Goal: Task Accomplishment & Management: Use online tool/utility

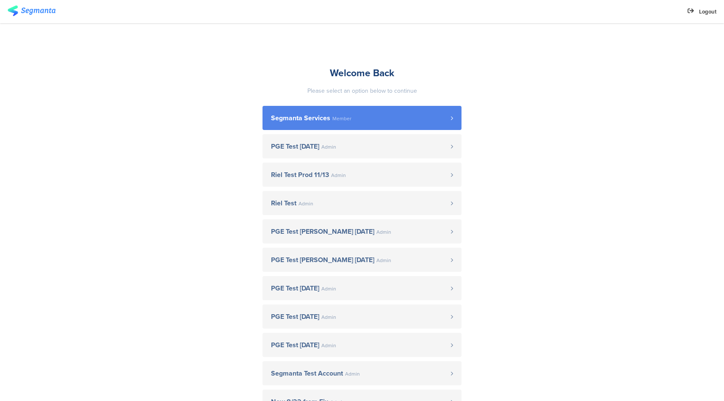
click at [349, 113] on link "Segmanta Services Member" at bounding box center [362, 118] width 199 height 24
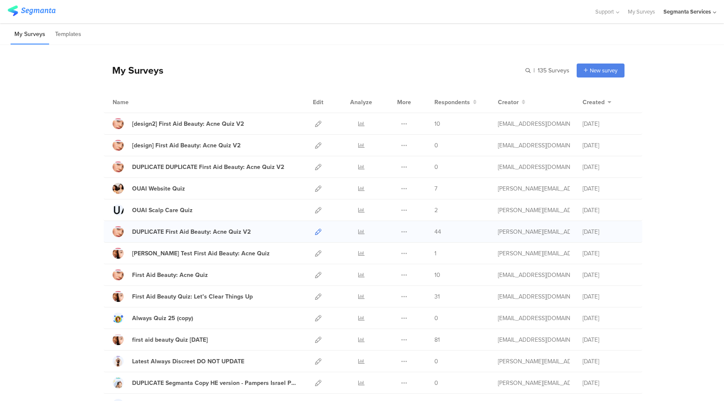
click at [317, 232] on icon at bounding box center [318, 232] width 6 height 6
click at [316, 252] on icon at bounding box center [318, 253] width 6 height 6
click at [315, 274] on icon at bounding box center [318, 275] width 6 height 6
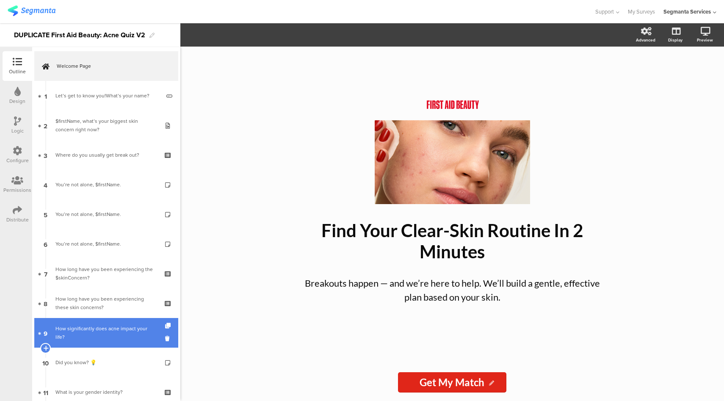
scroll to position [247, 0]
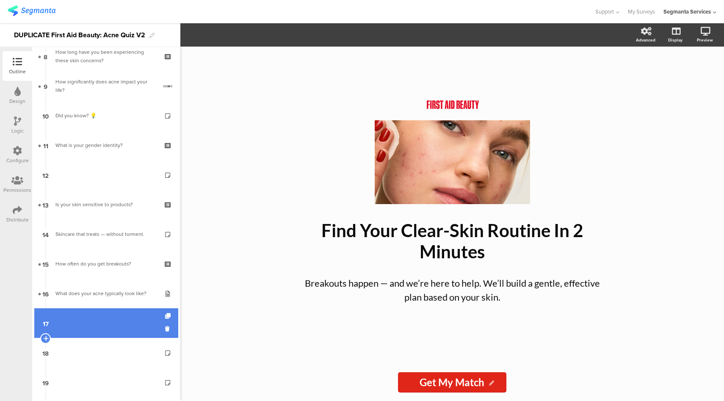
click at [117, 328] on link "17" at bounding box center [106, 323] width 144 height 30
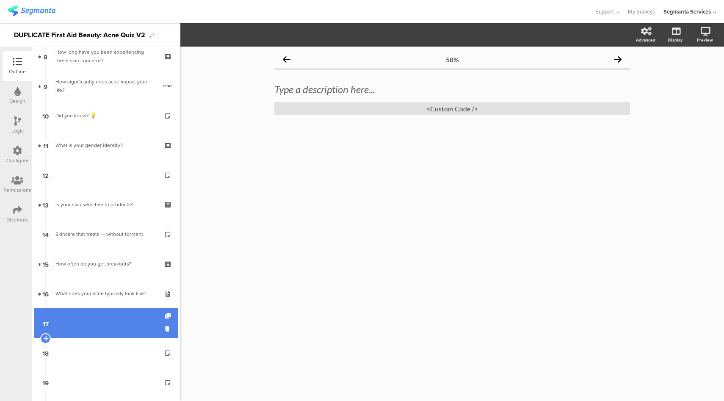
scroll to position [382, 0]
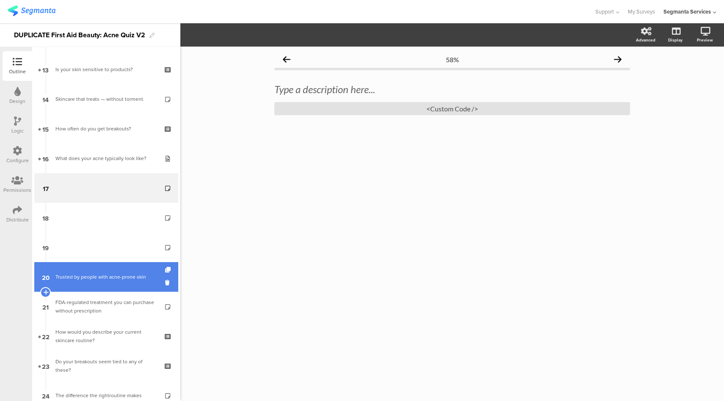
click at [117, 276] on div "Trusted by people with acne-prone skin" at bounding box center [105, 277] width 101 height 8
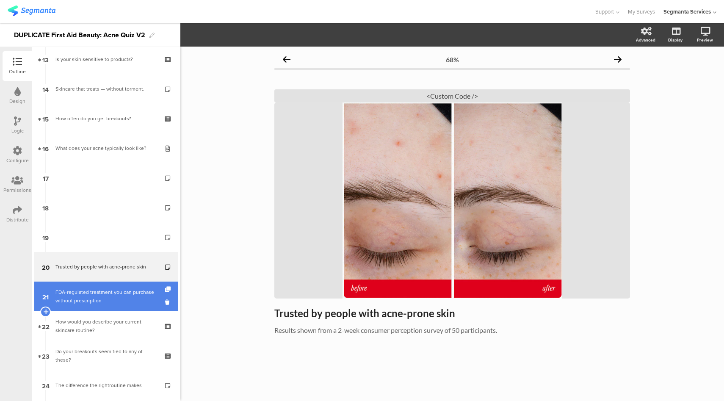
scroll to position [393, 0]
click at [108, 291] on div "FDA-regulated treatment you can purchase without prescription" at bounding box center [105, 295] width 101 height 17
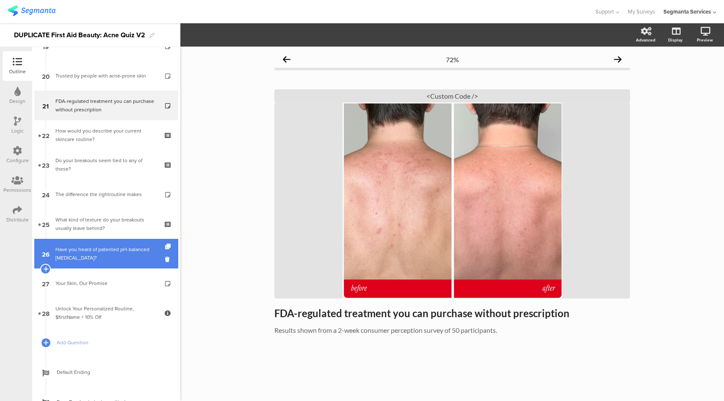
scroll to position [586, 0]
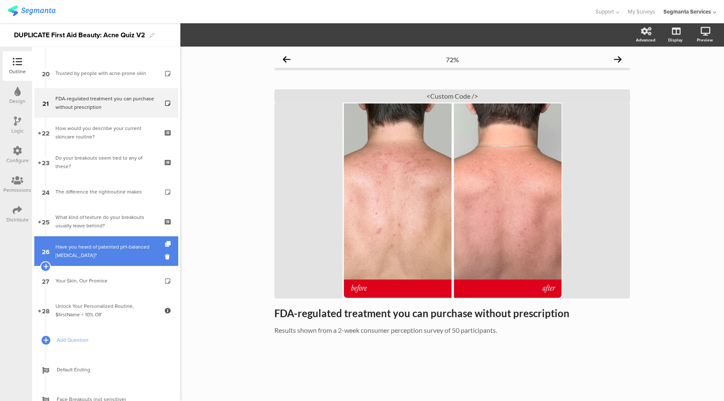
click at [124, 252] on div "Have you heard of patented pH-balanced [MEDICAL_DATA]?" at bounding box center [105, 251] width 101 height 17
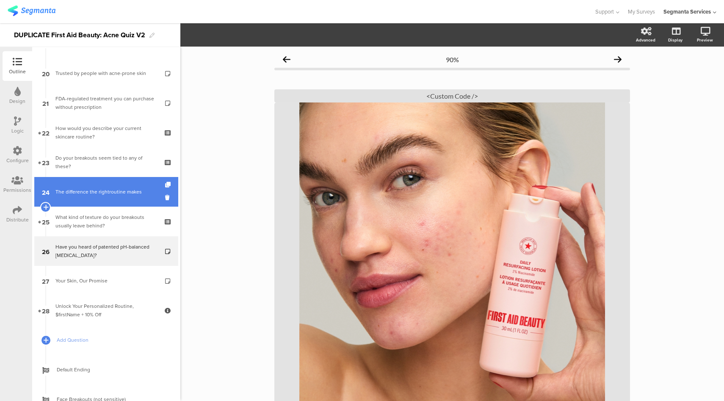
click at [126, 192] on div "The difference the rightroutine makes" at bounding box center [105, 192] width 101 height 8
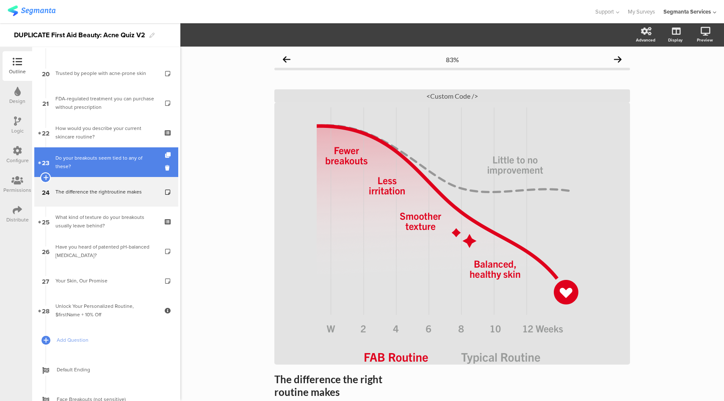
click at [105, 166] on div "Do your breakouts seem tied to any of these?" at bounding box center [105, 162] width 101 height 17
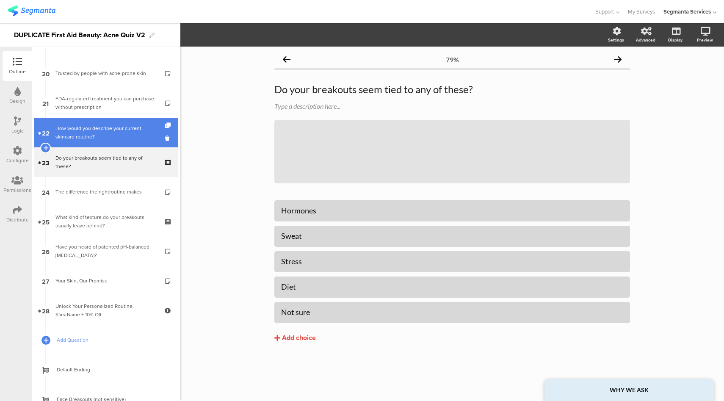
click at [107, 128] on div "How would you describe your current skincare routine?" at bounding box center [105, 132] width 101 height 17
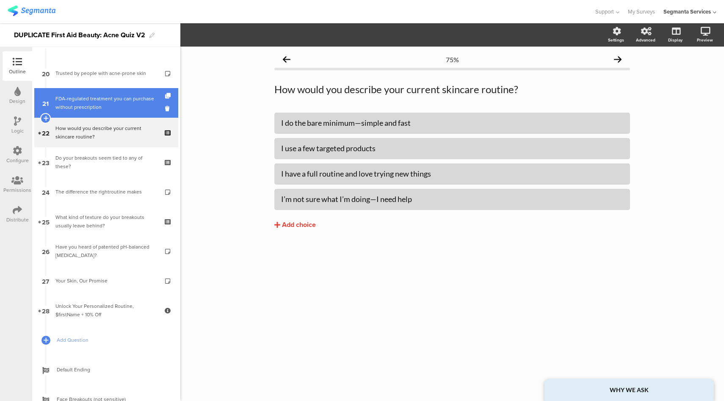
click at [113, 98] on div "FDA-regulated treatment you can purchase without prescription" at bounding box center [105, 102] width 101 height 17
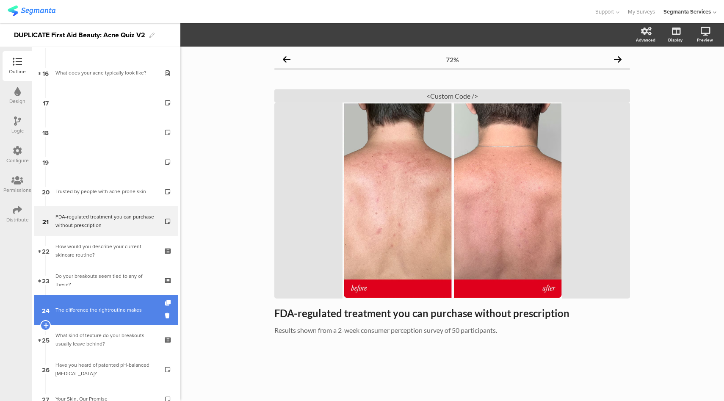
scroll to position [465, 0]
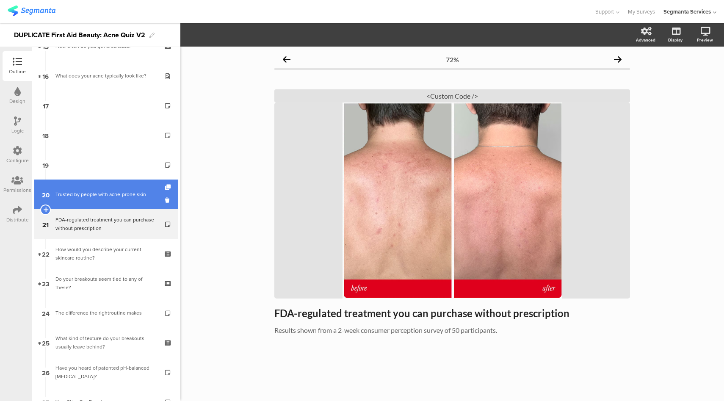
click at [93, 195] on div "Trusted by people with acne-prone skin" at bounding box center [105, 194] width 101 height 8
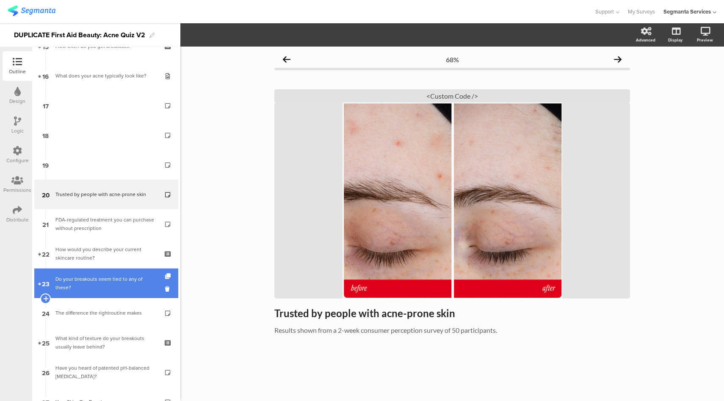
click at [99, 283] on div "Do your breakouts seem tied to any of these?" at bounding box center [105, 283] width 101 height 17
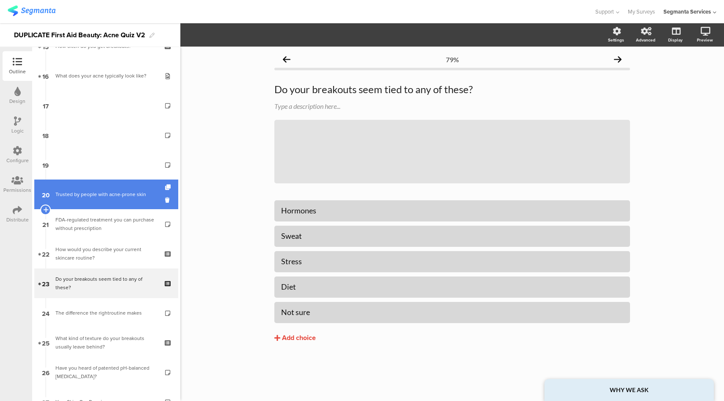
click at [122, 197] on div "Trusted by people with acne-prone skin" at bounding box center [105, 194] width 101 height 8
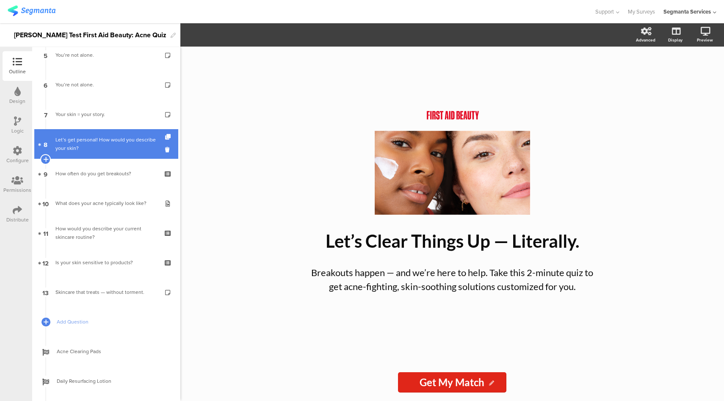
scroll to position [175, 0]
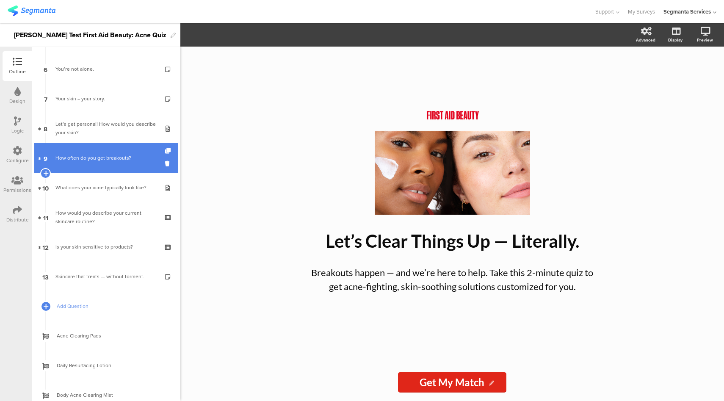
click at [121, 149] on link "9 How often do you get breakouts?" at bounding box center [106, 158] width 144 height 30
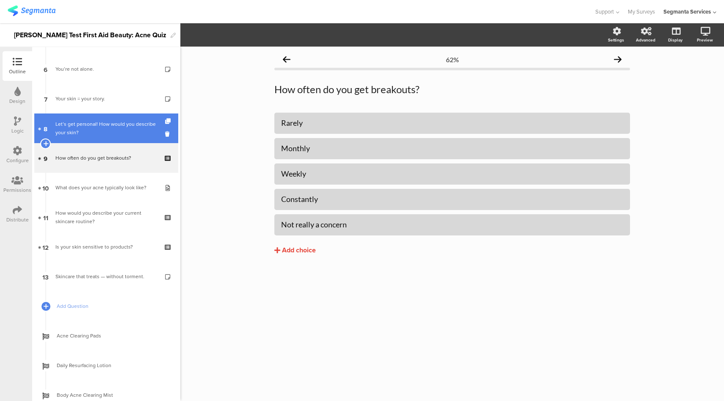
click at [121, 120] on div "Let’s get personal! How would you describe your skin?" at bounding box center [105, 128] width 101 height 17
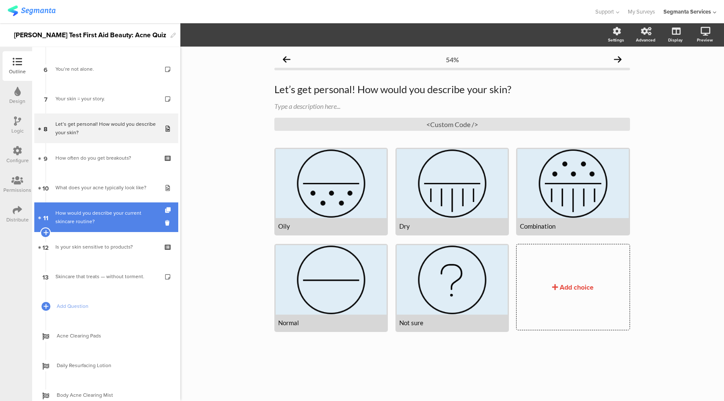
click at [114, 212] on div "How would you describe your current skincare routine?" at bounding box center [105, 217] width 101 height 17
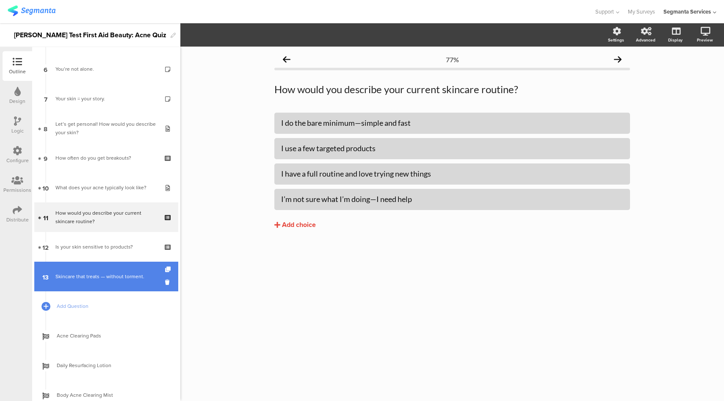
click at [113, 273] on div "Skincare that treats — without torment." at bounding box center [105, 276] width 101 height 8
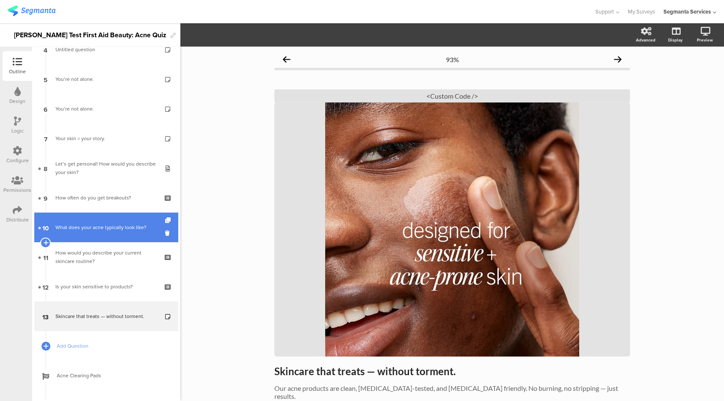
scroll to position [131, 0]
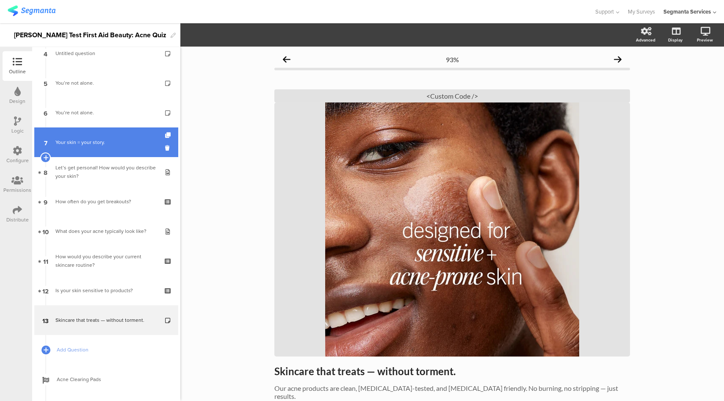
click at [115, 149] on link "7 Your skin = your story." at bounding box center [106, 143] width 144 height 30
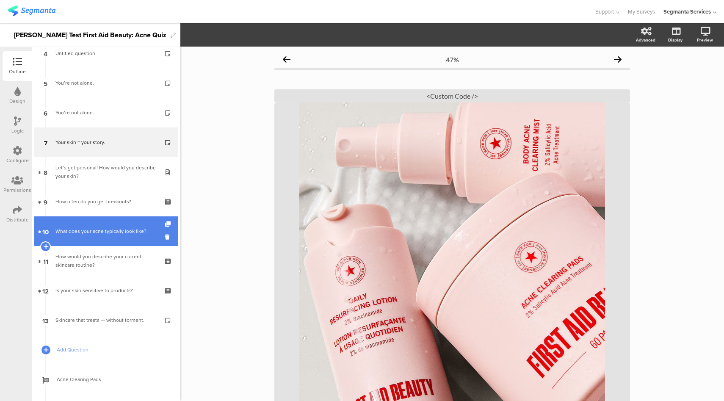
click at [112, 239] on link "10 What does your acne typically look like?" at bounding box center [106, 231] width 144 height 30
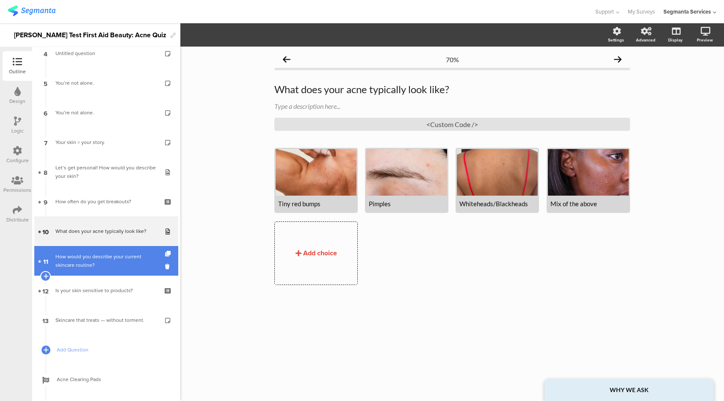
click at [108, 259] on div "How would you describe your current skincare routine?" at bounding box center [105, 260] width 101 height 17
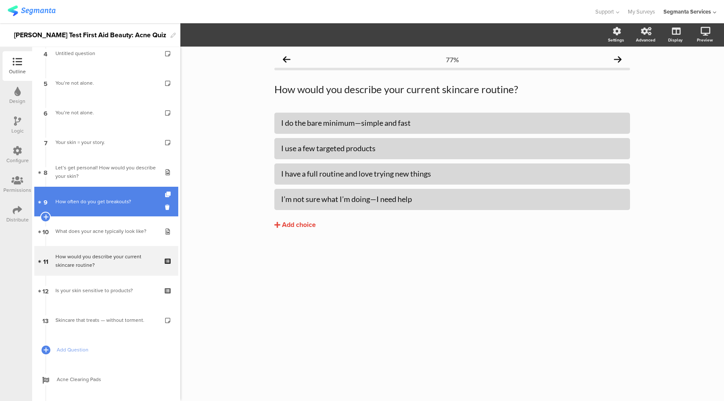
click at [106, 205] on div "How often do you get breakouts?" at bounding box center [105, 201] width 101 height 8
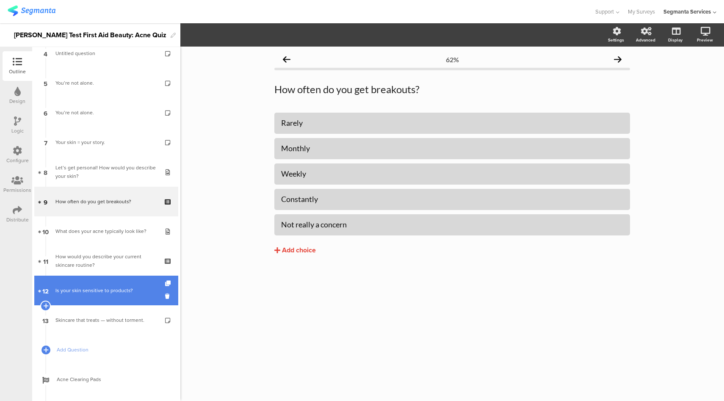
click at [101, 289] on div "Is your skin sensitive to products?" at bounding box center [105, 290] width 101 height 8
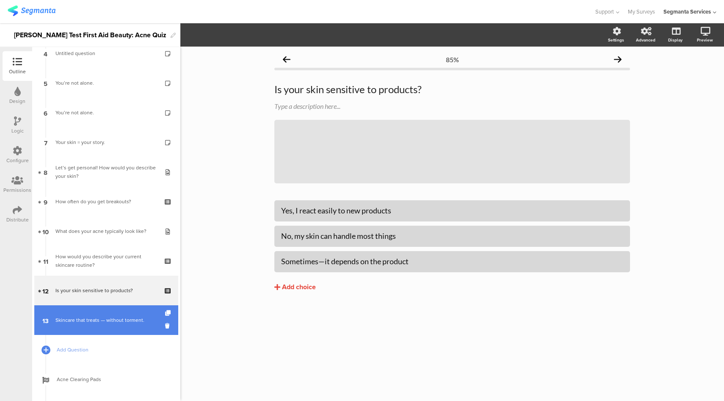
click at [114, 316] on div "Skincare that treats — without torment." at bounding box center [105, 320] width 101 height 8
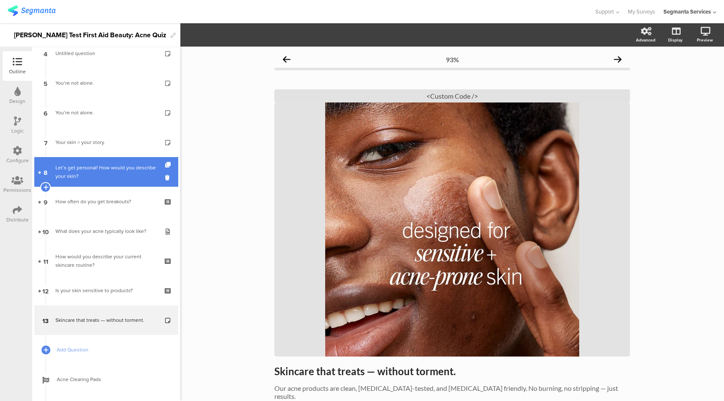
click at [117, 181] on link "8 Let’s get personal! How would you describe your skin?" at bounding box center [106, 172] width 144 height 30
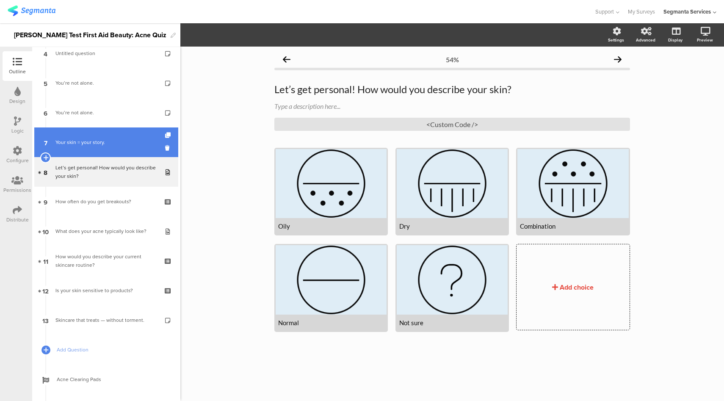
click at [114, 128] on link "7 Your skin = your story." at bounding box center [106, 143] width 144 height 30
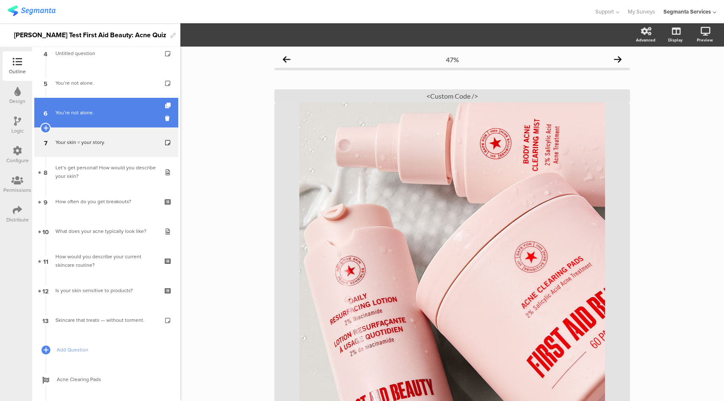
click at [115, 109] on div "You’re not alone." at bounding box center [105, 112] width 101 height 8
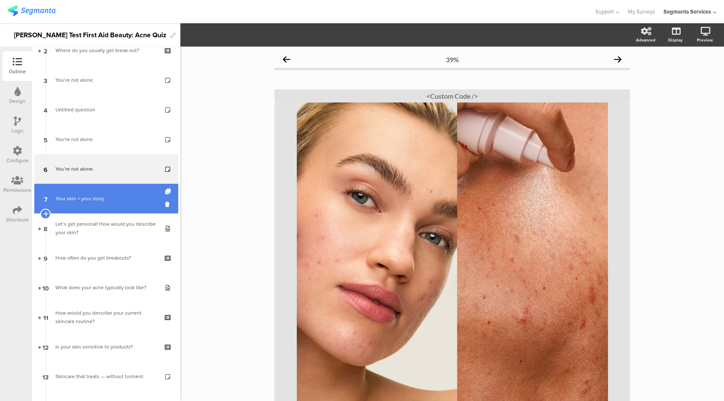
scroll to position [94, 0]
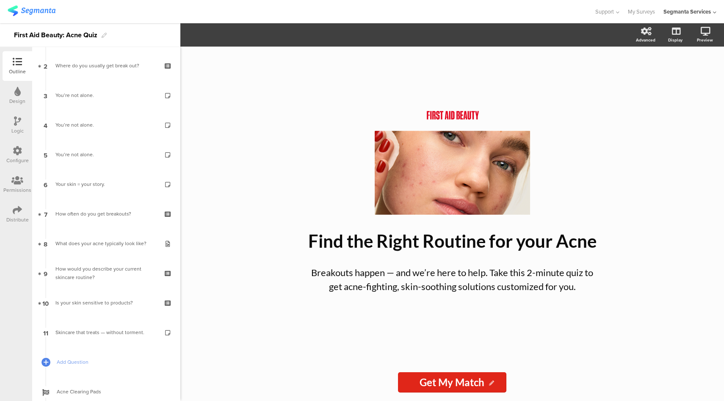
scroll to position [53, 0]
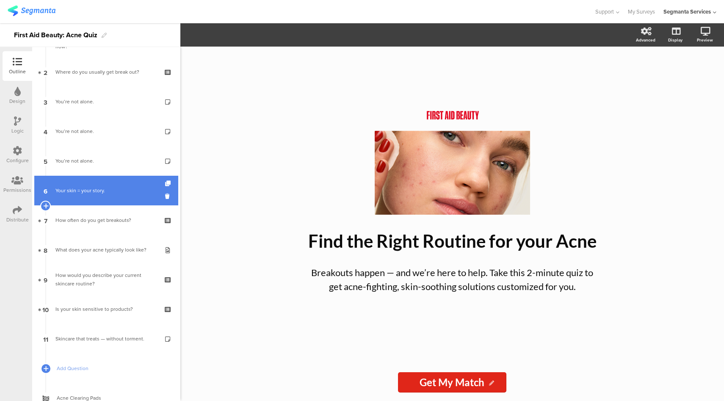
click at [103, 202] on link "6 Your skin = your story." at bounding box center [106, 191] width 144 height 30
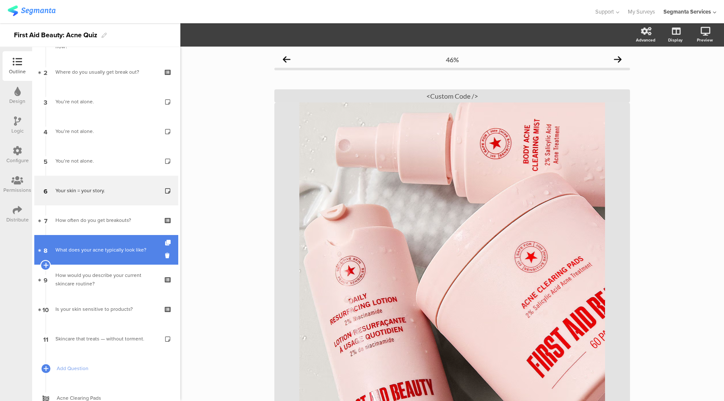
click at [107, 255] on link "8 What does your acne typically look like?" at bounding box center [106, 250] width 144 height 30
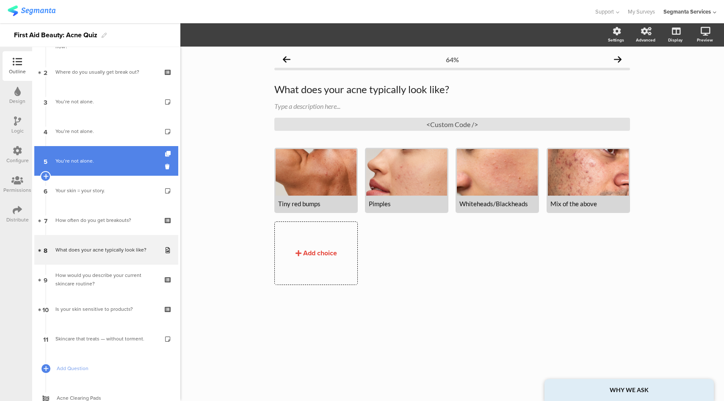
click at [119, 171] on link "5 You’re not alone." at bounding box center [106, 161] width 144 height 30
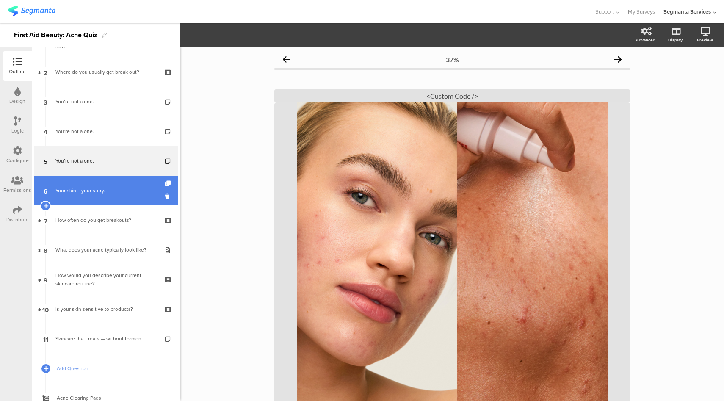
click at [112, 182] on link "6 Your skin = your story." at bounding box center [106, 191] width 144 height 30
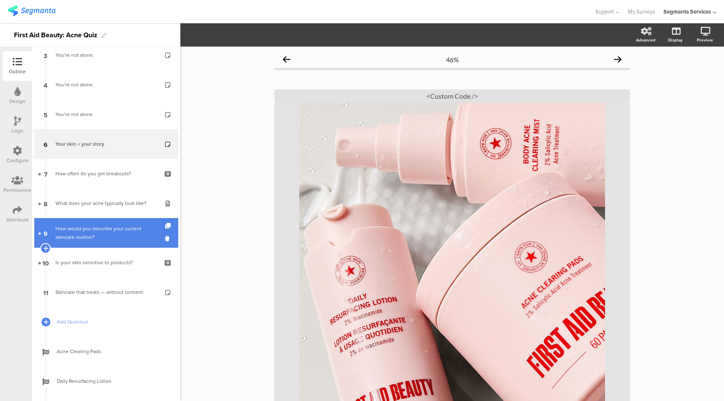
scroll to position [108, 0]
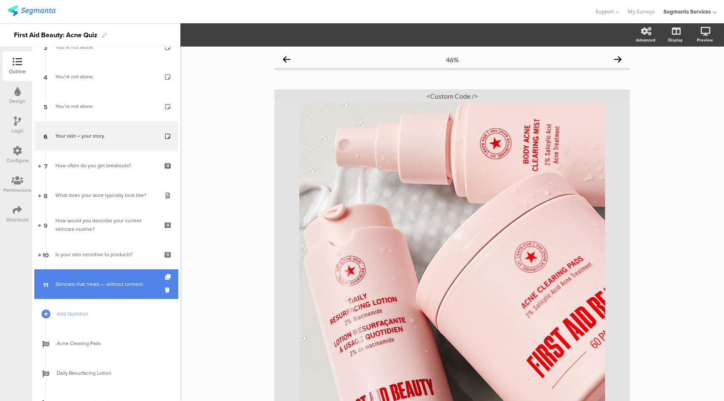
click at [100, 285] on div "Skincare that treats — without torment." at bounding box center [105, 284] width 101 height 8
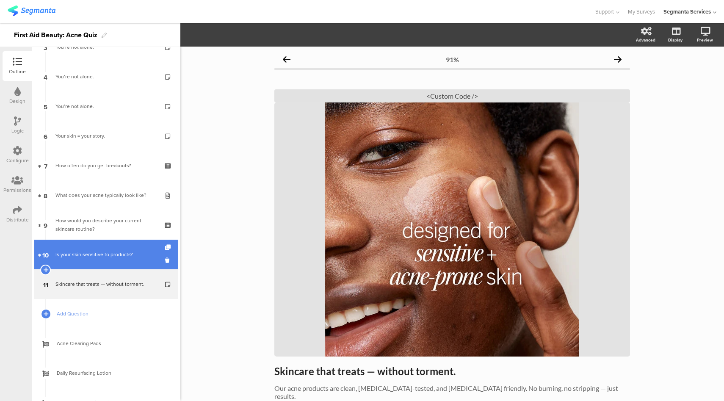
click at [109, 254] on div "Is your skin sensitive to products?" at bounding box center [105, 254] width 101 height 8
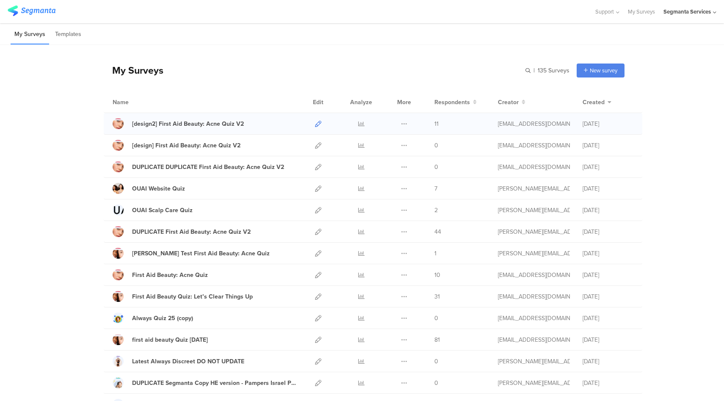
click at [315, 123] on icon at bounding box center [318, 124] width 6 height 6
click at [401, 124] on icon at bounding box center [404, 124] width 6 height 6
click at [395, 147] on button "Duplicate" at bounding box center [387, 145] width 47 height 15
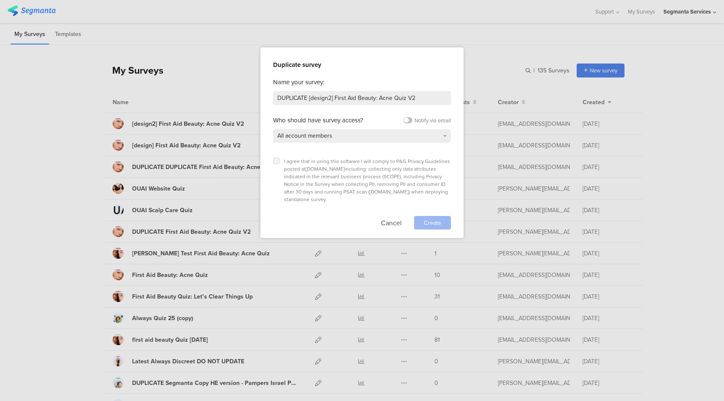
click at [274, 160] on label at bounding box center [276, 161] width 7 height 7
click at [0, 0] on input "checkbox" at bounding box center [0, 0] width 0 height 0
click at [438, 219] on span "Create" at bounding box center [432, 223] width 17 height 9
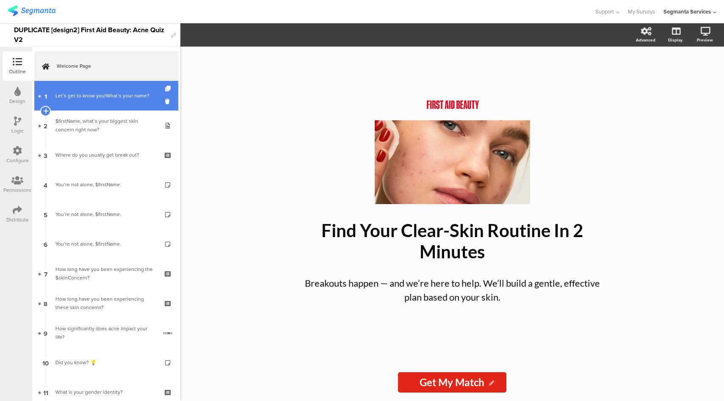
click at [110, 99] on div "Let’s get to know you!What’s your name?" at bounding box center [107, 95] width 105 height 8
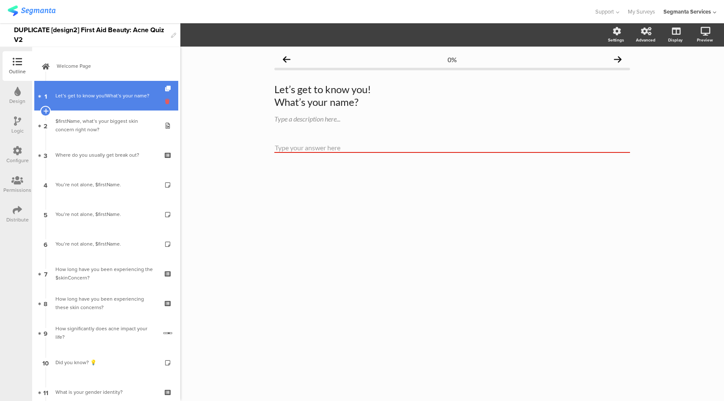
click at [165, 103] on icon at bounding box center [168, 101] width 7 height 8
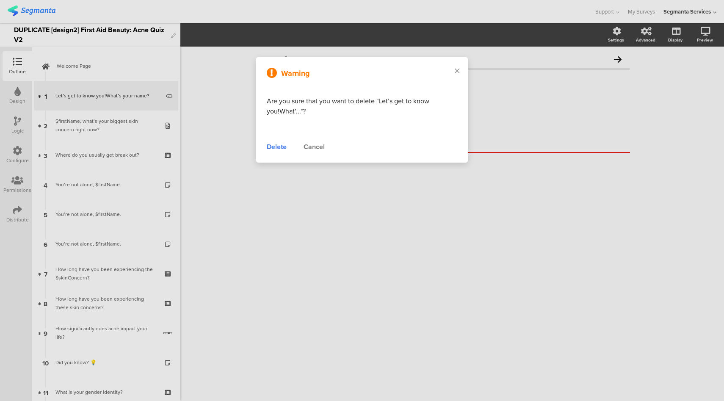
click at [277, 149] on div "Delete" at bounding box center [277, 147] width 20 height 10
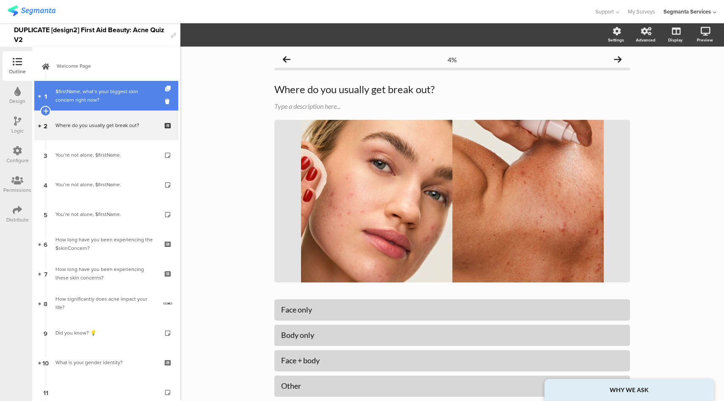
click at [122, 90] on div "$firstName, what’s your biggest skin concern right now?" at bounding box center [105, 95] width 101 height 17
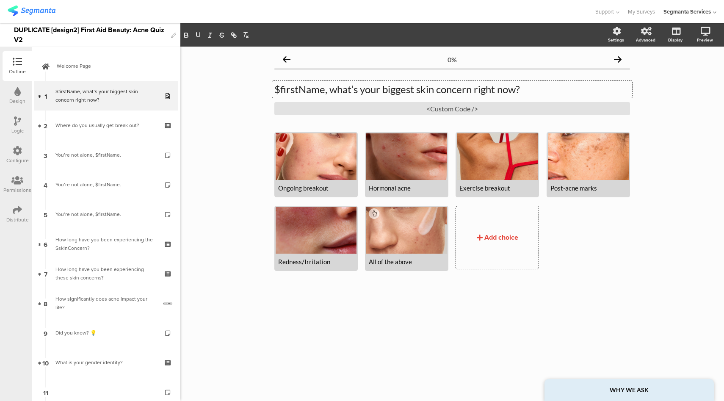
drag, startPoint x: 335, startPoint y: 91, endPoint x: 260, endPoint y: 93, distance: 75.8
click at [260, 93] on div "0% $firstName, what’s your biggest skin concern right now? $firstName, what’s y…" at bounding box center [452, 224] width 544 height 355
drag, startPoint x: 337, startPoint y: 91, endPoint x: 255, endPoint y: 92, distance: 81.8
click at [255, 92] on div "0% $firstName, what’s your biggest skin concern right now? $firstName, what’s y…" at bounding box center [452, 224] width 544 height 355
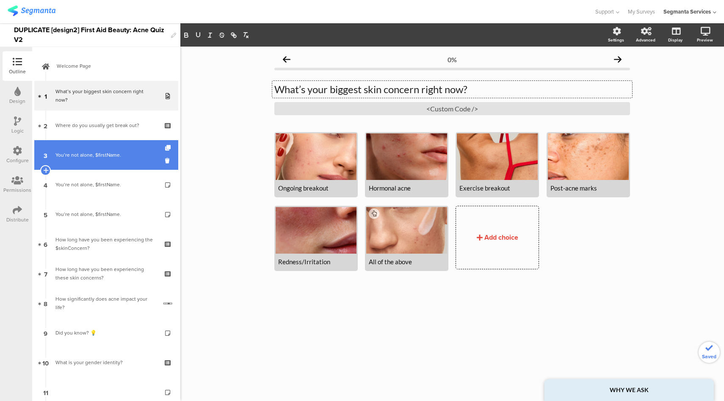
click at [114, 153] on div "You’re not alone, $firstName." at bounding box center [105, 155] width 101 height 8
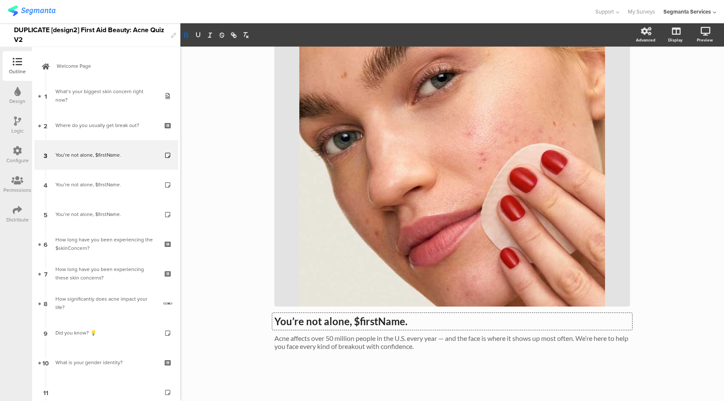
scroll to position [89, 0]
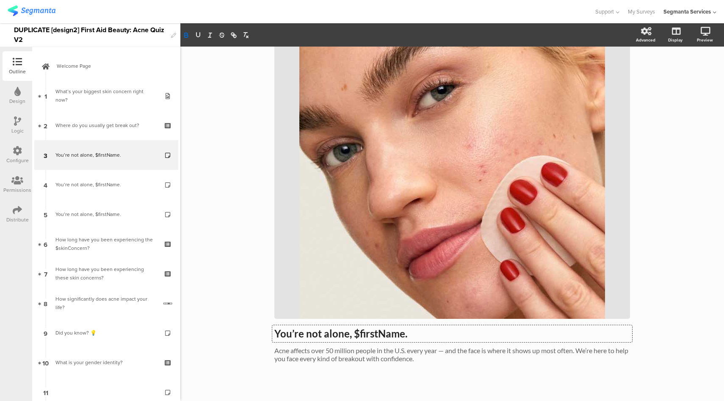
drag, startPoint x: 415, startPoint y: 322, endPoint x: 359, endPoint y: 327, distance: 56.1
click at [359, 327] on div "You’re not alone, $firstName. You’re not alone, $firstName. You’re not alone, $…" at bounding box center [452, 333] width 360 height 17
drag, startPoint x: 366, startPoint y: 336, endPoint x: 435, endPoint y: 336, distance: 69.0
click at [435, 336] on p "You’re not alone, $firstName." at bounding box center [452, 333] width 356 height 13
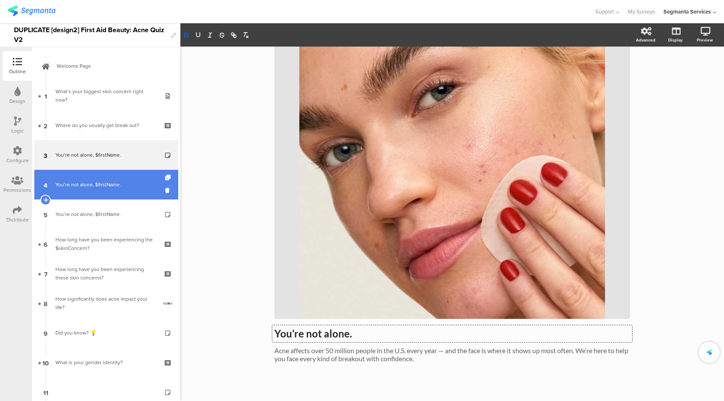
click at [116, 198] on link "4 You’re not alone, $firstName." at bounding box center [106, 185] width 144 height 30
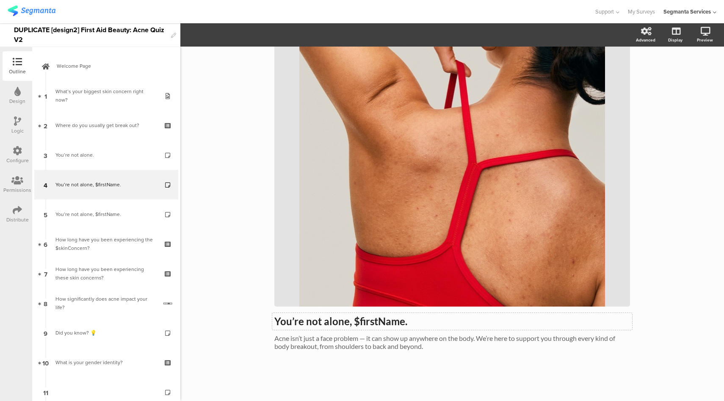
click at [366, 329] on div "You’re not alone, $firstName. You’re not alone, $firstName." at bounding box center [452, 321] width 360 height 17
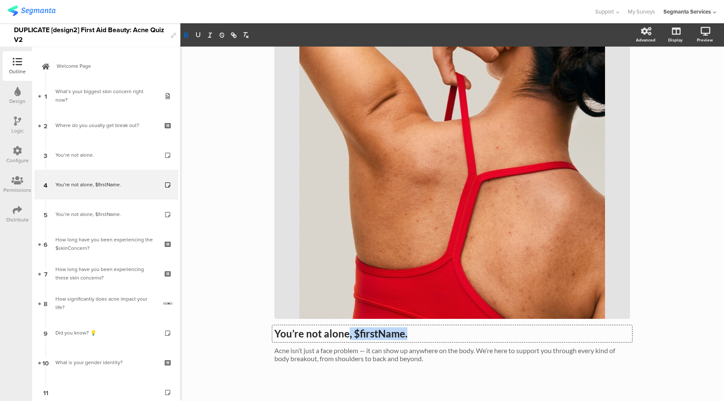
drag, startPoint x: 409, startPoint y: 338, endPoint x: 345, endPoint y: 338, distance: 64.0
click at [345, 338] on p "You’re not alone, $firstName." at bounding box center [452, 333] width 356 height 13
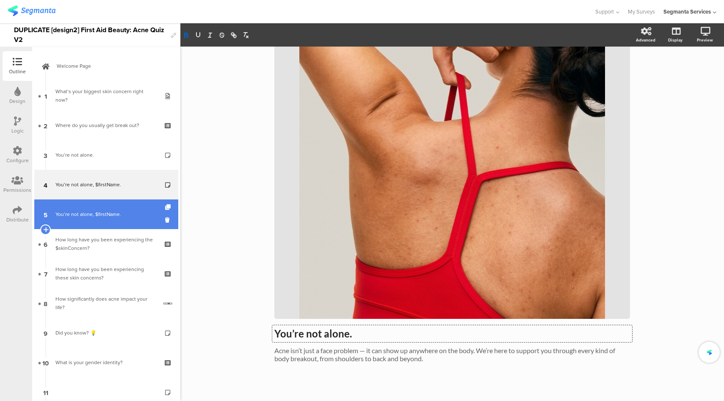
click at [120, 216] on div "You’re not alone, $firstName." at bounding box center [105, 214] width 101 height 8
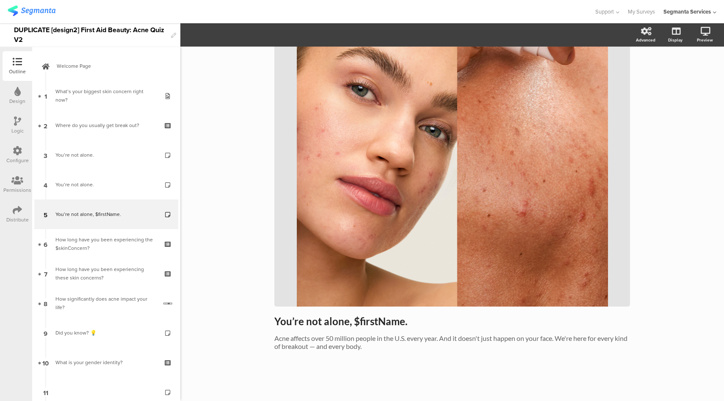
scroll to position [95, 0]
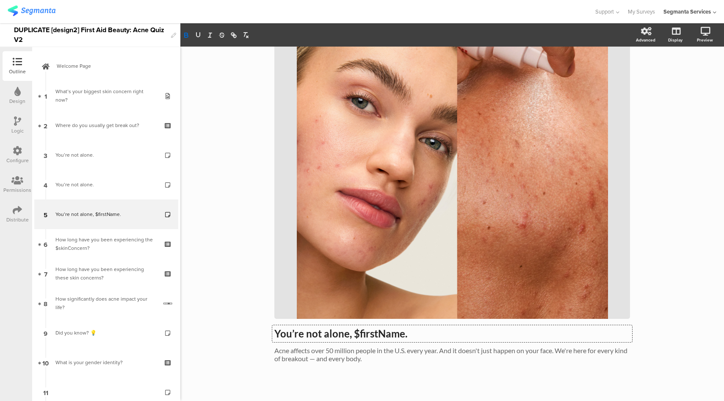
drag, startPoint x: 344, startPoint y: 324, endPoint x: 438, endPoint y: 324, distance: 93.6
click at [438, 324] on div "You’re not alone, $firstName. You’re not alone, $firstName. You’re not alone, $…" at bounding box center [452, 175] width 356 height 391
drag, startPoint x: 406, startPoint y: 335, endPoint x: 344, endPoint y: 333, distance: 61.4
click at [344, 333] on p "You’re not alone, $firstName." at bounding box center [452, 333] width 356 height 13
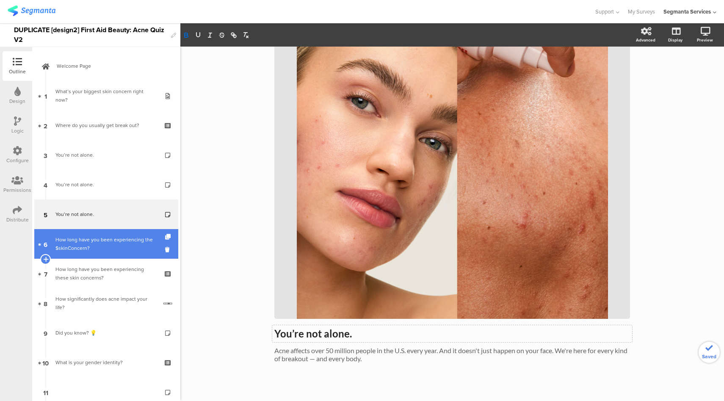
click at [131, 245] on div "How long have you been experiencing the $skinConcern?" at bounding box center [105, 244] width 101 height 17
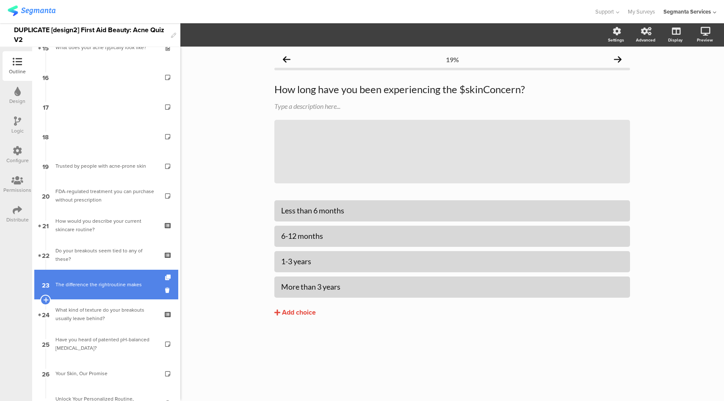
scroll to position [577, 0]
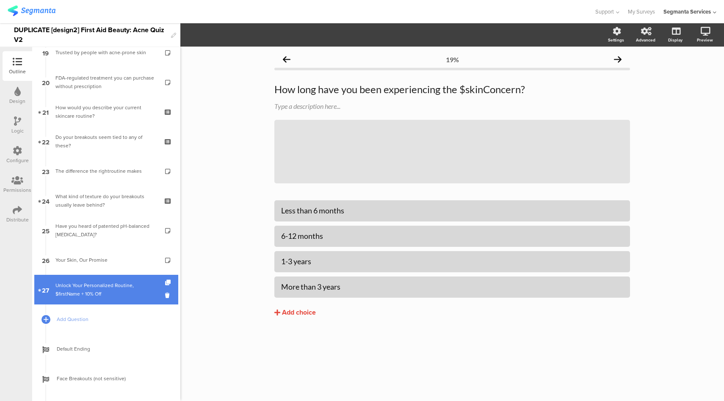
click at [120, 291] on div "Unlock Your Personalized Routine, $firstName + 10% Off" at bounding box center [105, 289] width 101 height 17
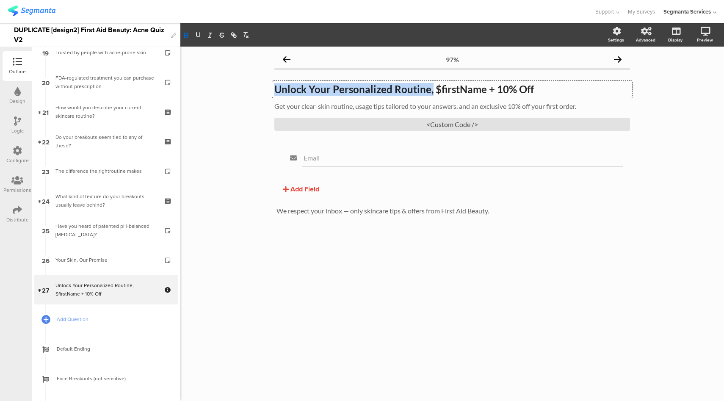
drag, startPoint x: 485, startPoint y: 93, endPoint x: 431, endPoint y: 92, distance: 53.8
click at [431, 92] on div "Unlock Your Personalized Routine, $firstName + 10% Off Unlock Your Personalized…" at bounding box center [452, 89] width 360 height 17
drag, startPoint x: 433, startPoint y: 91, endPoint x: 425, endPoint y: 94, distance: 9.0
click at [433, 91] on strong "Unlock Your Personalized Routine, $firstName + 10% Off" at bounding box center [404, 89] width 260 height 12
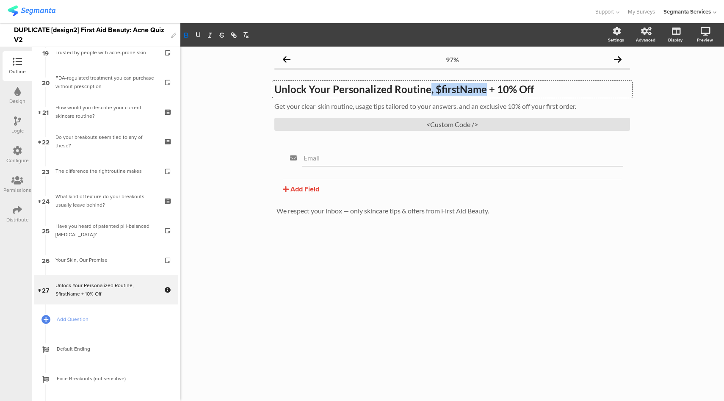
drag, startPoint x: 429, startPoint y: 93, endPoint x: 483, endPoint y: 93, distance: 54.2
click at [483, 93] on strong "Unlock Your Personalized Routine, $firstName + 10% Off" at bounding box center [404, 89] width 260 height 12
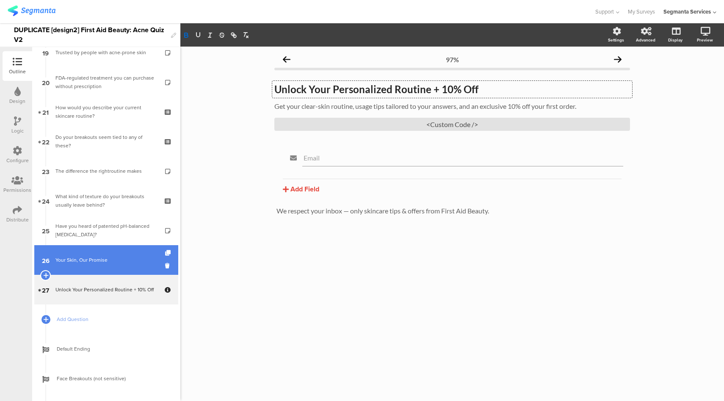
click at [114, 271] on link "26 Your Skin, Our Promise" at bounding box center [106, 260] width 144 height 30
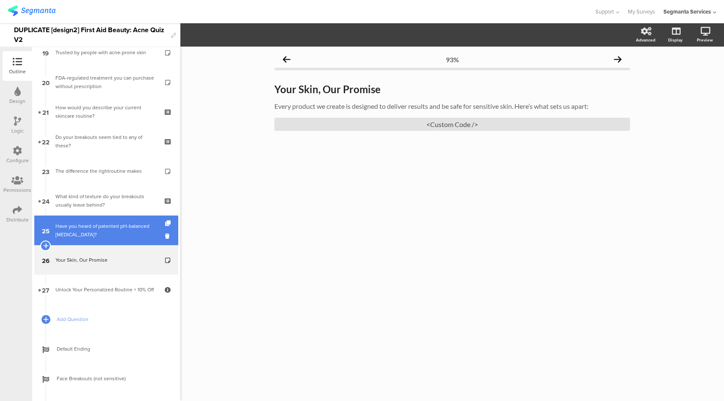
click at [122, 225] on div "Have you heard of patented pH-balanced Niacinamide?" at bounding box center [105, 230] width 101 height 17
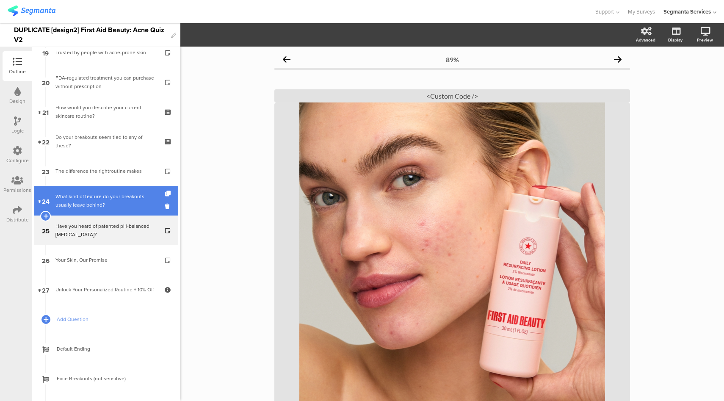
click at [112, 203] on div "What kind of texture do your breakouts usually leave behind?" at bounding box center [105, 200] width 101 height 17
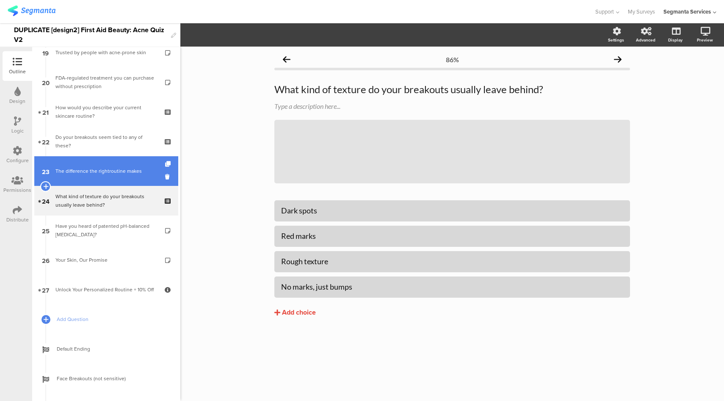
click at [114, 171] on div "The difference the rightroutine makes" at bounding box center [105, 171] width 101 height 8
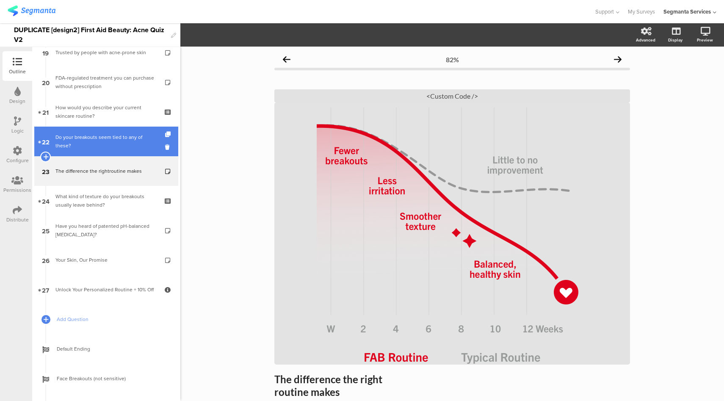
click at [103, 136] on div "Do your breakouts seem tied to any of these?" at bounding box center [105, 141] width 101 height 17
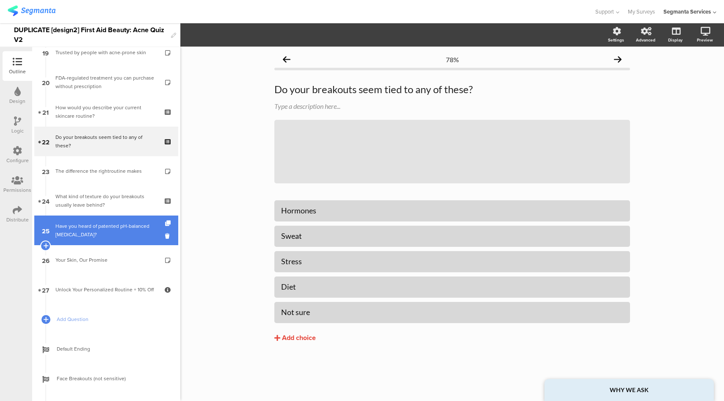
click at [113, 227] on div "Have you heard of patented pH-balanced Niacinamide?" at bounding box center [105, 230] width 101 height 17
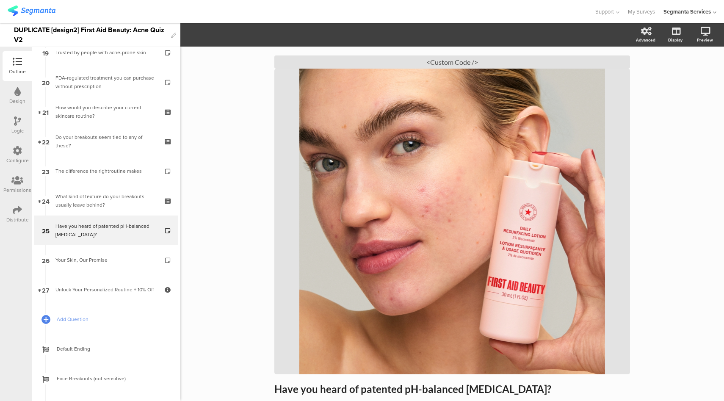
scroll to position [58, 0]
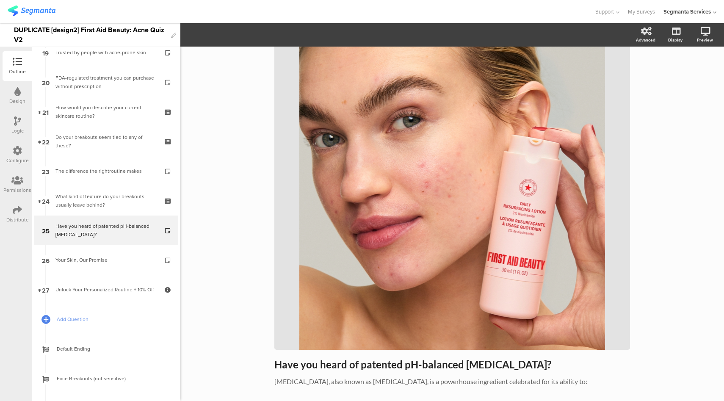
click at [21, 99] on div "Design" at bounding box center [17, 101] width 16 height 8
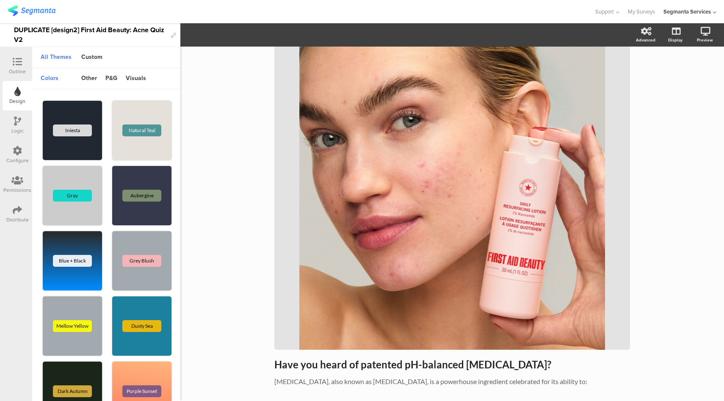
click at [17, 64] on icon at bounding box center [17, 61] width 9 height 9
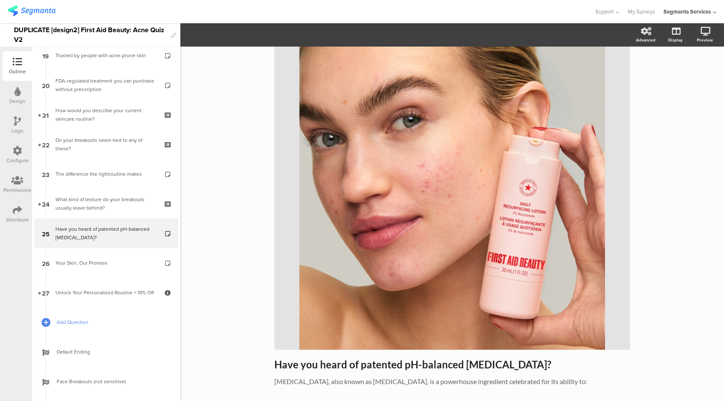
scroll to position [583, 0]
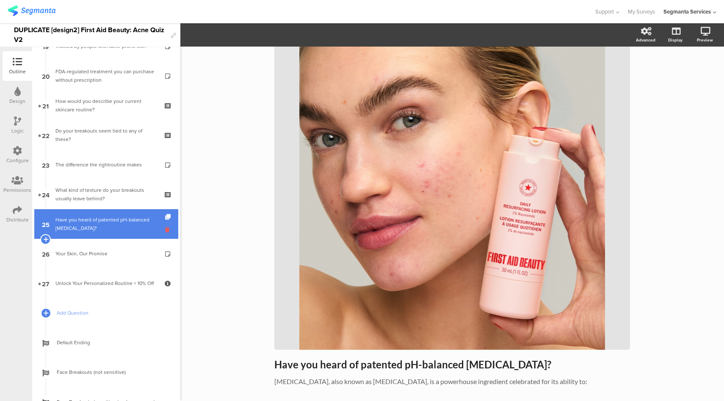
click at [165, 230] on icon at bounding box center [168, 230] width 7 height 8
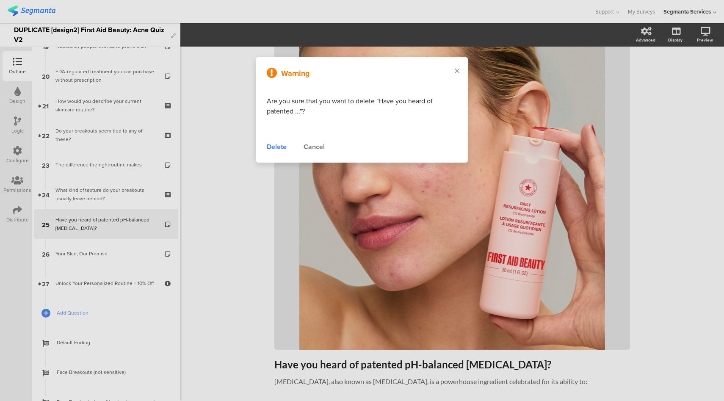
click at [274, 146] on div "Delete" at bounding box center [277, 147] width 20 height 10
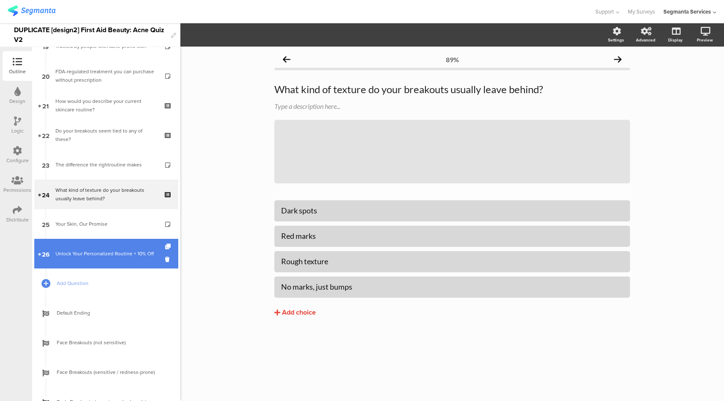
click at [110, 258] on div "Unlock Your Personalized Routine + 10% Off" at bounding box center [105, 253] width 101 height 8
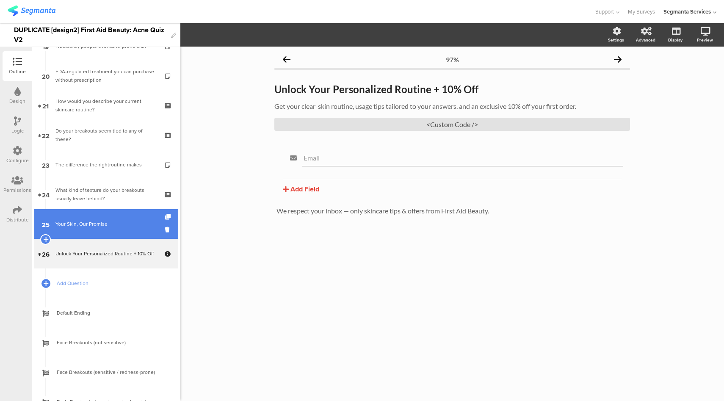
click at [66, 229] on link "25 Your Skin, Our Promise" at bounding box center [106, 224] width 144 height 30
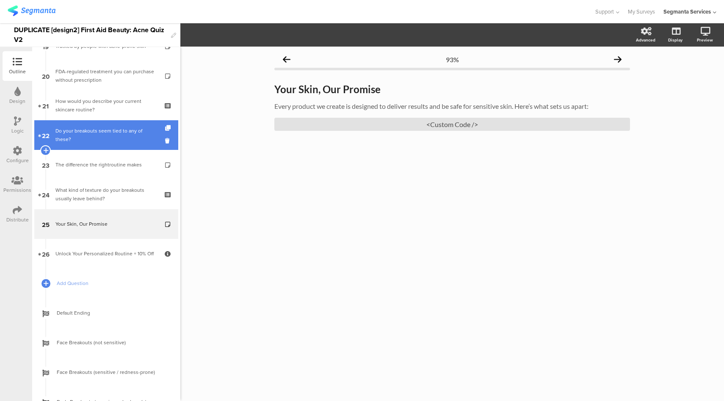
click at [101, 132] on div "Do your breakouts seem tied to any of these?" at bounding box center [105, 135] width 101 height 17
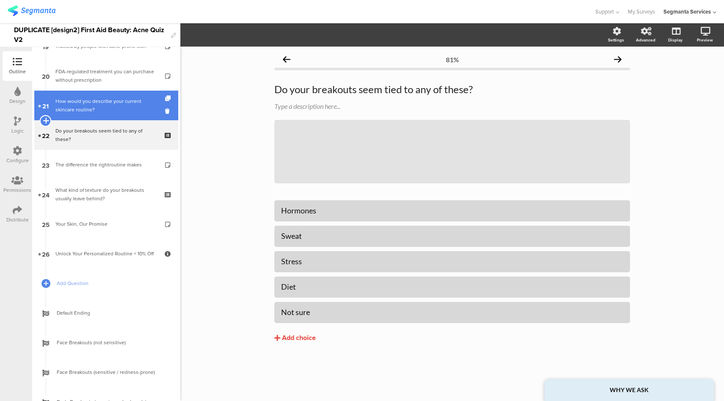
click at [45, 122] on icon at bounding box center [46, 121] width 6 height 8
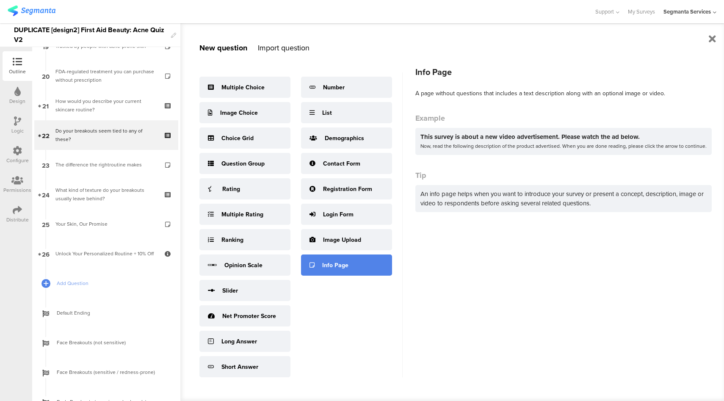
click at [333, 260] on div "Info Page" at bounding box center [346, 265] width 91 height 21
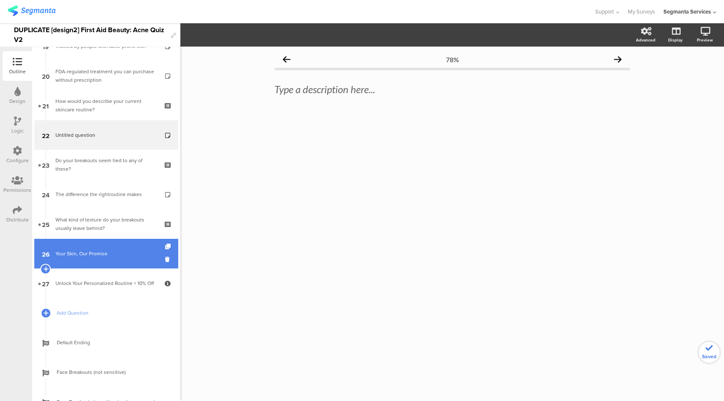
click at [110, 255] on div "Your Skin, Our Promise" at bounding box center [105, 253] width 101 height 8
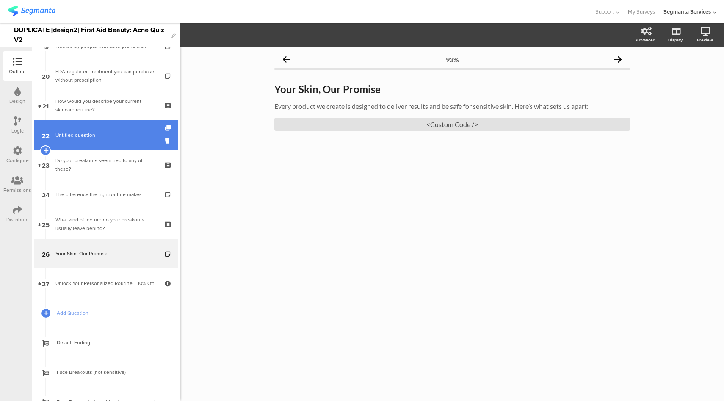
click at [114, 135] on span "Untitled question" at bounding box center [105, 135] width 101 height 8
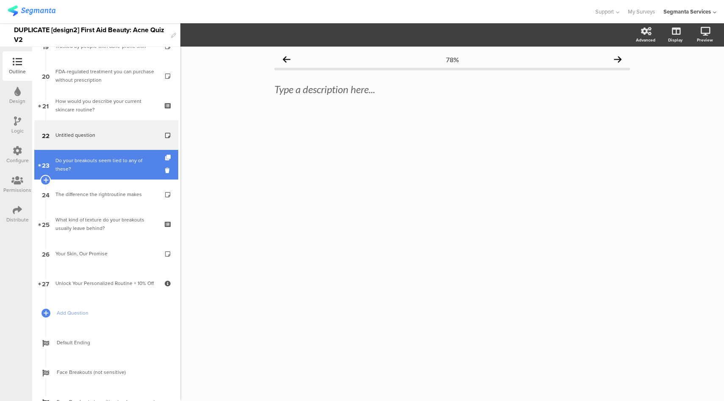
click at [110, 171] on div "Do your breakouts seem tied to any of these?" at bounding box center [105, 164] width 101 height 17
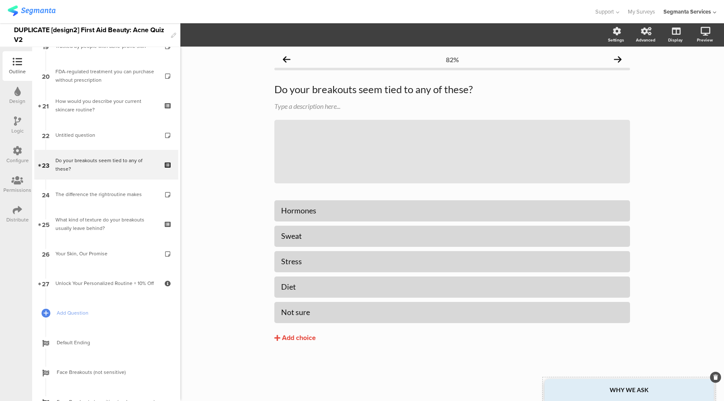
click at [626, 391] on strong "WHY WE ASK" at bounding box center [629, 389] width 39 height 7
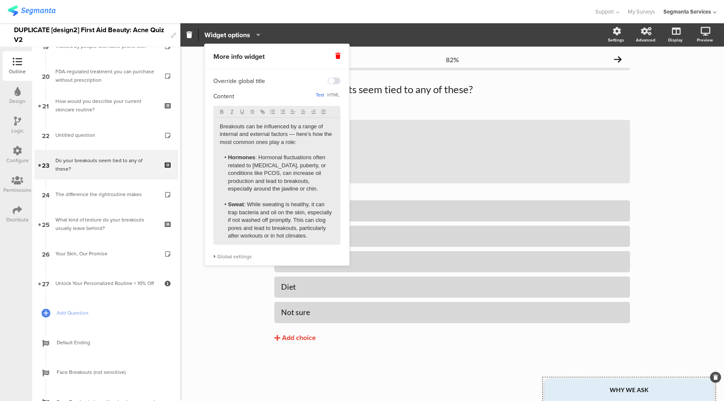
click at [265, 144] on p "Breakouts can be influenced by a range of internal and external factors — here’…" at bounding box center [277, 134] width 114 height 23
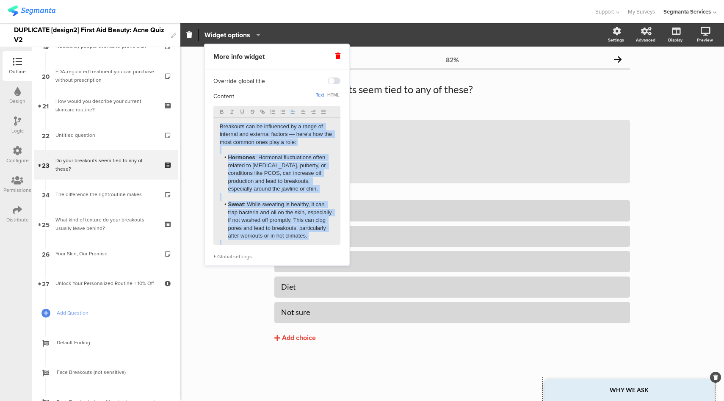
copy div "Breakouts can be influenced by a range of internal and external factors — here’…"
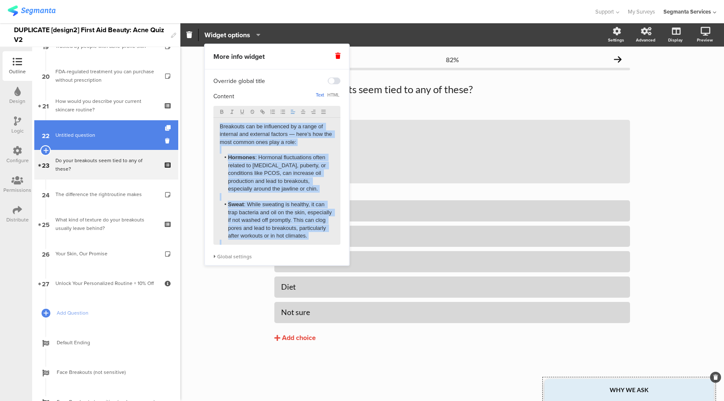
click at [108, 134] on span "Untitled question" at bounding box center [105, 135] width 101 height 8
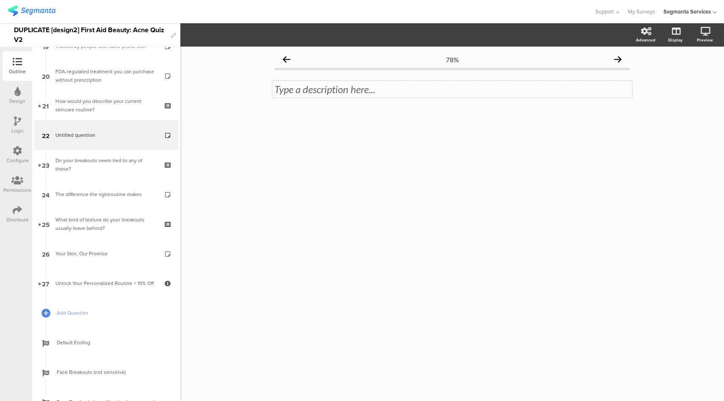
click at [320, 85] on div "Type a description here..." at bounding box center [452, 89] width 360 height 17
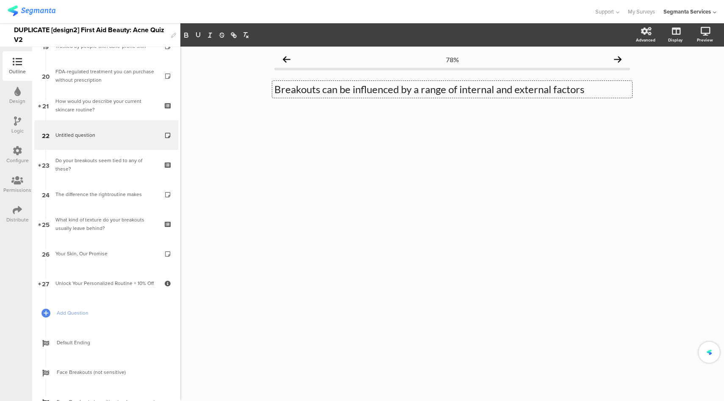
click at [277, 91] on p "Breakouts can be influenced by a range of internal and external factors" at bounding box center [452, 89] width 356 height 13
click at [499, 98] on p "Did you know breakouts can be influenced by a range of internal and external fa…" at bounding box center [452, 95] width 356 height 25
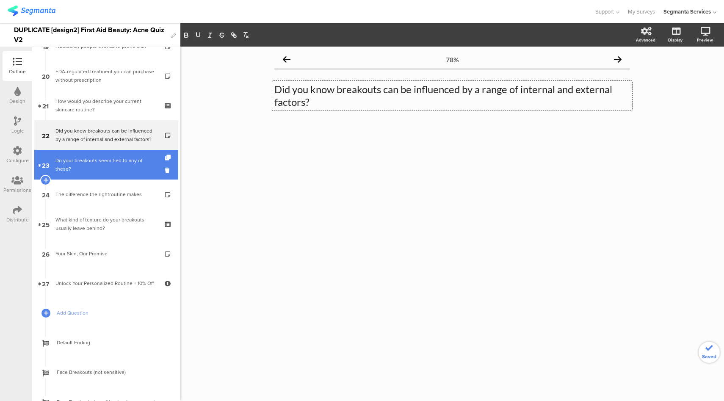
click at [96, 169] on div "Do your breakouts seem tied to any of these?" at bounding box center [105, 164] width 101 height 17
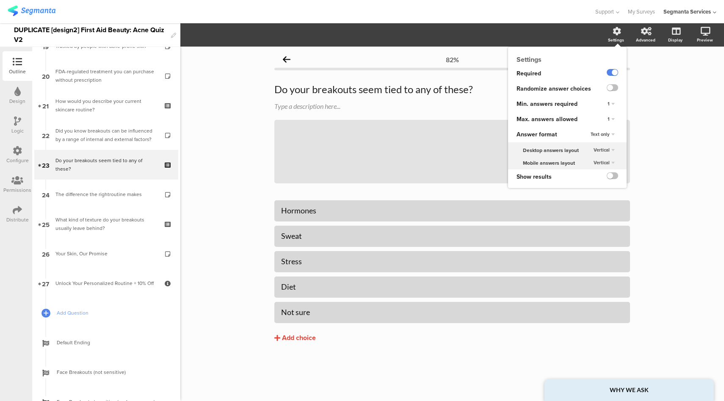
click at [610, 119] on div "1" at bounding box center [611, 119] width 14 height 10
click at [598, 127] on div "Unlimited" at bounding box center [599, 127] width 50 height 9
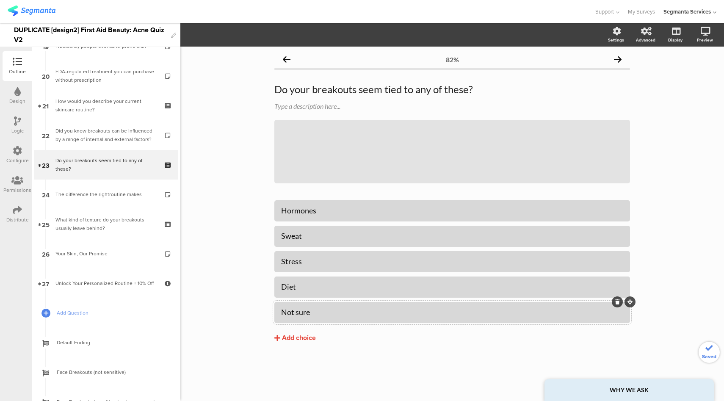
click at [420, 305] on div at bounding box center [452, 312] width 356 height 21
click at [246, 34] on span "Choice options" at bounding box center [227, 35] width 45 height 10
click at [281, 73] on span at bounding box center [278, 73] width 13 height 7
click at [477, 17] on div at bounding box center [297, 12] width 579 height 14
click at [616, 391] on strong "WHY WE ASK" at bounding box center [629, 389] width 39 height 7
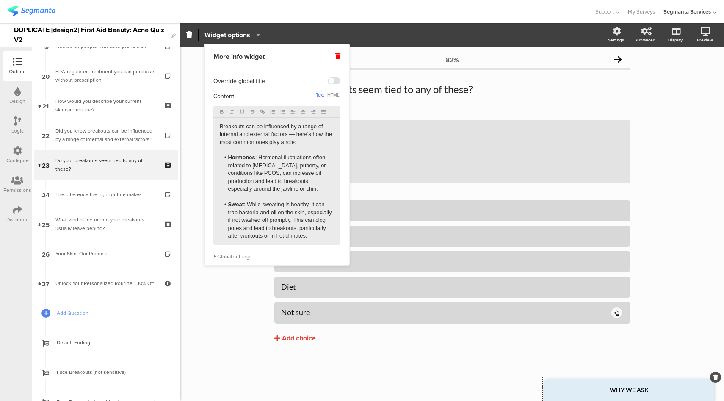
click at [252, 183] on li "Hormones : Hormonal fluctuations often related to menstrual cycle, puberty, or …" at bounding box center [277, 173] width 114 height 39
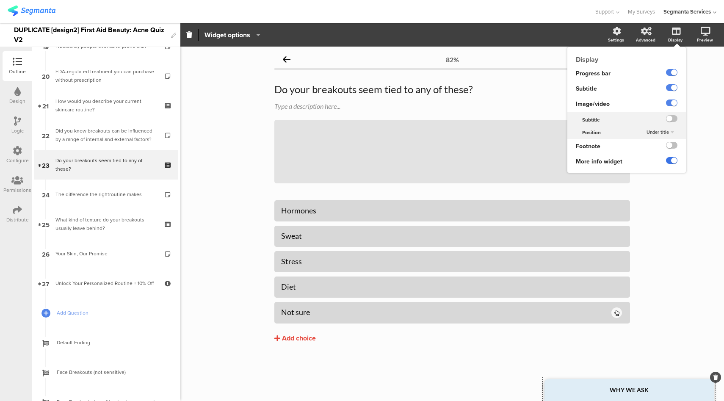
click at [674, 160] on label at bounding box center [671, 160] width 11 height 7
click at [0, 0] on input "checkbox" at bounding box center [0, 0] width 0 height 0
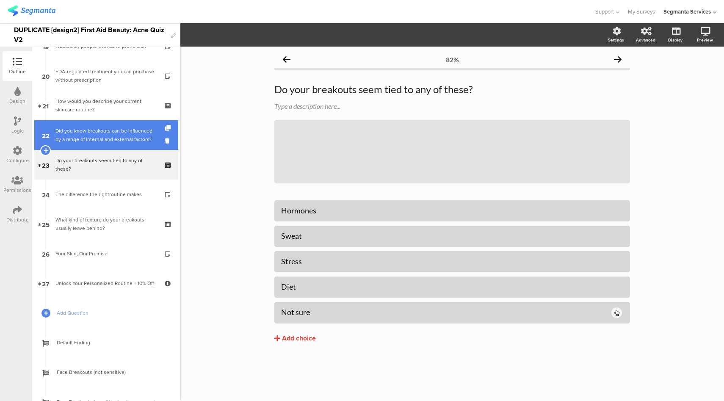
click at [121, 136] on div "Did you know breakouts can be influenced by a range of internal and external fa…" at bounding box center [105, 135] width 101 height 17
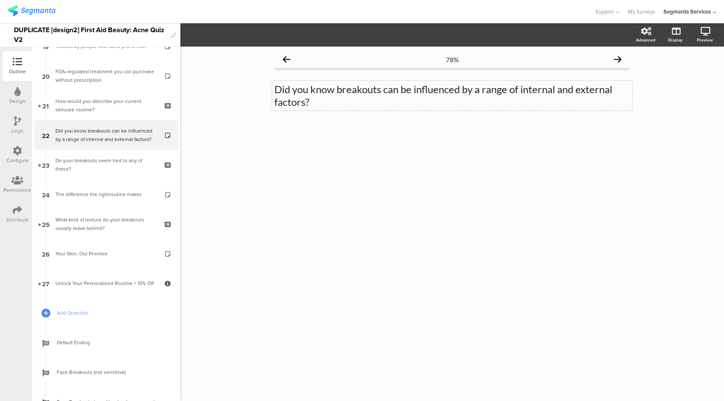
click at [358, 105] on div "Did you know breakouts can be influenced by a range of internal and external fa…" at bounding box center [452, 96] width 360 height 30
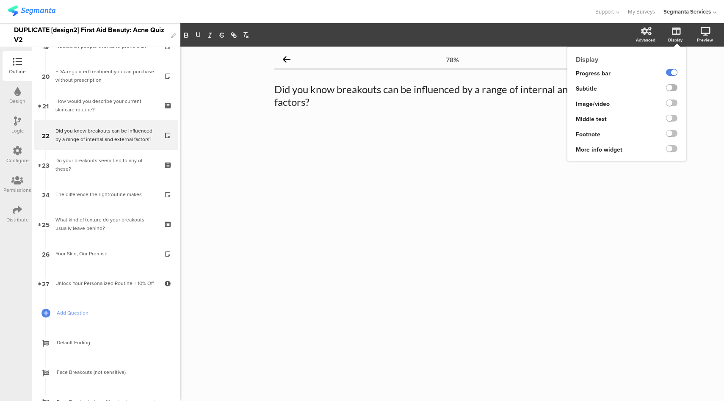
click at [673, 90] on label at bounding box center [671, 87] width 11 height 7
click at [0, 0] on input "checkbox" at bounding box center [0, 0] width 0 height 0
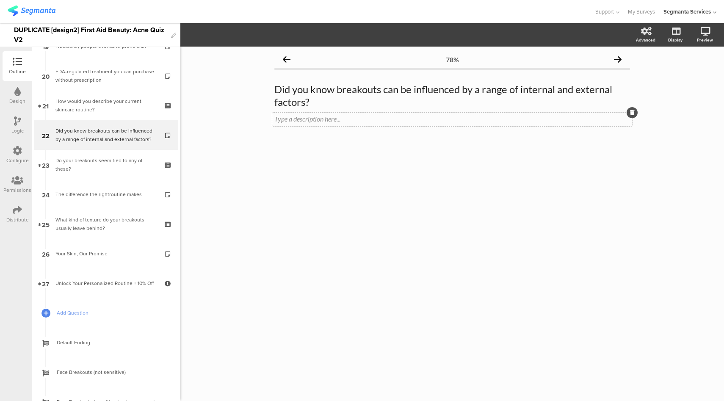
click at [377, 118] on div "Type a description here..." at bounding box center [452, 120] width 360 height 14
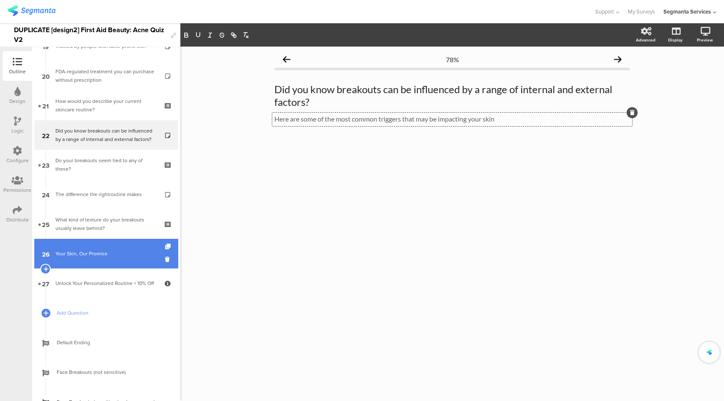
click at [87, 253] on div "Your Skin, Our Promise" at bounding box center [105, 253] width 101 height 8
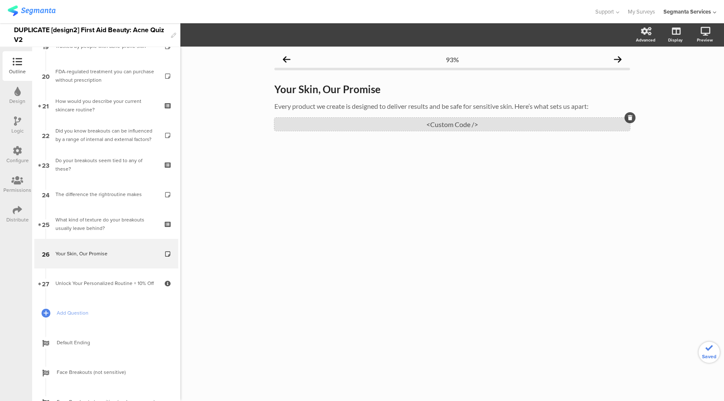
click at [399, 124] on div "<Custom Code />" at bounding box center [452, 124] width 356 height 13
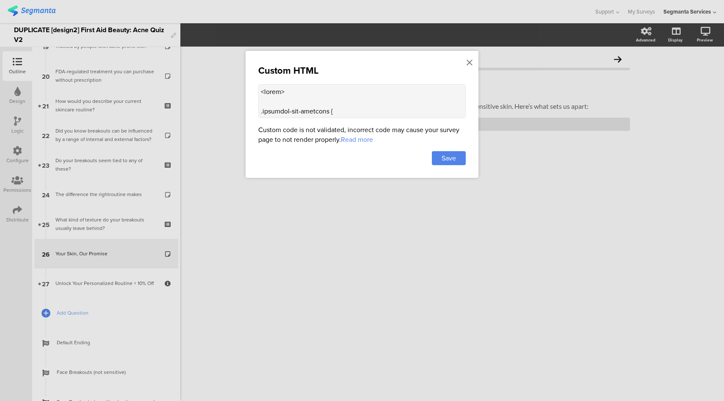
click at [346, 109] on textarea at bounding box center [362, 101] width 208 height 34
click at [470, 62] on icon at bounding box center [470, 62] width 6 height 9
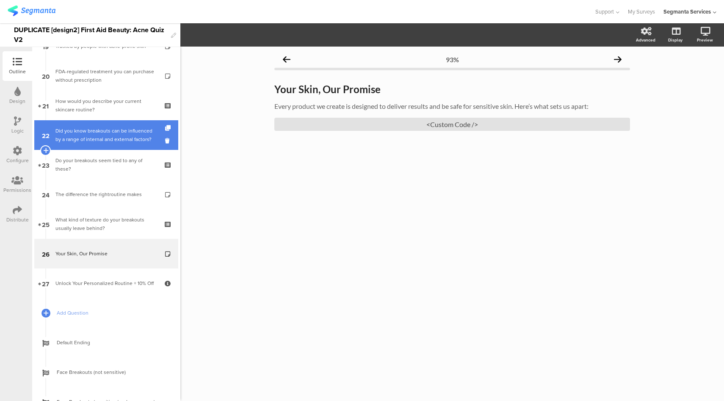
click at [111, 135] on div "Did you know breakouts can be influenced by a range of internal and external fa…" at bounding box center [105, 135] width 101 height 17
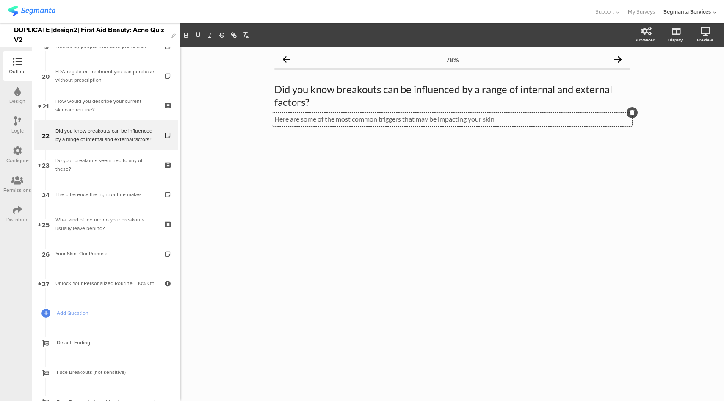
click at [539, 118] on div "Here are some of the most common triggers that may be impacting your skin Here …" at bounding box center [452, 120] width 360 height 14
click at [642, 90] on label at bounding box center [642, 87] width 11 height 7
click at [0, 0] on input "checkbox" at bounding box center [0, 0] width 0 height 0
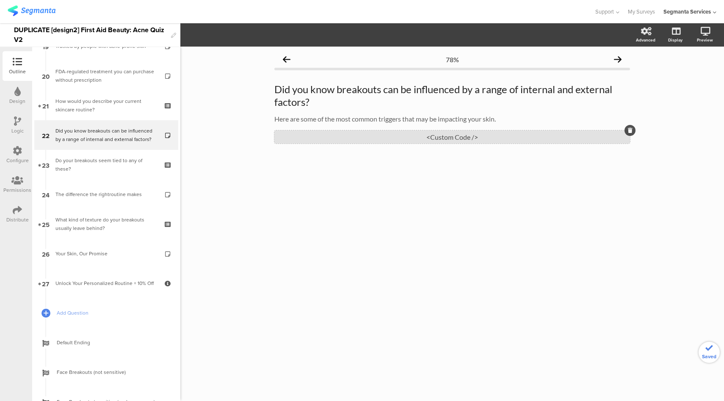
click at [460, 140] on div "<Custom Code />" at bounding box center [452, 136] width 356 height 13
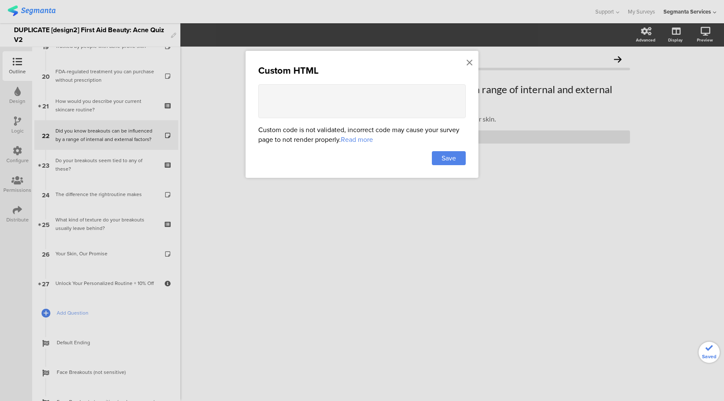
click at [378, 104] on textarea at bounding box center [362, 101] width 208 height 34
paste textarea "<style> .progress-bar-segments { display: none !important; } .animated-router-v…"
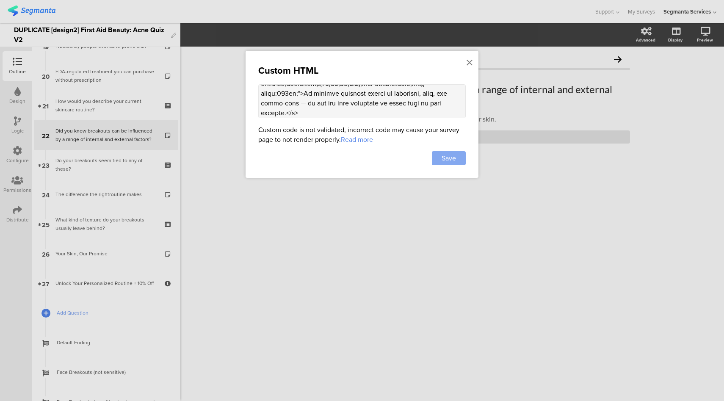
type textarea "<style> .progress-bar-segments { display: none !important; } .animated-router-v…"
click at [445, 158] on span "Save" at bounding box center [449, 158] width 14 height 10
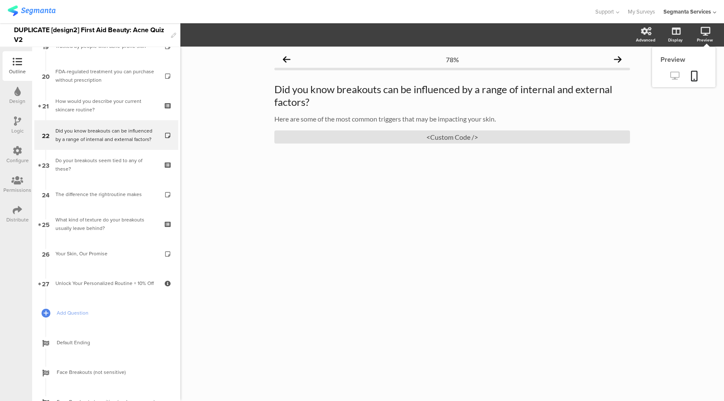
click at [676, 81] on link at bounding box center [675, 76] width 21 height 14
click at [396, 135] on div "<Custom Code />" at bounding box center [452, 136] width 356 height 13
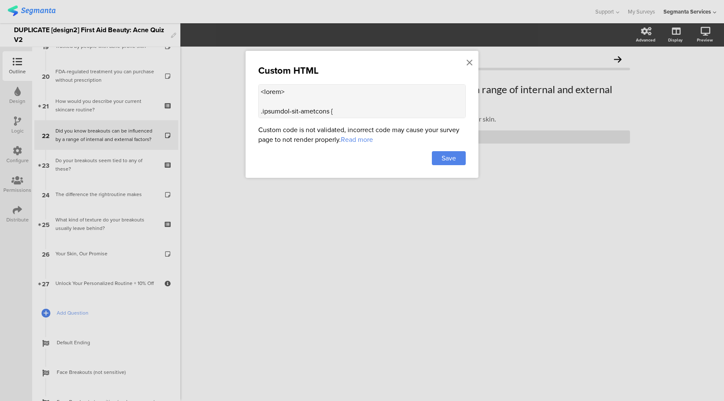
click at [400, 112] on textarea at bounding box center [362, 101] width 208 height 34
paste textarea
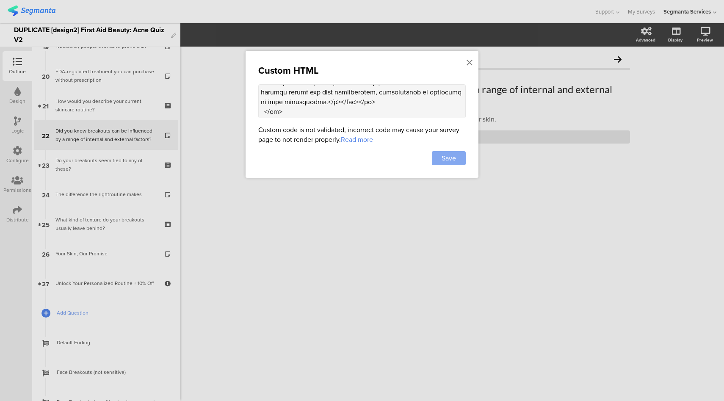
type textarea "<style> .progress-bar-segments { display: none !important; } .animated-router-v…"
click at [443, 156] on span "Save" at bounding box center [449, 158] width 14 height 10
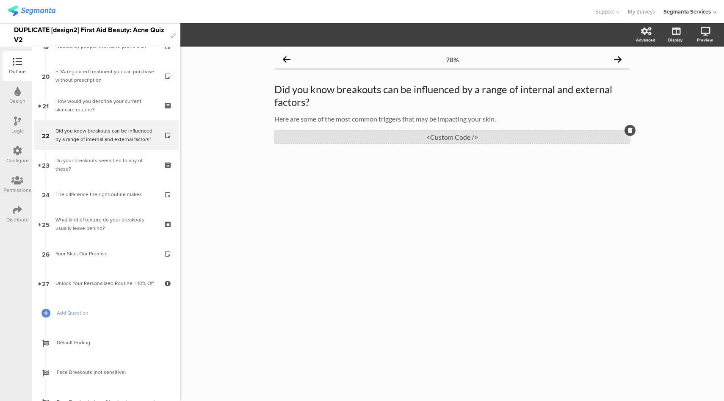
click at [426, 139] on div "<Custom Code />" at bounding box center [452, 136] width 356 height 13
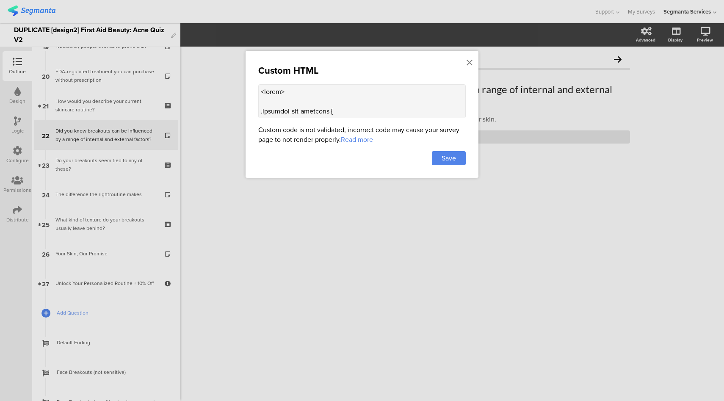
click at [381, 86] on textarea at bounding box center [362, 101] width 208 height 34
paste textarea "Changes during puberty, menstrual cycles, or conditions like PCOS can increase …"
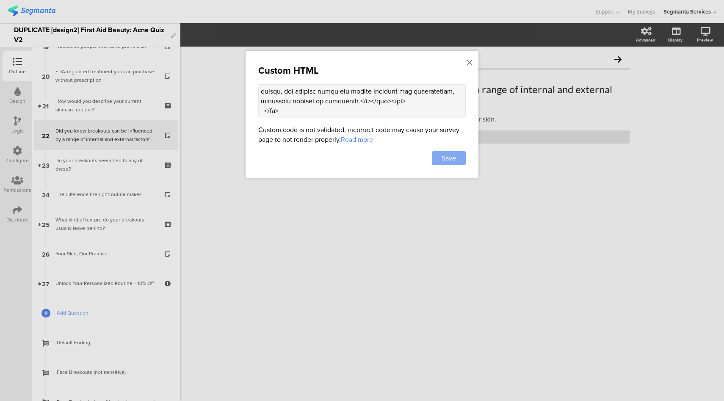
type textarea "<style> .progress-bar-segments { display: none !important; } .animated-router-v…"
click at [457, 154] on div "Save" at bounding box center [449, 158] width 34 height 14
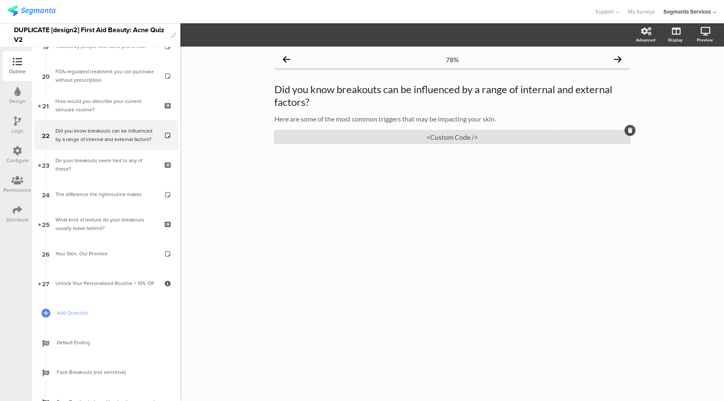
click at [371, 137] on div "<Custom Code />" at bounding box center [452, 136] width 356 height 13
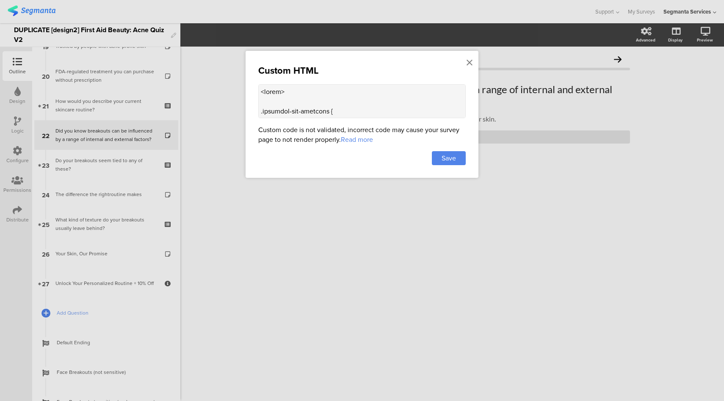
click at [390, 89] on textarea at bounding box center [362, 101] width 208 height 34
paste textarea "</span></div><div><h4>Hormones</h4><p>Changes during puberty, menstrual cycles,…"
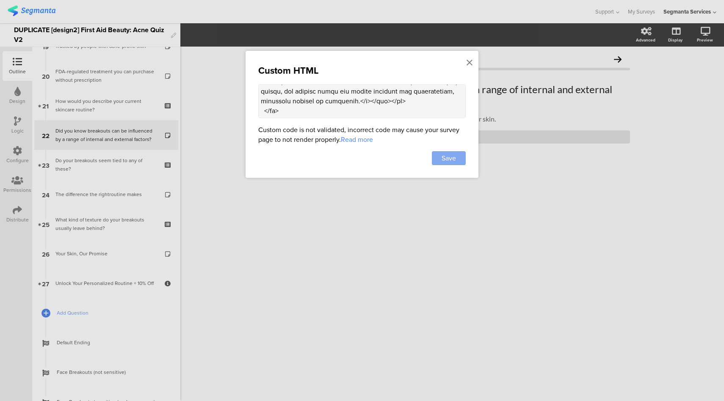
type textarea "<style> .progress-bar-segments { display: none !important; } .animated-router-v…"
click at [452, 158] on span "Save" at bounding box center [449, 158] width 14 height 10
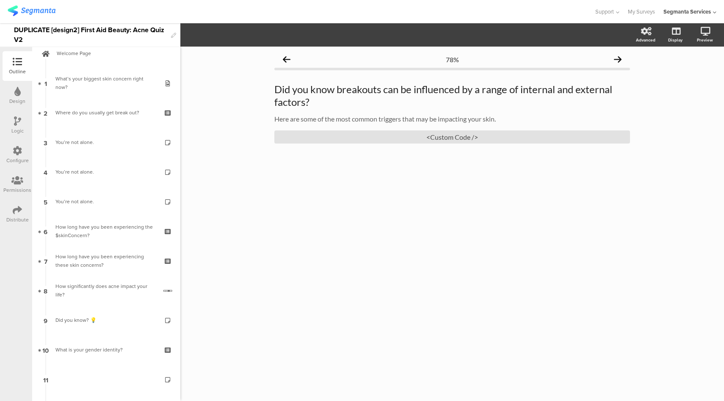
scroll to position [26, 0]
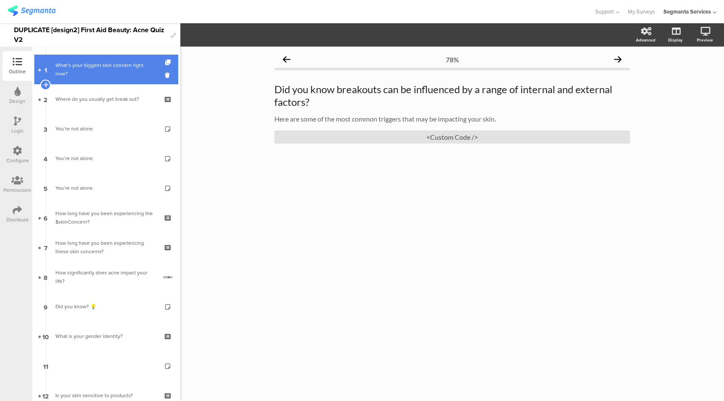
click at [82, 68] on div "What’s your biggest skin concern right now?" at bounding box center [105, 69] width 101 height 17
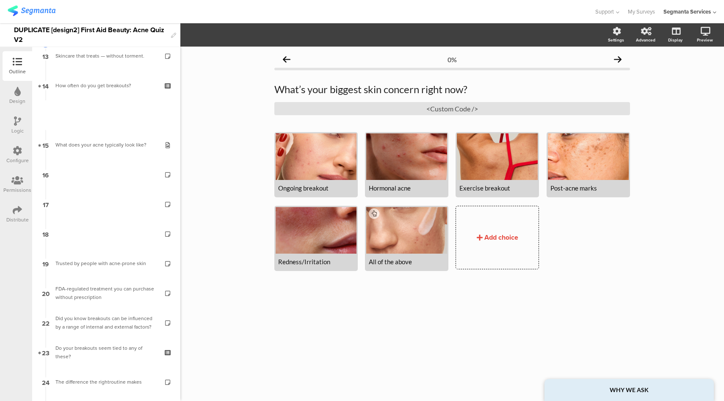
scroll to position [362, 0]
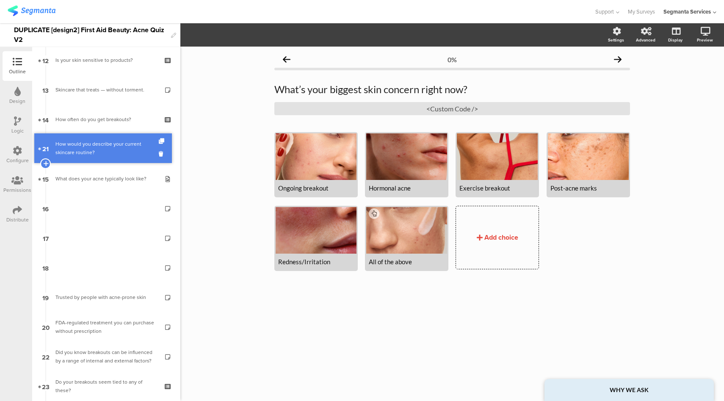
drag, startPoint x: 114, startPoint y: 258, endPoint x: 136, endPoint y: 147, distance: 113.1
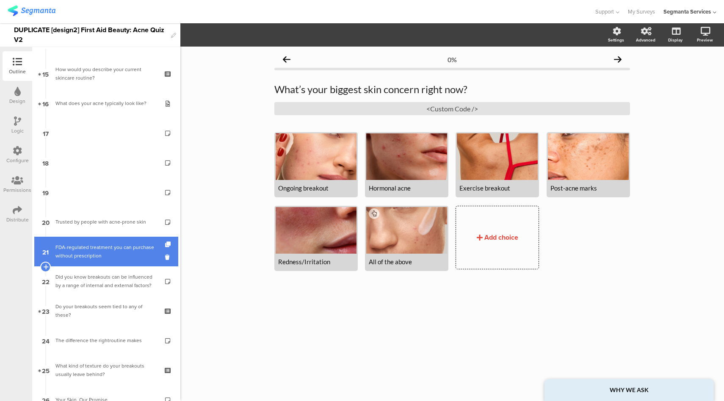
scroll to position [437, 0]
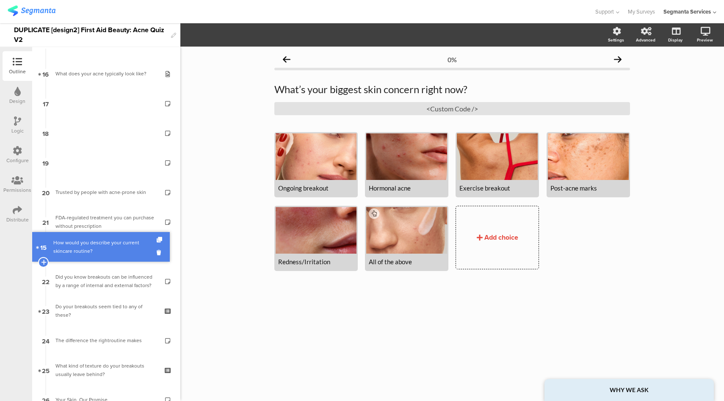
drag, startPoint x: 128, startPoint y: 78, endPoint x: 145, endPoint y: 252, distance: 175.0
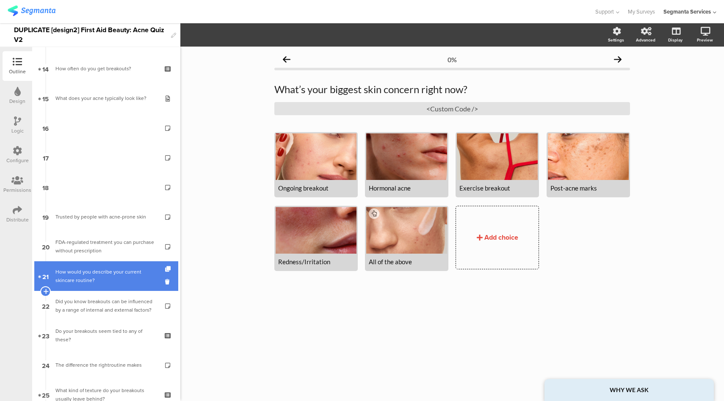
scroll to position [411, 0]
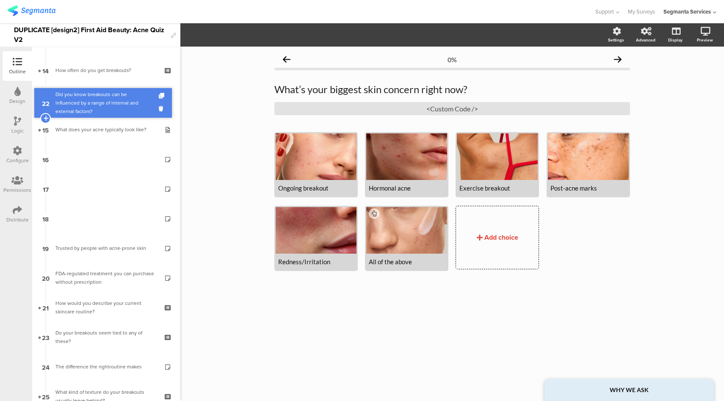
drag, startPoint x: 105, startPoint y: 304, endPoint x: 127, endPoint y: 100, distance: 205.7
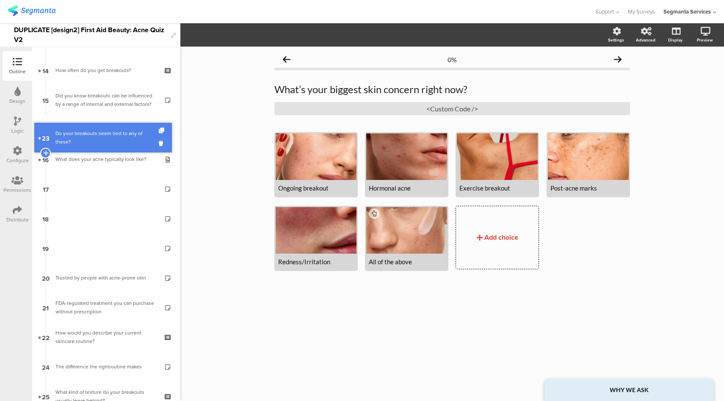
drag, startPoint x: 98, startPoint y: 342, endPoint x: 129, endPoint y: 142, distance: 201.9
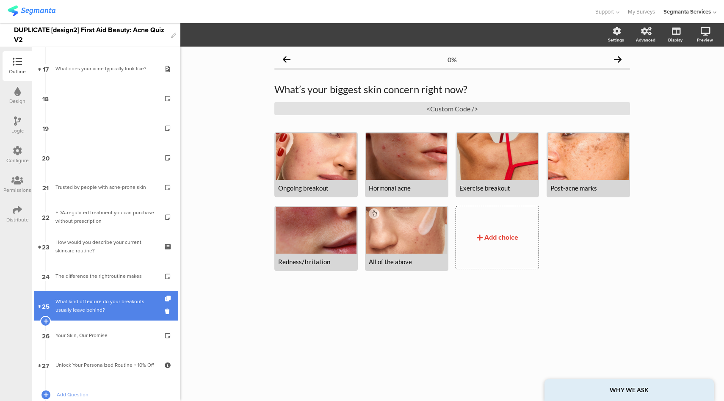
scroll to position [502, 0]
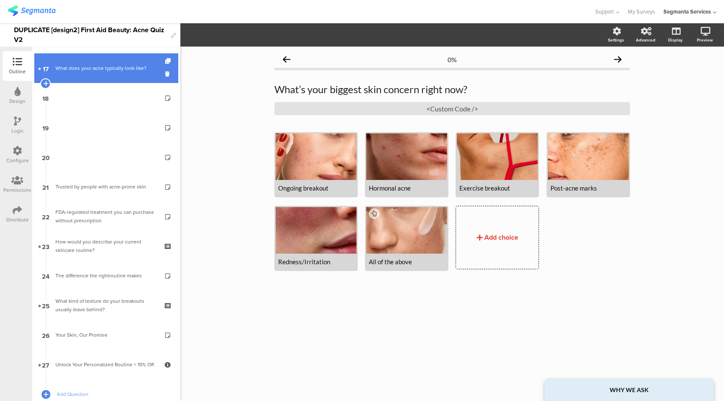
click at [102, 72] on link "17 What does your acne typically look like?" at bounding box center [106, 68] width 144 height 30
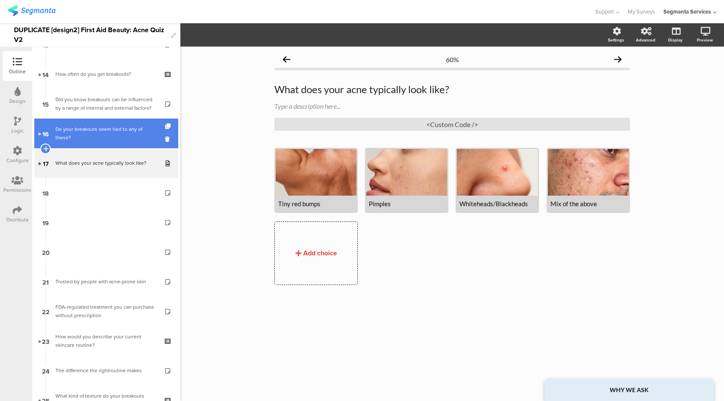
scroll to position [384, 0]
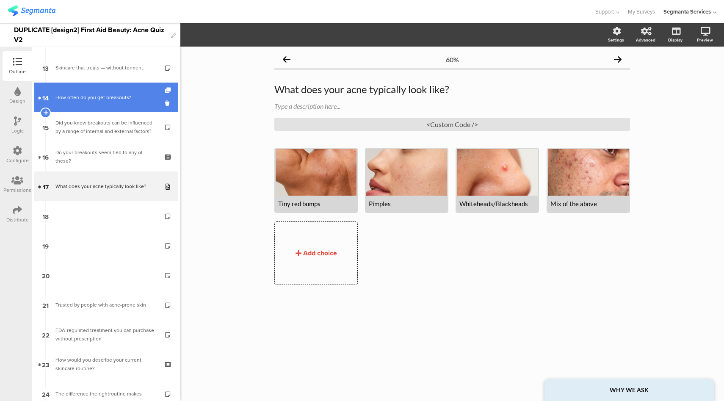
click at [119, 104] on link "14 How often do you get breakouts?" at bounding box center [106, 98] width 144 height 30
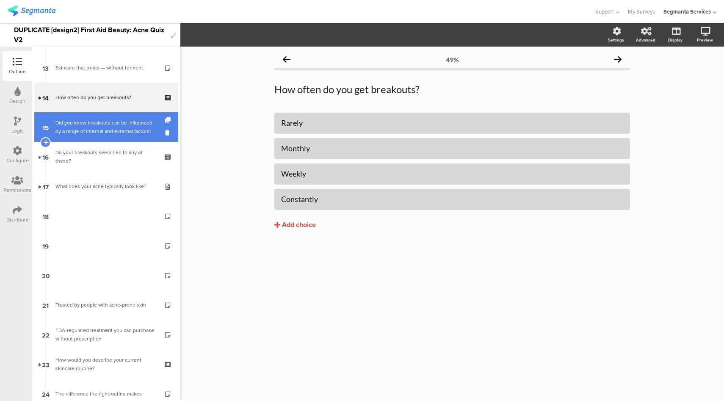
click at [118, 124] on div "Did you know breakouts can be influenced by a range of internal and external fa…" at bounding box center [105, 127] width 101 height 17
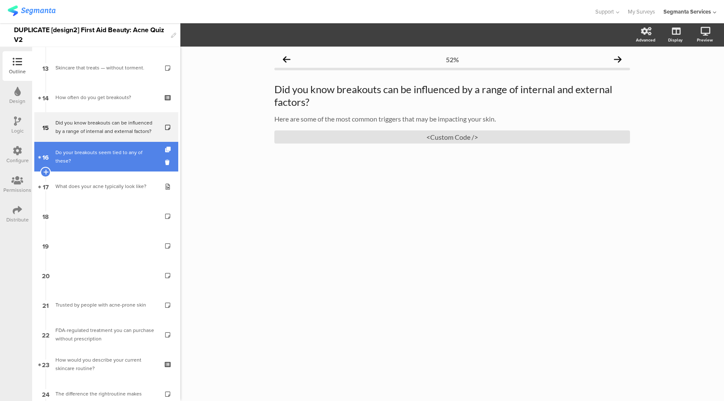
click at [113, 159] on div "Do your breakouts seem tied to any of these?" at bounding box center [105, 156] width 101 height 17
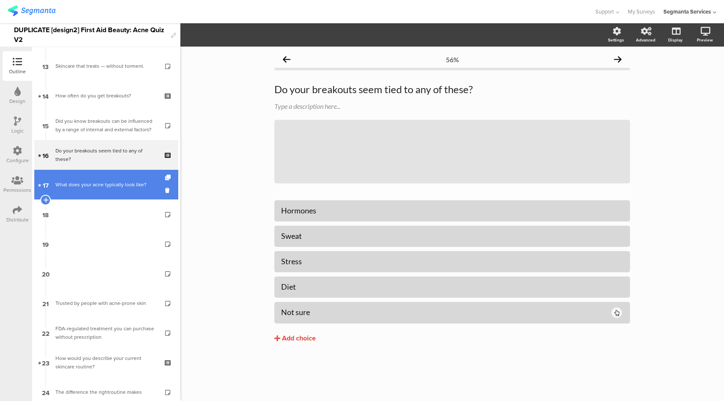
scroll to position [385, 0]
click at [98, 196] on link "17 What does your acne typically look like?" at bounding box center [106, 185] width 144 height 30
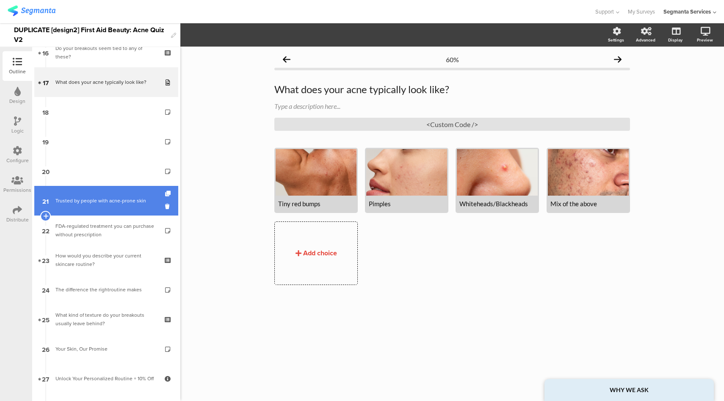
scroll to position [496, 0]
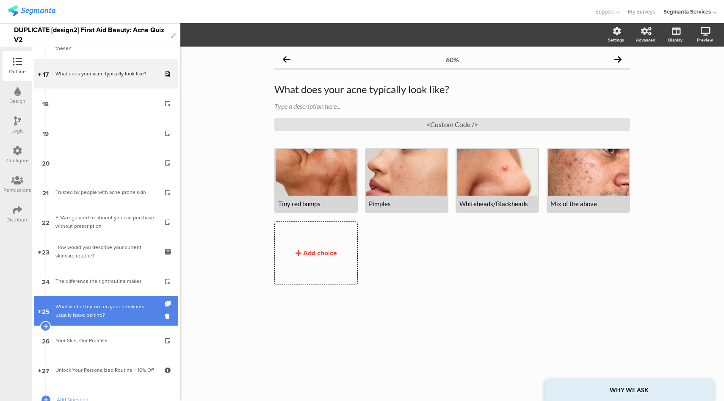
click at [114, 320] on link "25 What kind of texture do your breakouts usually leave behind?" at bounding box center [106, 311] width 144 height 30
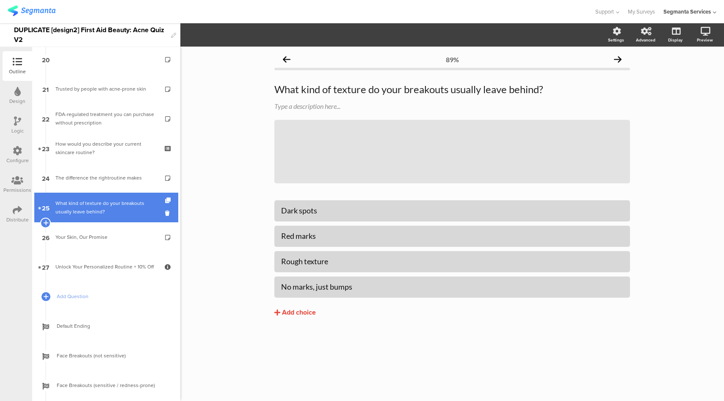
scroll to position [601, 0]
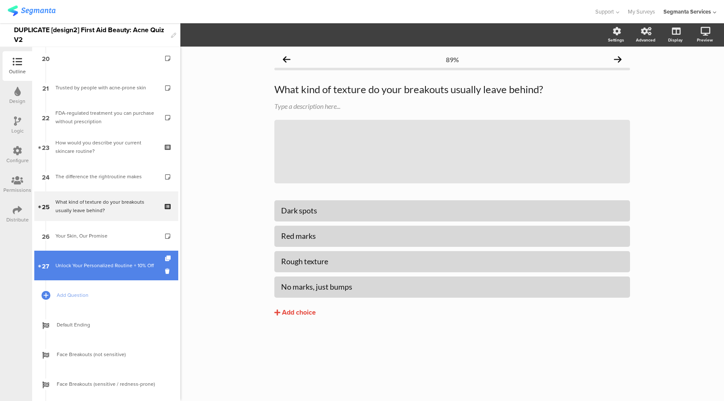
click at [116, 270] on div "Unlock Your Personalized Routine + 10% Off" at bounding box center [105, 265] width 101 height 8
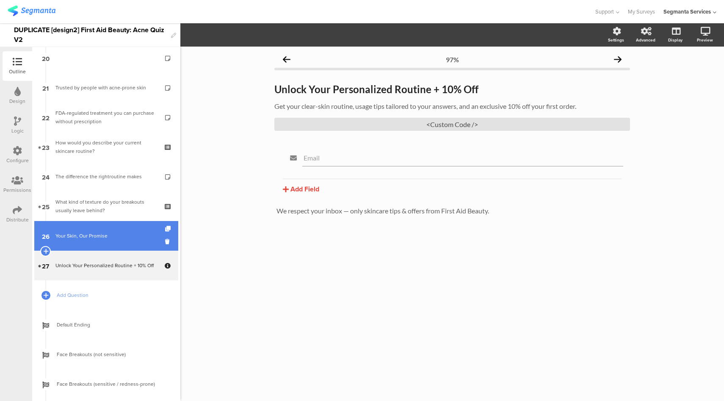
click at [130, 241] on link "26 Your Skin, Our Promise" at bounding box center [106, 236] width 144 height 30
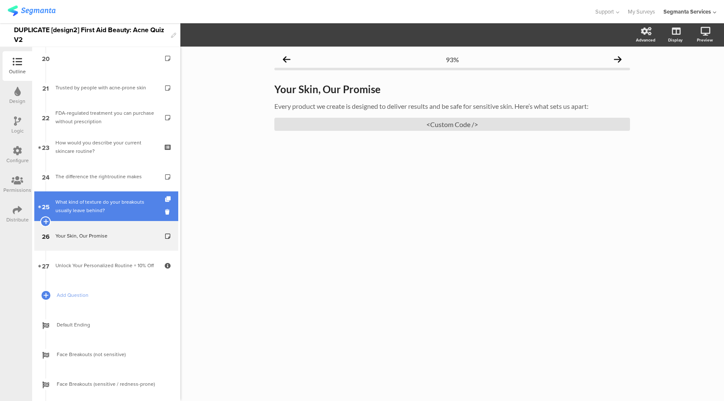
click at [126, 204] on div "What kind of texture do your breakouts usually leave behind?" at bounding box center [105, 206] width 101 height 17
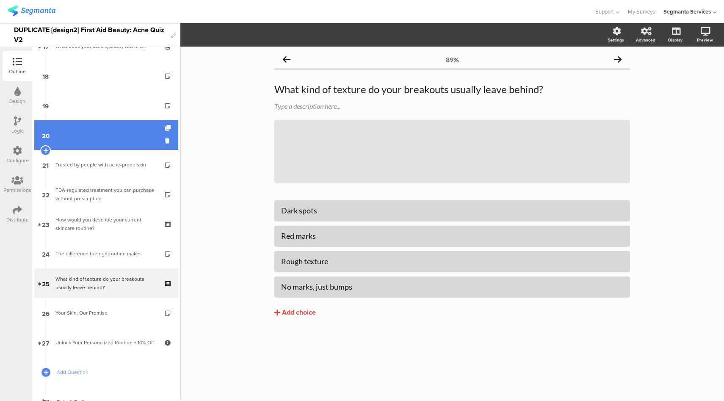
scroll to position [602, 0]
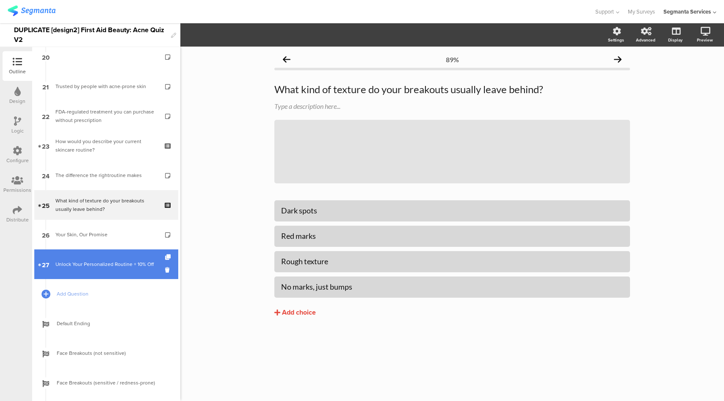
click at [104, 266] on div "Unlock Your Personalized Routine + 10% Off" at bounding box center [105, 264] width 101 height 8
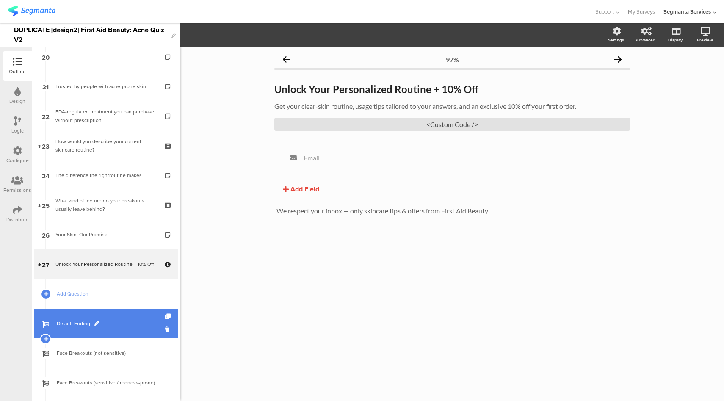
scroll to position [737, 0]
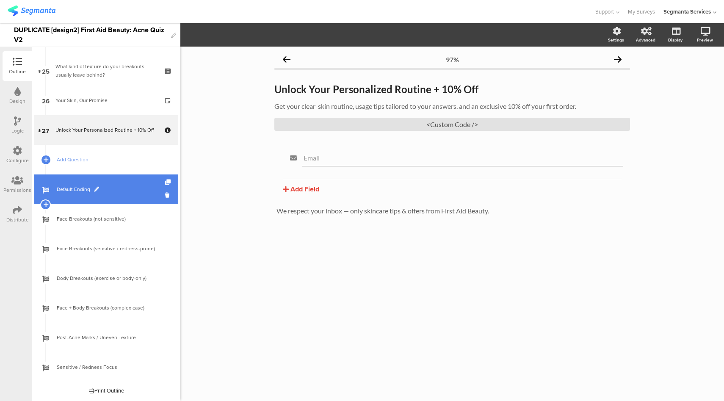
click at [133, 188] on span "Default Ending" at bounding box center [111, 189] width 108 height 8
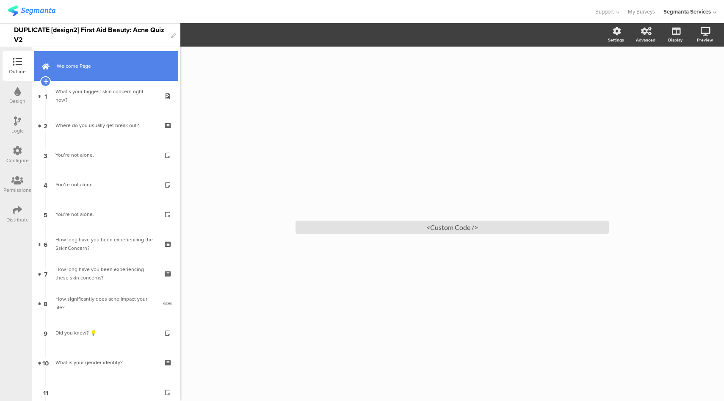
click at [115, 67] on span "Welcome Page" at bounding box center [111, 66] width 108 height 8
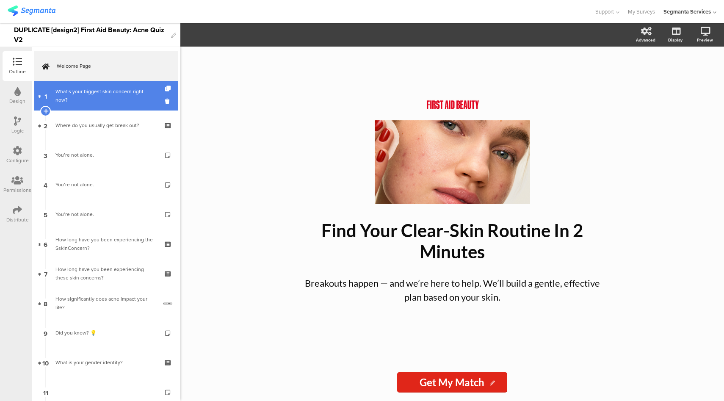
click at [103, 100] on div "What’s your biggest skin concern right now?" at bounding box center [105, 95] width 101 height 17
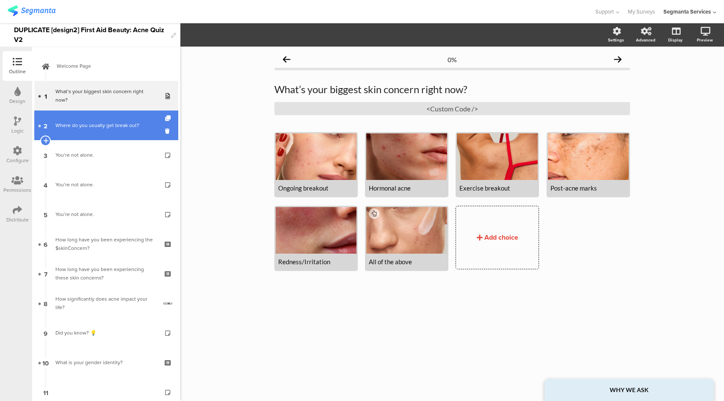
click at [100, 129] on div "Where do you usually get break out?" at bounding box center [105, 125] width 101 height 8
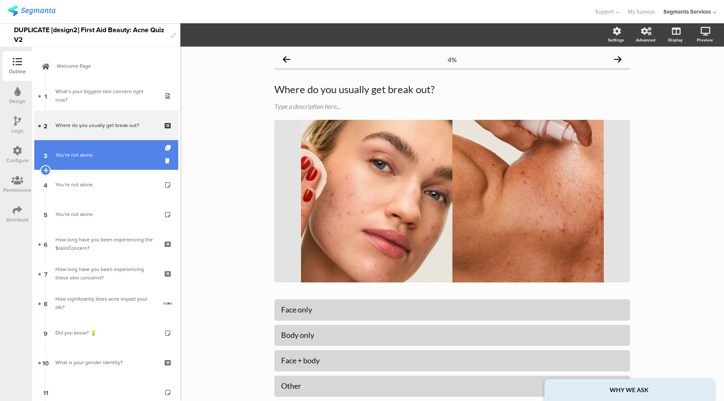
click at [82, 164] on link "3 You’re not alone." at bounding box center [106, 155] width 144 height 30
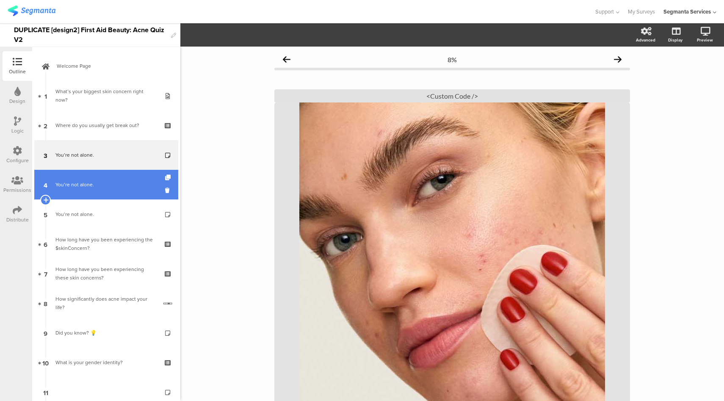
click at [104, 188] on div "You’re not alone." at bounding box center [105, 184] width 101 height 8
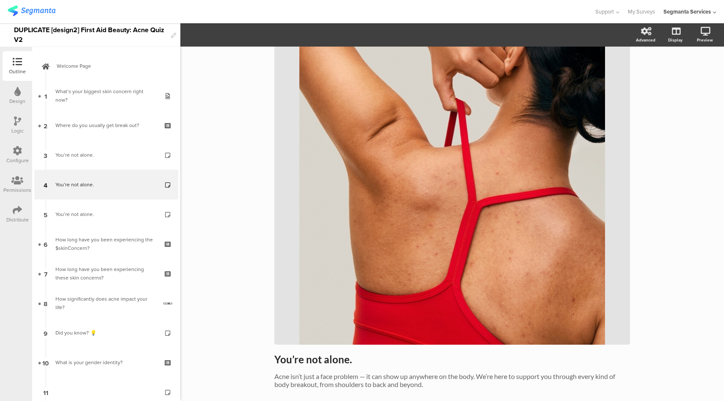
scroll to position [102, 0]
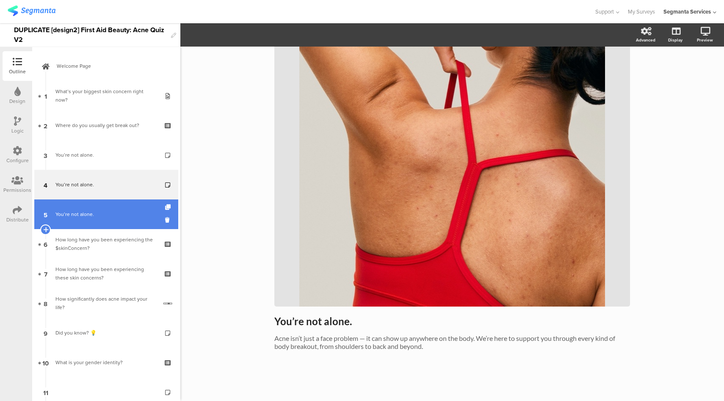
click at [97, 213] on div "You’re not alone." at bounding box center [105, 214] width 101 height 8
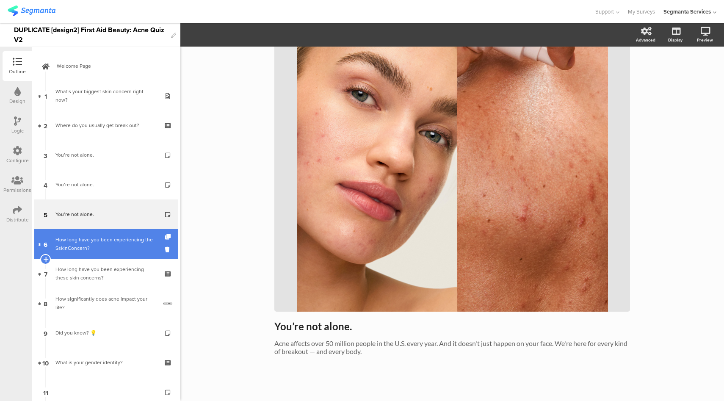
click at [102, 252] on div "How long have you been experiencing the $skinConcern?" at bounding box center [105, 244] width 101 height 17
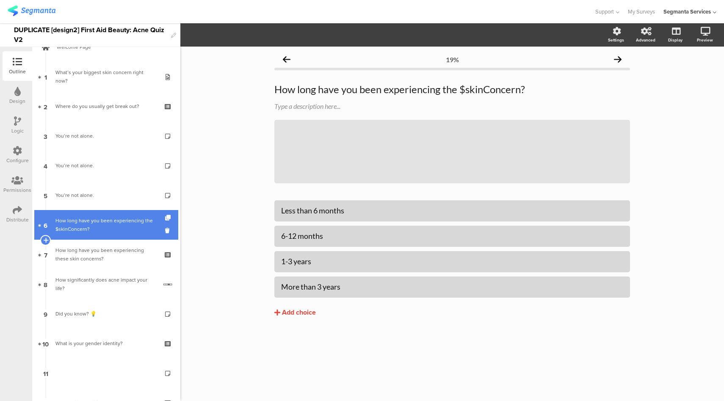
scroll to position [58, 0]
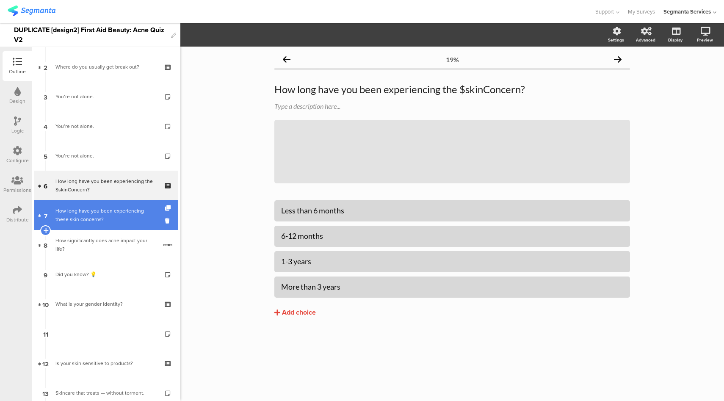
click at [120, 219] on div "How long have you been experiencing these skin concerns?" at bounding box center [105, 215] width 101 height 17
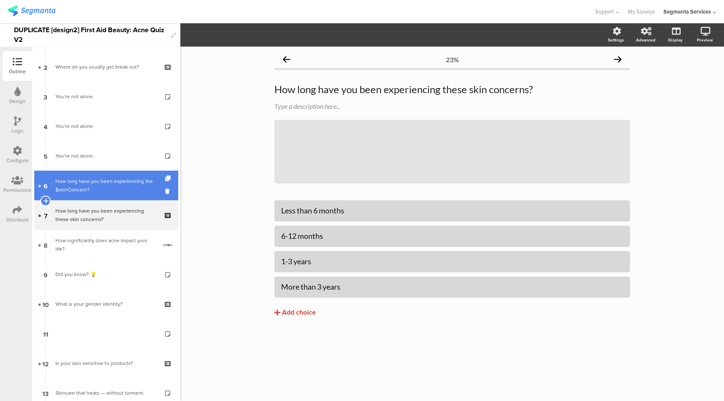
click at [127, 187] on div "How long have you been experiencing the $skinConcern?" at bounding box center [105, 185] width 101 height 17
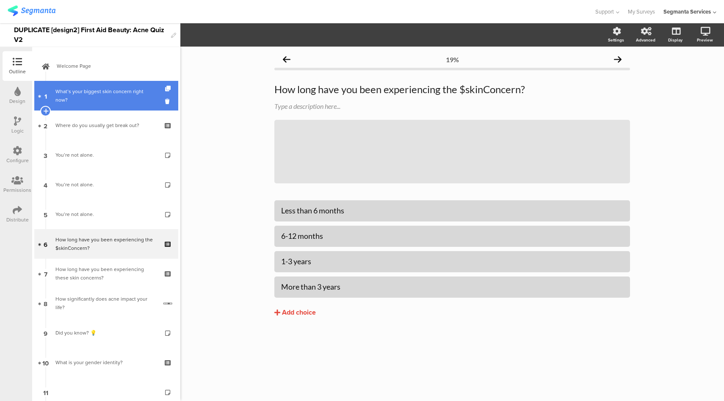
click at [113, 99] on div "What’s your biggest skin concern right now?" at bounding box center [105, 95] width 101 height 17
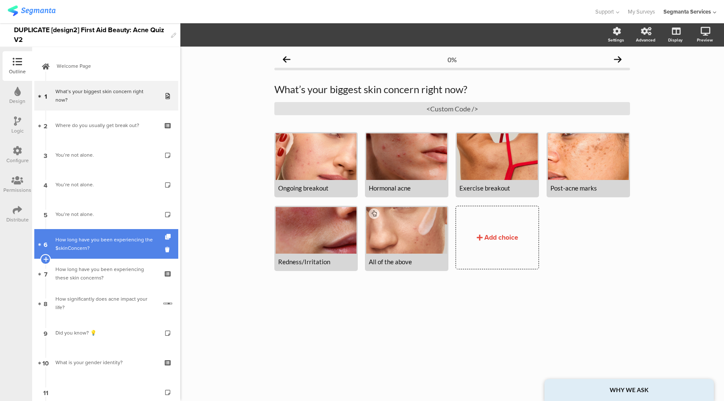
click at [95, 252] on div "How long have you been experiencing the $skinConcern?" at bounding box center [105, 244] width 101 height 17
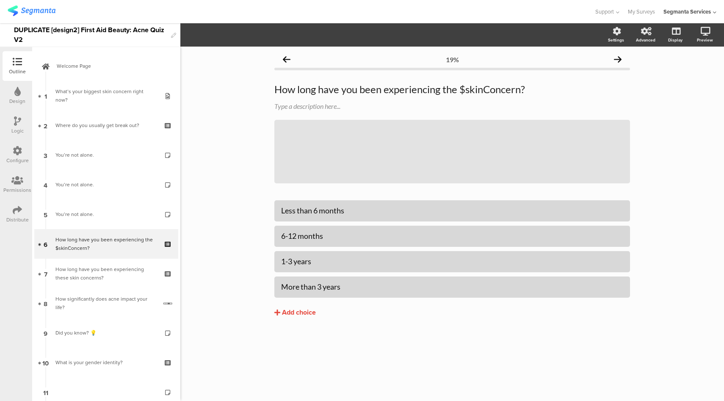
click at [11, 132] on div "Logic" at bounding box center [17, 131] width 12 height 8
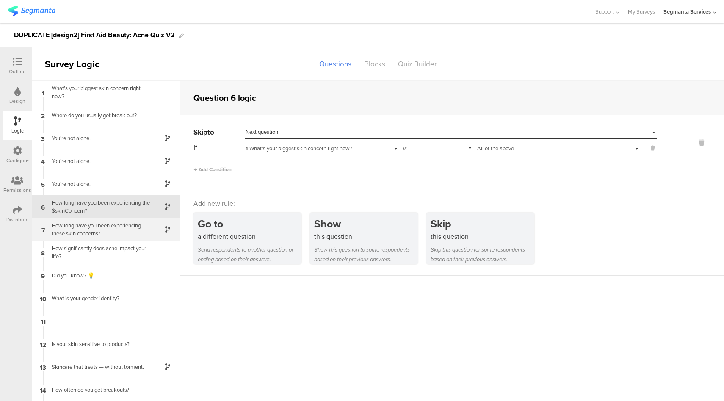
click at [103, 226] on div "How long have you been experiencing these skin concerns?" at bounding box center [100, 230] width 106 height 16
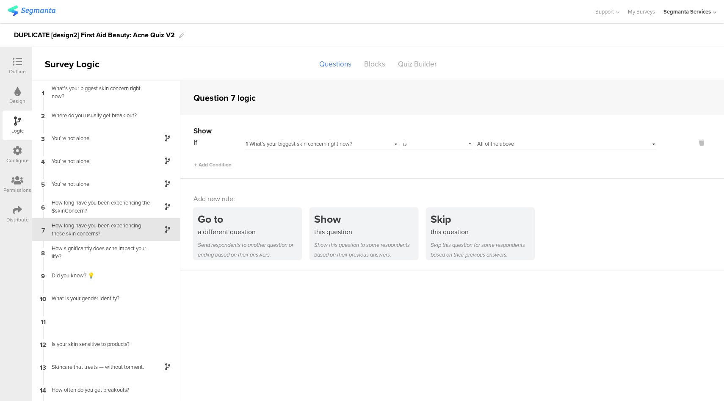
scroll to position [6, 0]
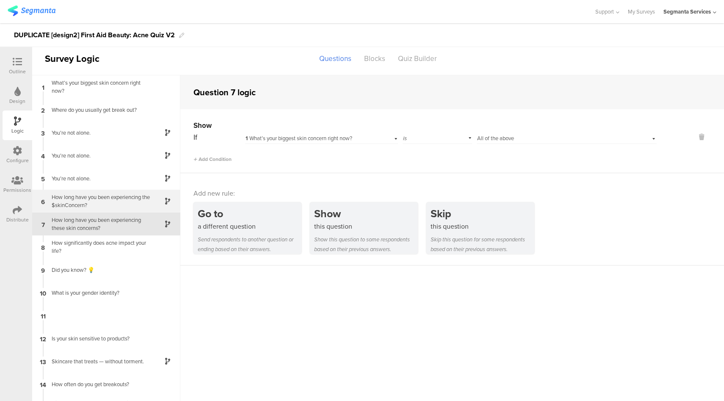
click at [109, 207] on div "How long have you been experiencing the $skinConcern?" at bounding box center [100, 201] width 106 height 16
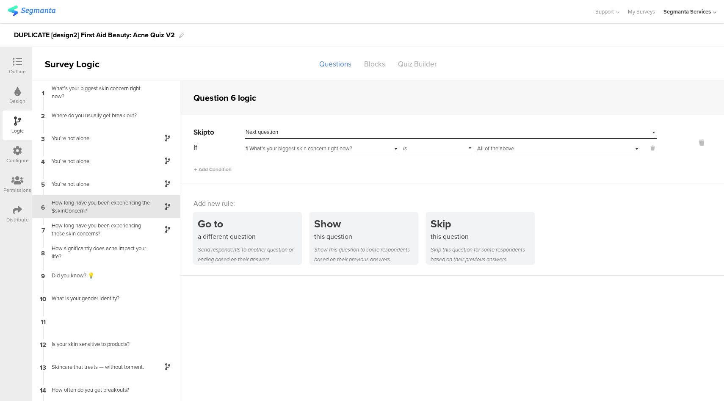
click at [21, 65] on icon at bounding box center [17, 61] width 9 height 9
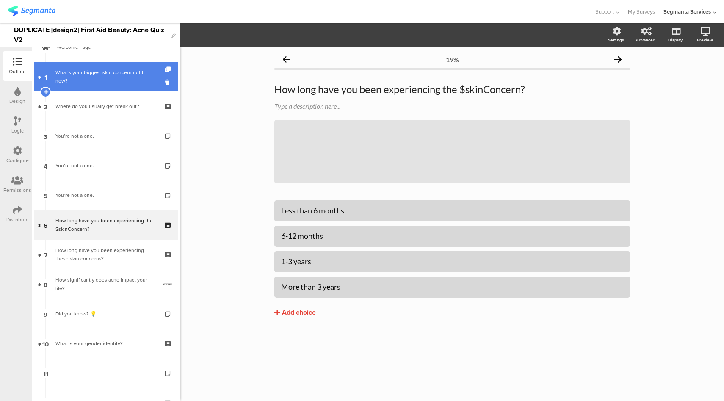
scroll to position [20, 0]
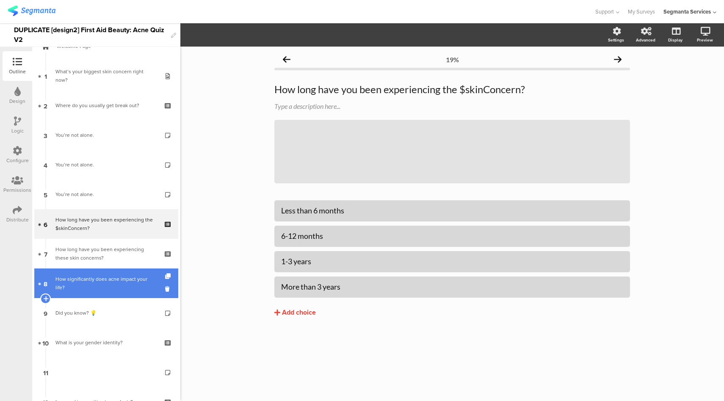
click at [102, 287] on div "How significantly does acne impact your life?" at bounding box center [106, 283] width 102 height 17
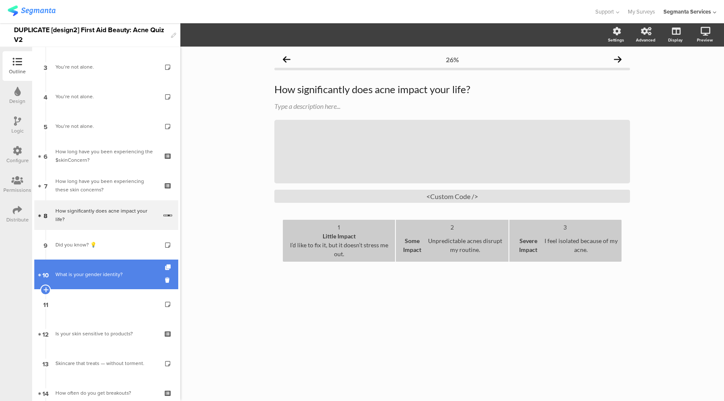
scroll to position [89, 0]
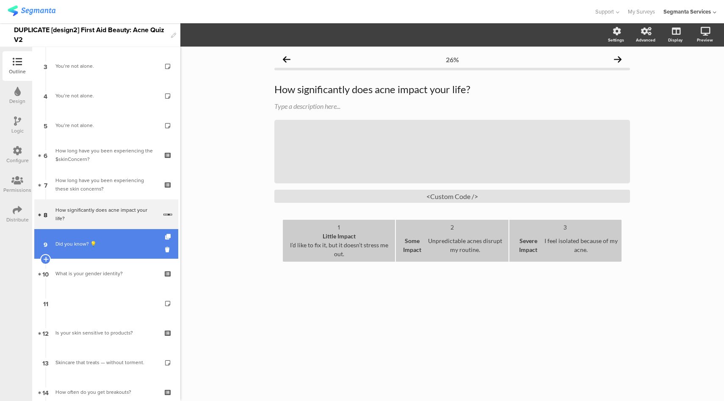
click at [130, 245] on div "Did you know? 💡" at bounding box center [105, 244] width 101 height 8
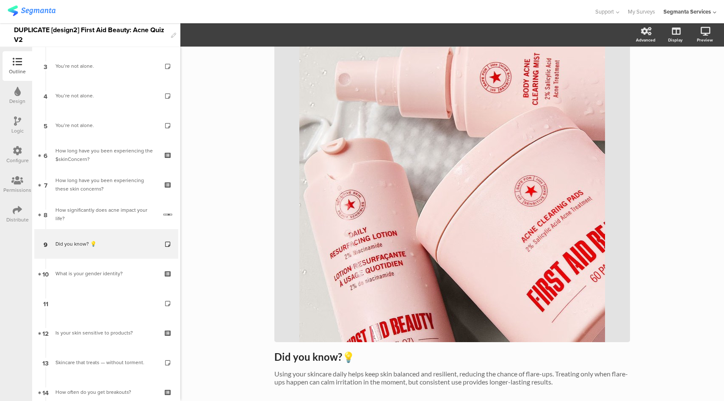
scroll to position [102, 0]
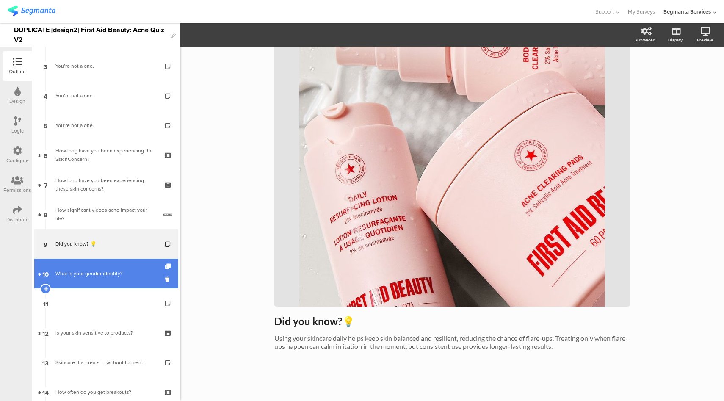
click at [102, 278] on link "10 What is your gender identity?" at bounding box center [106, 274] width 144 height 30
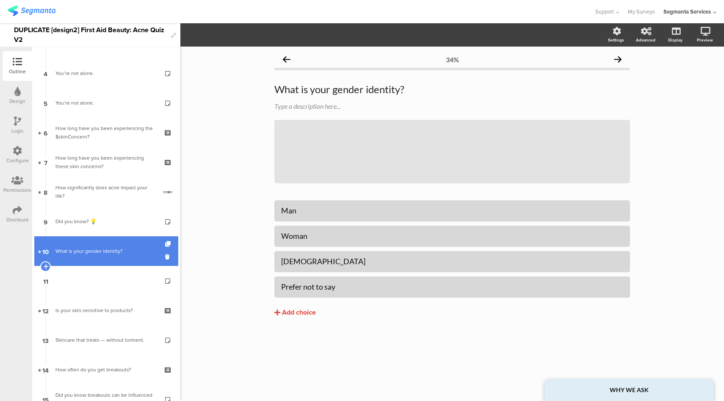
scroll to position [150, 0]
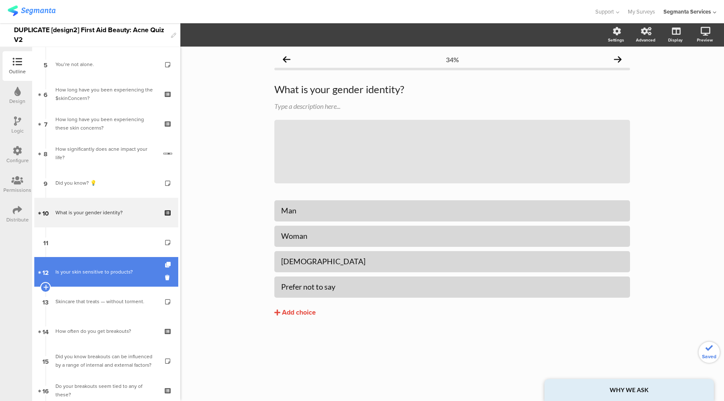
click at [102, 270] on div "Is your skin sensitive to products?" at bounding box center [105, 272] width 101 height 8
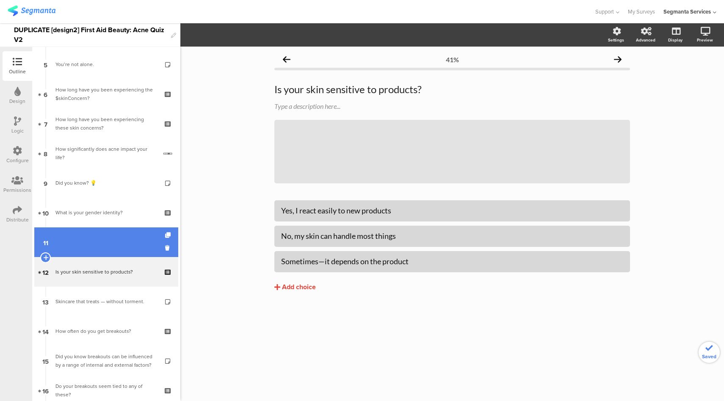
click at [119, 238] on link "11" at bounding box center [106, 242] width 144 height 30
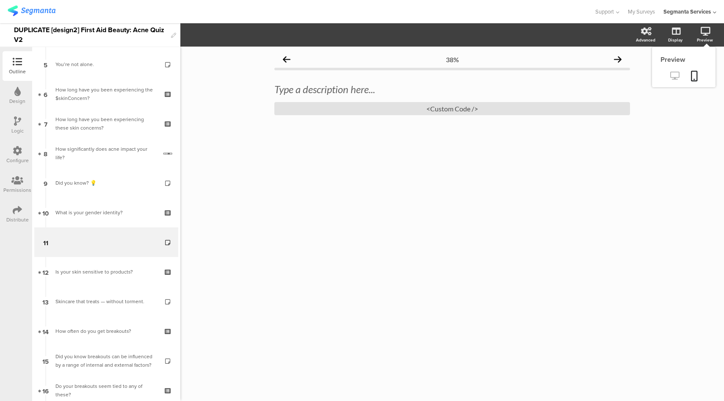
click at [677, 74] on icon at bounding box center [675, 76] width 9 height 8
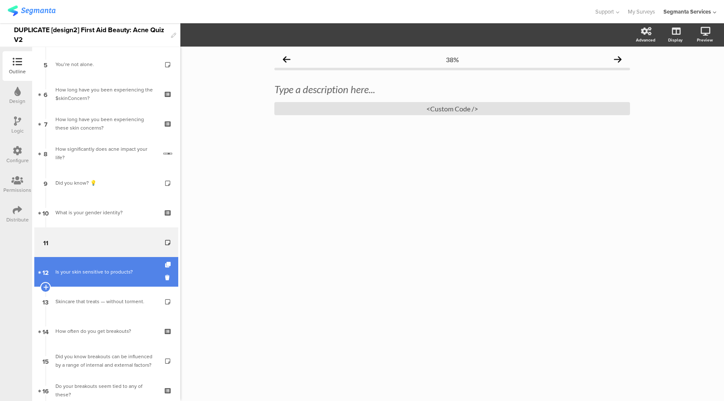
click at [91, 272] on div "Is your skin sensitive to products?" at bounding box center [105, 272] width 101 height 8
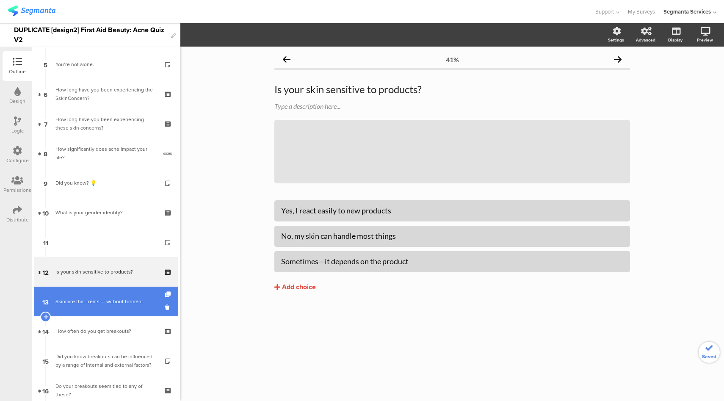
click at [103, 306] on link "13 Skincare that treats — without torment." at bounding box center [106, 302] width 144 height 30
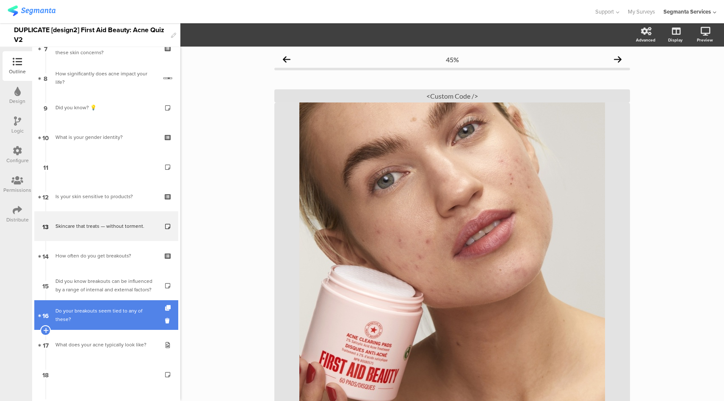
scroll to position [293, 0]
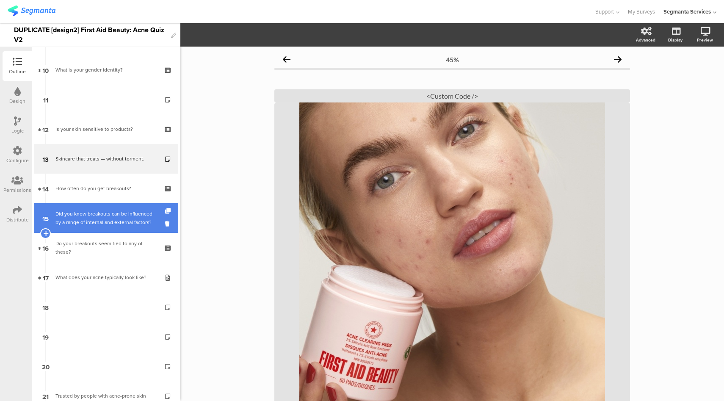
click at [113, 218] on div "Did you know breakouts can be influenced by a range of internal and external fa…" at bounding box center [105, 218] width 101 height 17
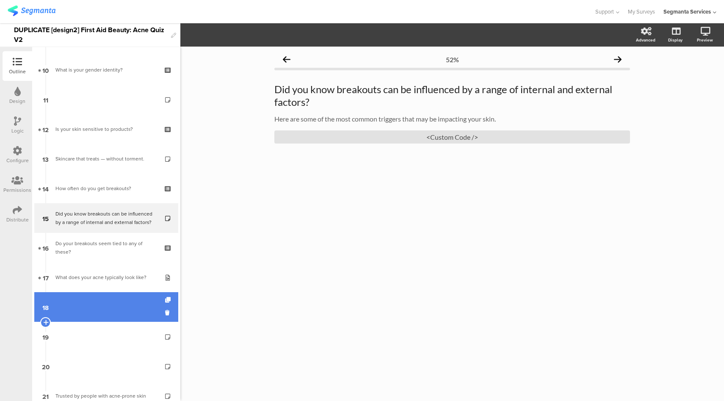
click at [100, 304] on link "18" at bounding box center [106, 307] width 144 height 30
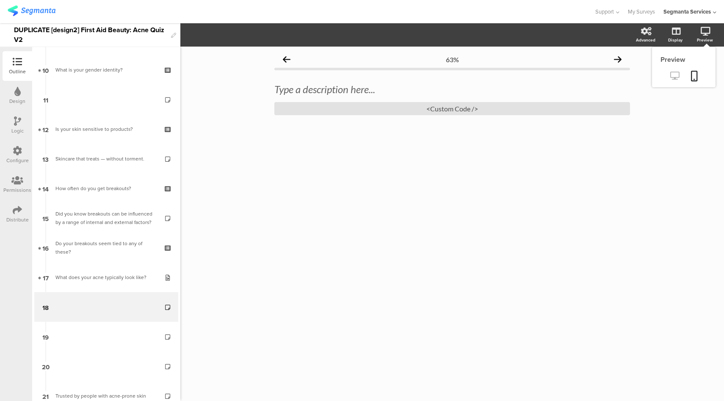
click at [677, 75] on icon at bounding box center [675, 76] width 9 height 8
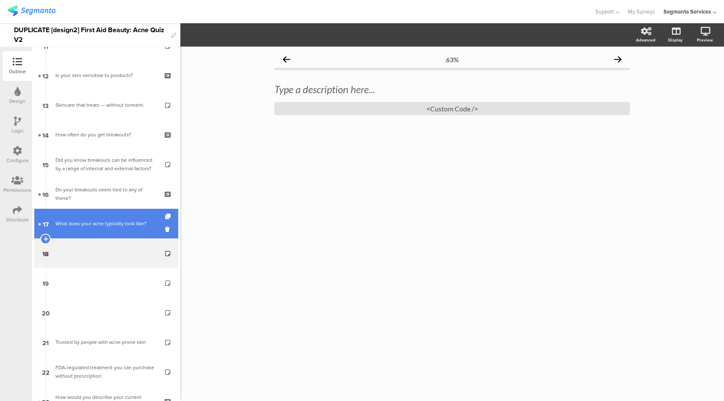
scroll to position [347, 0]
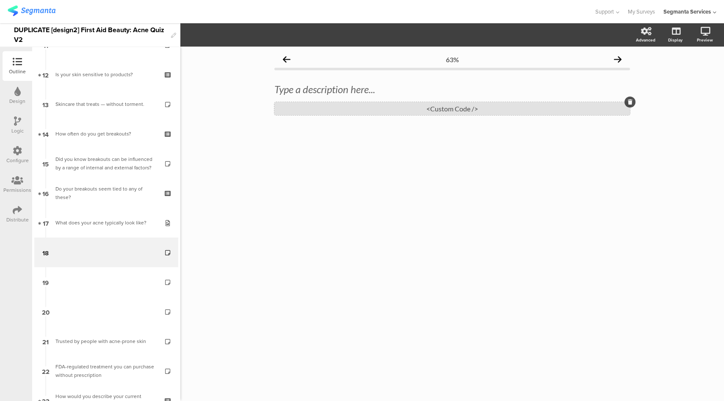
click at [454, 112] on div "<Custom Code />" at bounding box center [452, 108] width 356 height 13
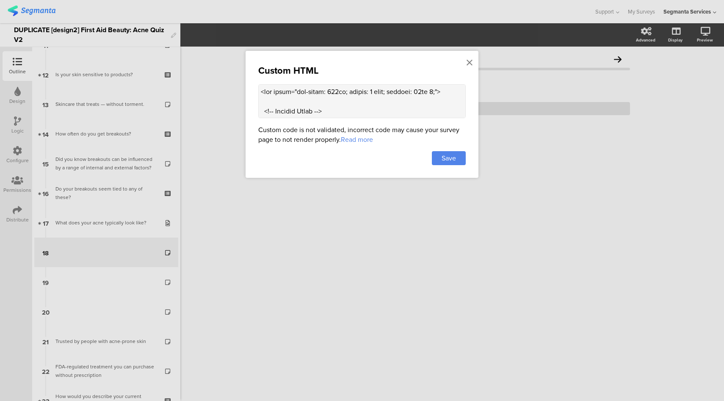
click at [358, 107] on textarea at bounding box center [362, 101] width 208 height 34
click at [471, 64] on icon at bounding box center [470, 62] width 6 height 9
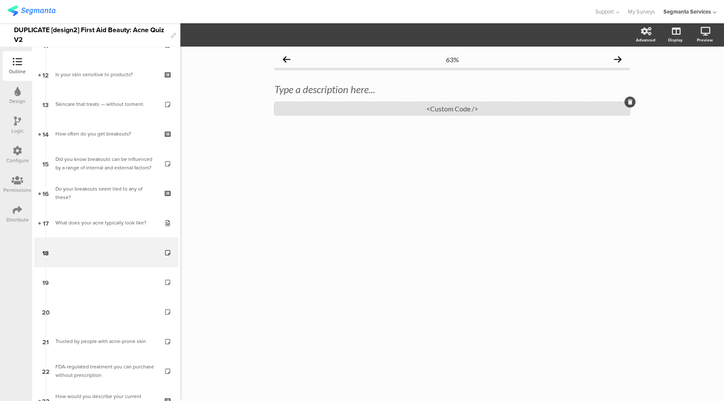
click at [457, 107] on div "<Custom Code />" at bounding box center [452, 108] width 356 height 13
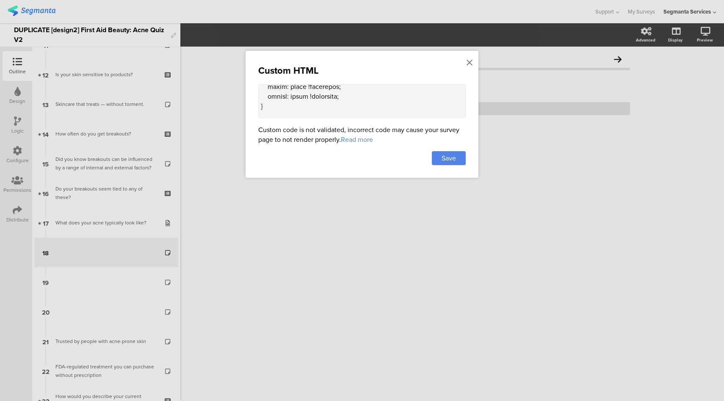
scroll to position [1134, 0]
click at [462, 16] on div at bounding box center [362, 200] width 724 height 401
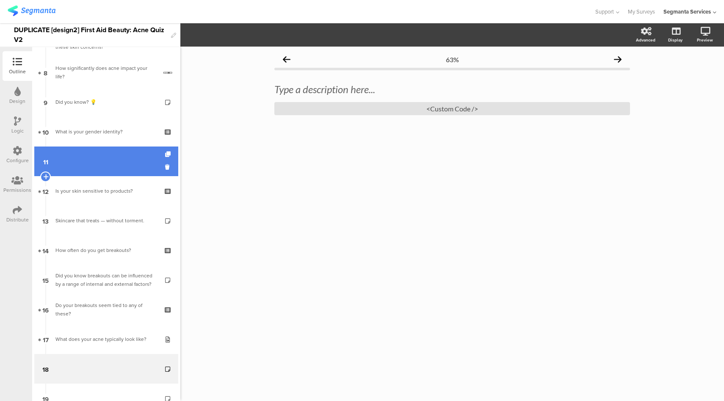
scroll to position [228, 0]
click at [110, 155] on link "11" at bounding box center [106, 164] width 144 height 30
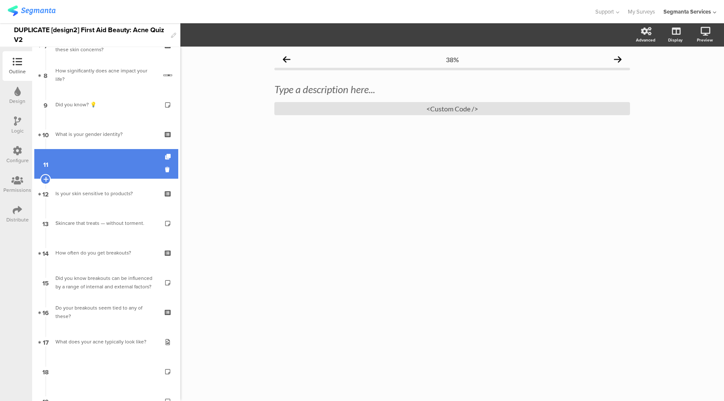
click at [79, 161] on link "11" at bounding box center [106, 164] width 144 height 30
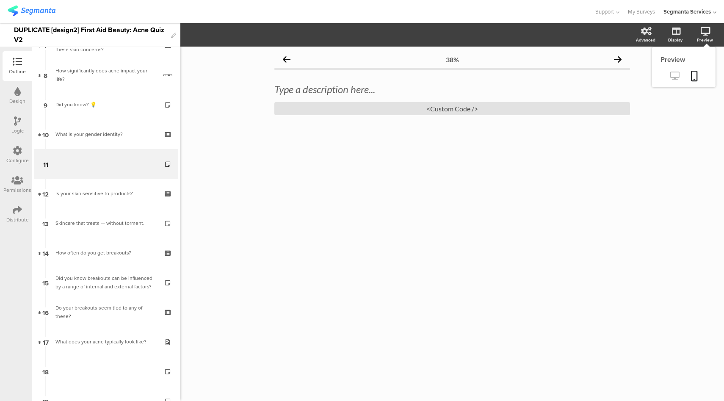
click at [677, 79] on icon at bounding box center [675, 76] width 9 height 8
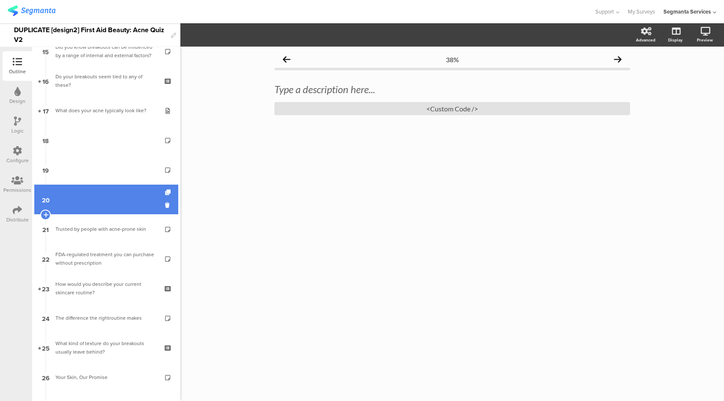
scroll to position [447, 0]
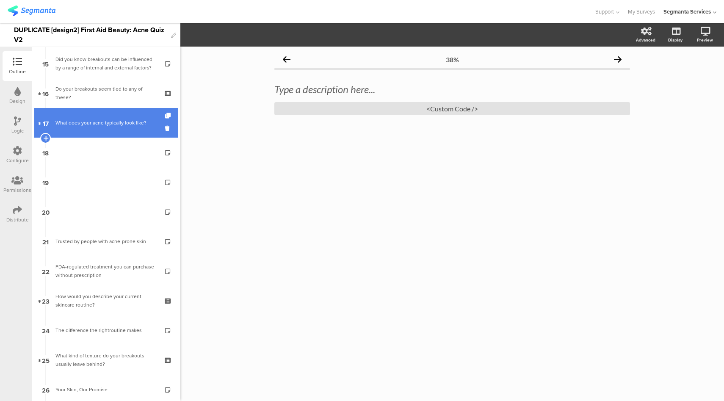
click at [108, 128] on link "17 What does your acne typically look like?" at bounding box center [106, 123] width 144 height 30
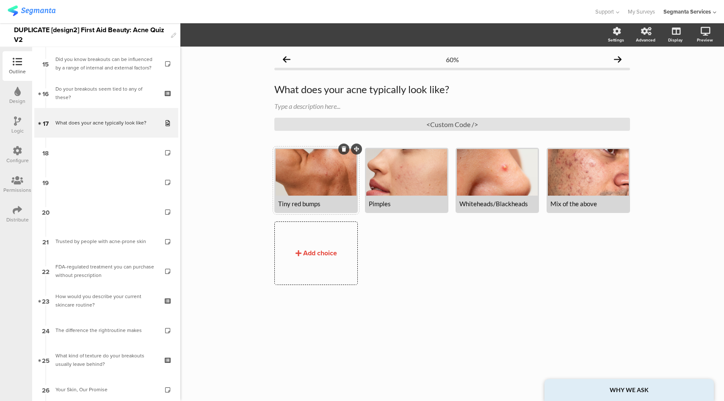
click at [340, 180] on div at bounding box center [316, 172] width 81 height 47
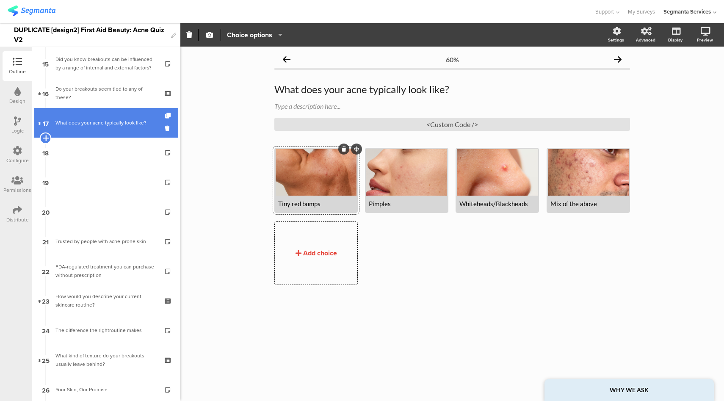
click at [45, 139] on icon at bounding box center [46, 138] width 6 height 8
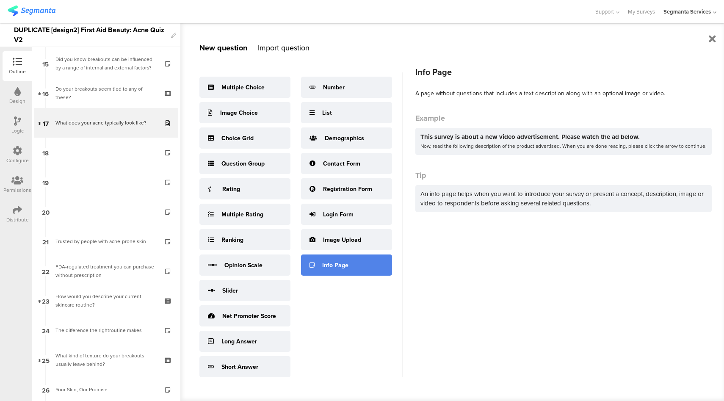
click at [367, 262] on div "Info Page" at bounding box center [346, 265] width 91 height 21
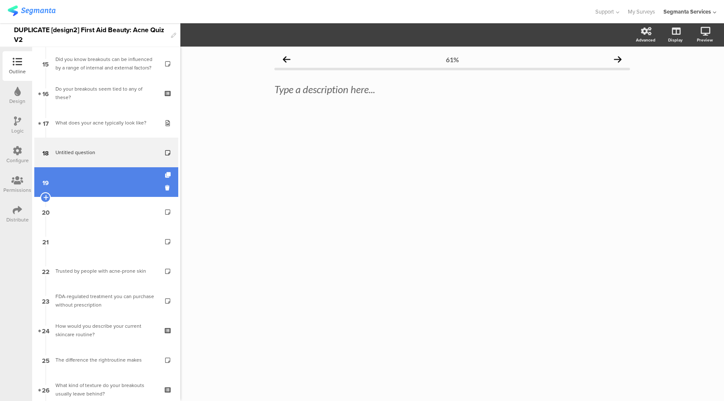
click at [125, 180] on link "19" at bounding box center [106, 182] width 144 height 30
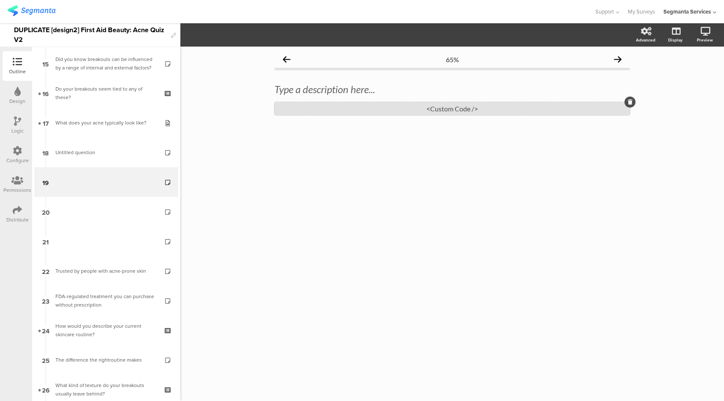
click at [455, 110] on div "<Custom Code />" at bounding box center [452, 108] width 356 height 13
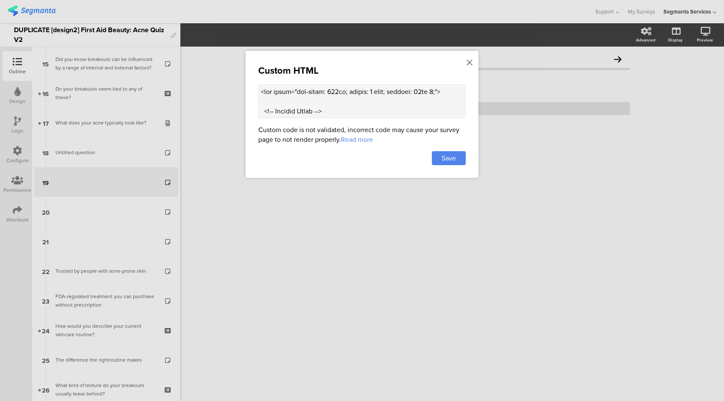
click at [365, 91] on textarea at bounding box center [362, 101] width 208 height 34
click at [95, 155] on div at bounding box center [362, 200] width 724 height 401
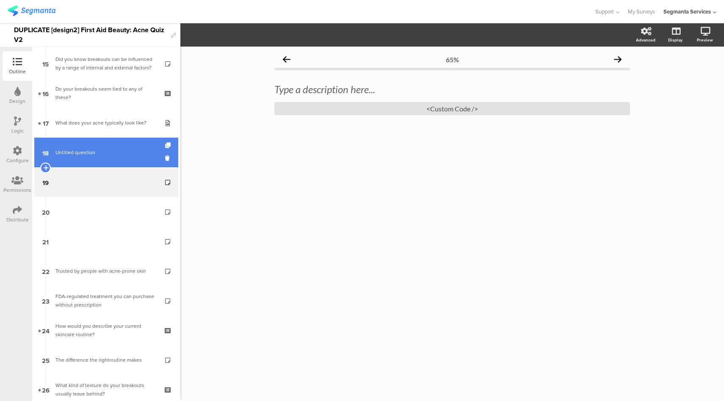
click at [95, 150] on span "Untitled question" at bounding box center [105, 152] width 101 height 8
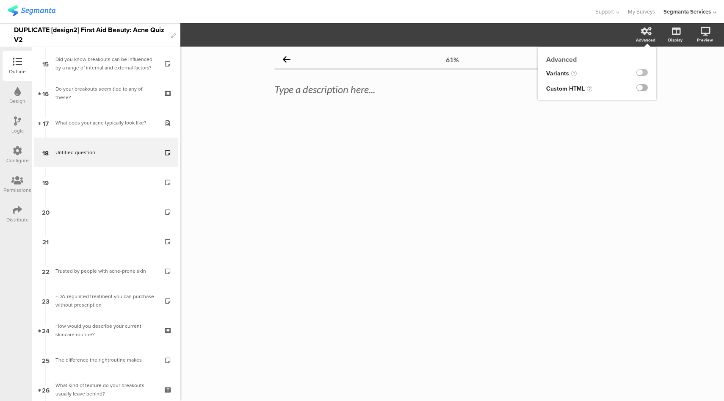
click at [642, 89] on label at bounding box center [642, 87] width 11 height 7
click at [0, 0] on input "checkbox" at bounding box center [0, 0] width 0 height 0
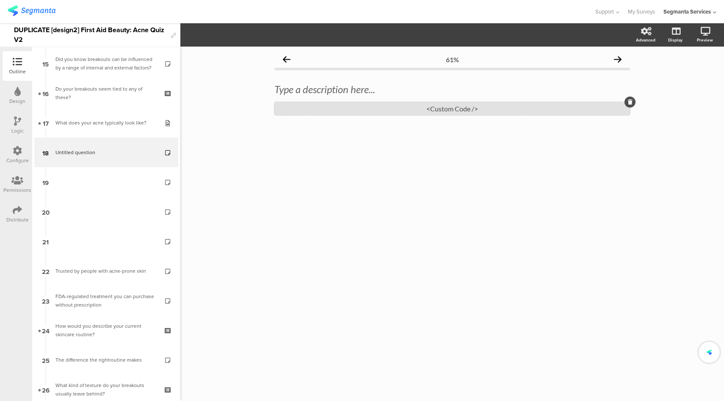
click at [495, 108] on div "<Custom Code />" at bounding box center [452, 108] width 356 height 13
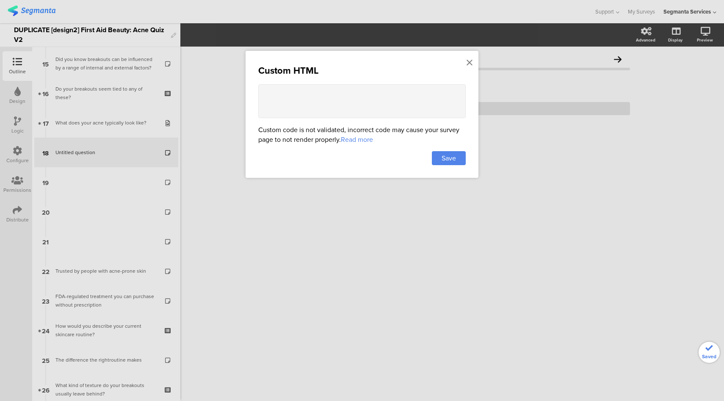
click at [331, 99] on textarea at bounding box center [362, 101] width 208 height 34
paste textarea "<div style="max-width: 600px; margin: 0 auto; padding: 10px 0;"> <!-- Section T…"
type textarea "<div style="max-width: 600px; margin: 0 auto; padding: 10px 0;"> <!-- Section T…"
click at [463, 160] on div "Save" at bounding box center [449, 158] width 34 height 14
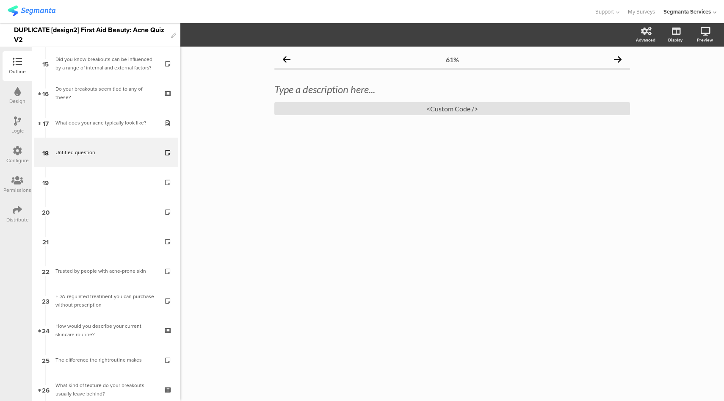
click at [14, 123] on icon at bounding box center [17, 120] width 7 height 9
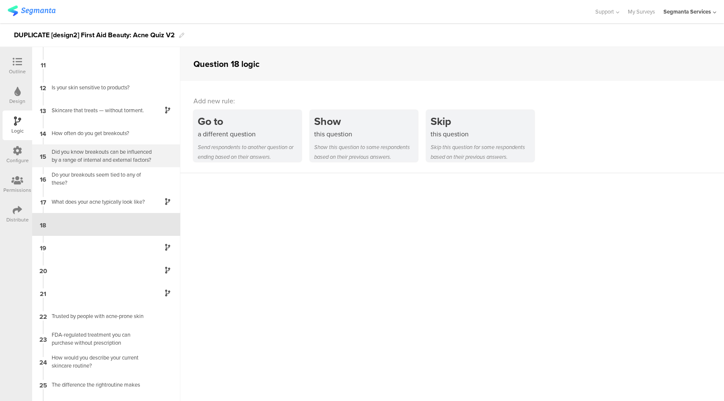
scroll to position [223, 0]
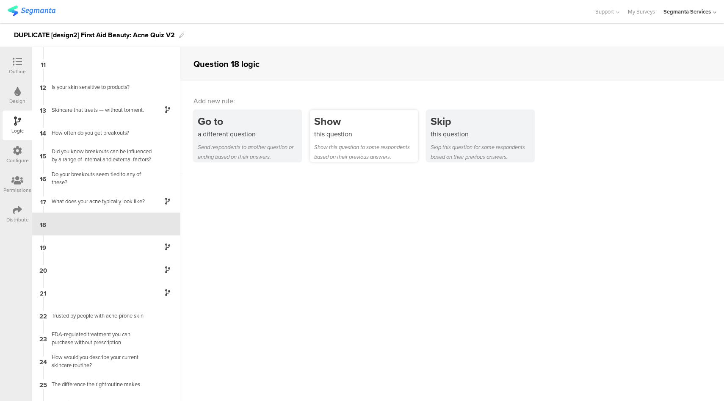
click at [360, 132] on div "this question" at bounding box center [366, 134] width 104 height 10
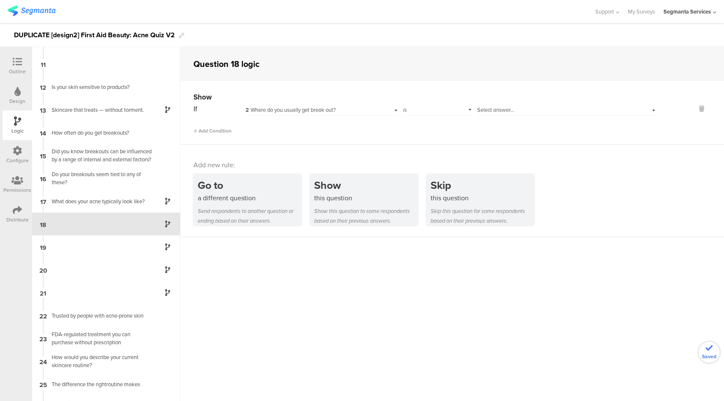
click at [329, 113] on span "2 Where do you usually get break out?" at bounding box center [291, 110] width 90 height 8
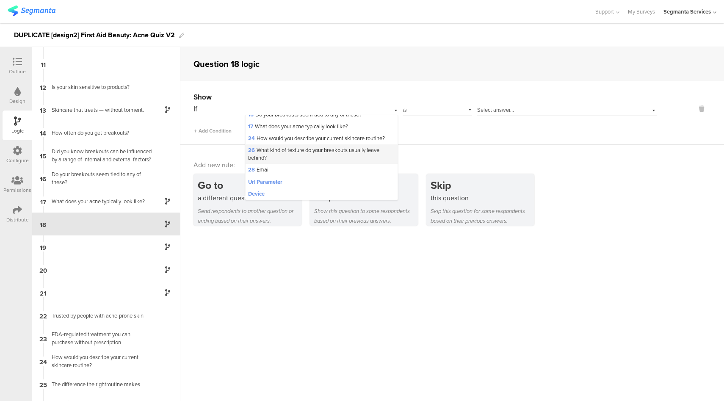
scroll to position [68, 0]
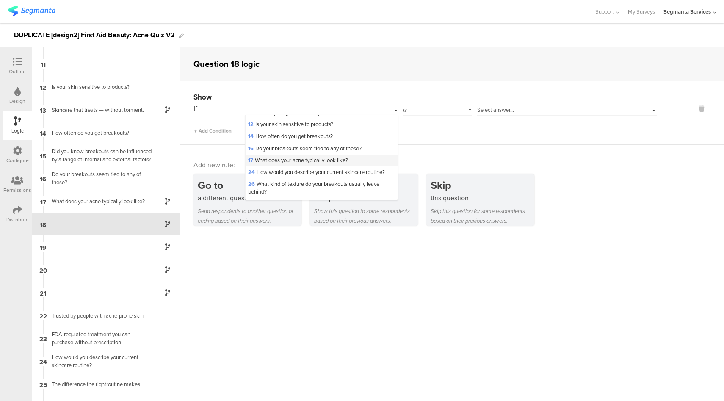
click at [299, 164] on span "17 What does your acne typically look like?" at bounding box center [298, 160] width 100 height 8
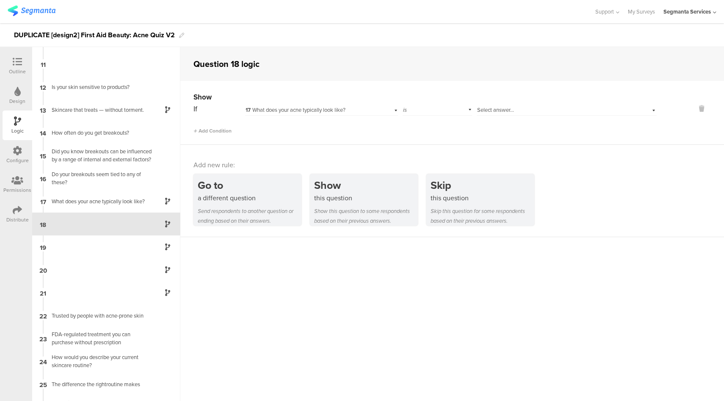
click at [496, 106] on span "Select answer..." at bounding box center [495, 110] width 37 height 8
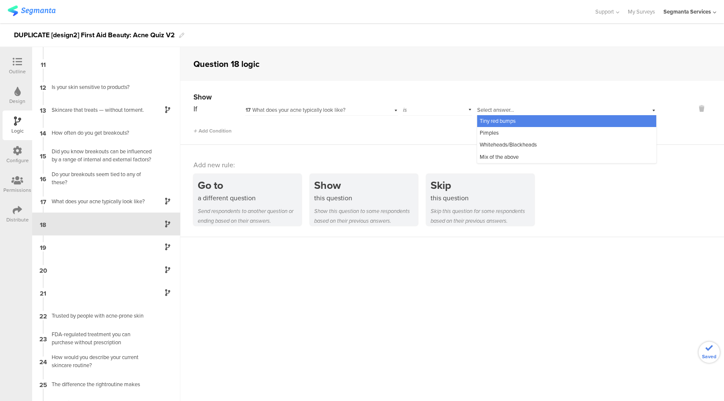
click at [488, 122] on span "Tiny red bumps" at bounding box center [498, 121] width 36 height 8
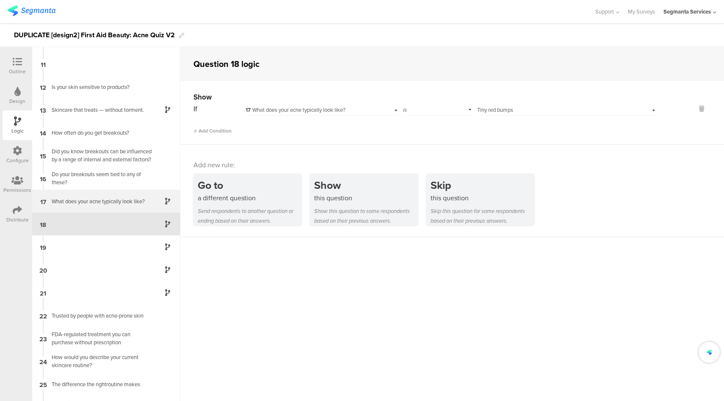
click at [119, 200] on div "What does your acne typically look like?" at bounding box center [100, 201] width 106 height 8
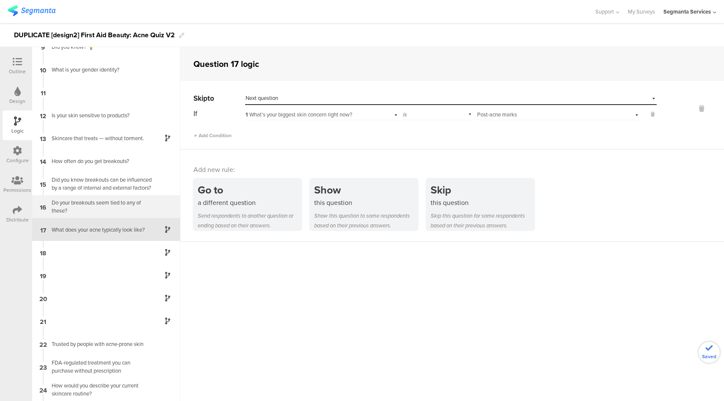
scroll to position [200, 0]
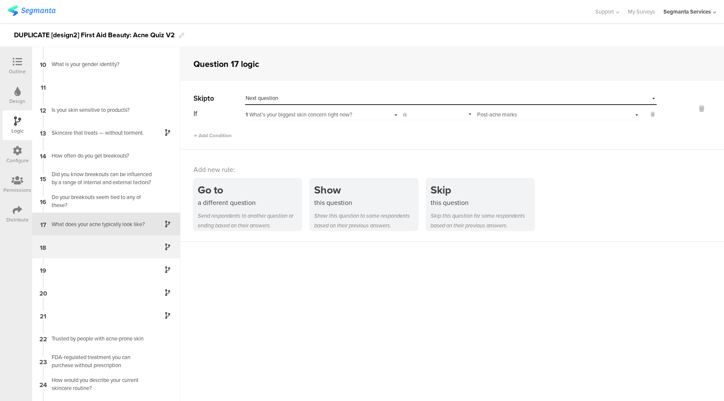
click at [116, 246] on div "18" at bounding box center [106, 247] width 148 height 23
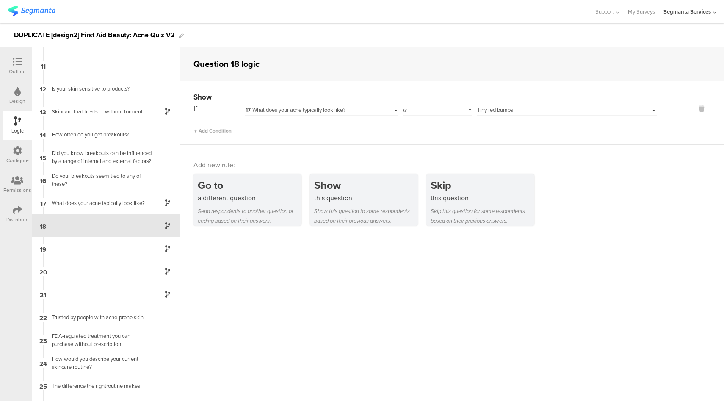
scroll to position [223, 0]
click at [140, 176] on div "Do your breakouts seem tied to any of these?" at bounding box center [100, 178] width 106 height 16
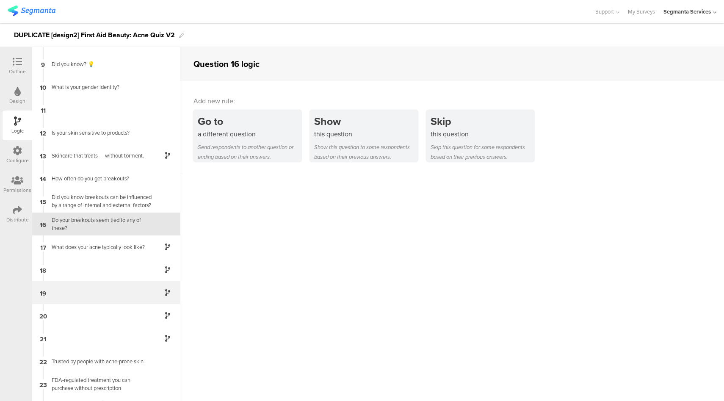
scroll to position [286, 0]
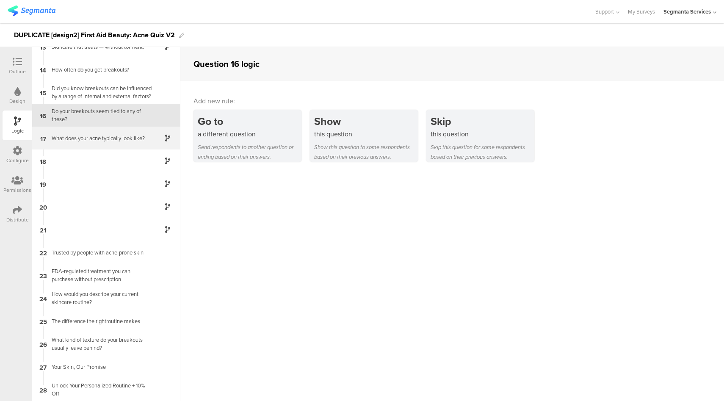
click at [112, 148] on div "17 What does your acne typically look like?" at bounding box center [106, 138] width 148 height 23
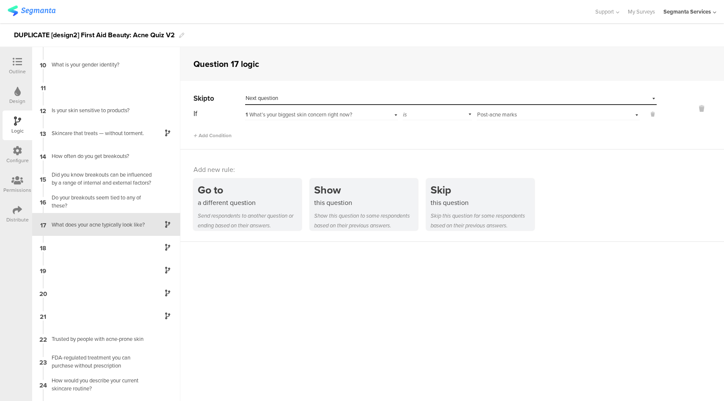
scroll to position [200, 0]
click at [107, 249] on div "18" at bounding box center [106, 247] width 148 height 23
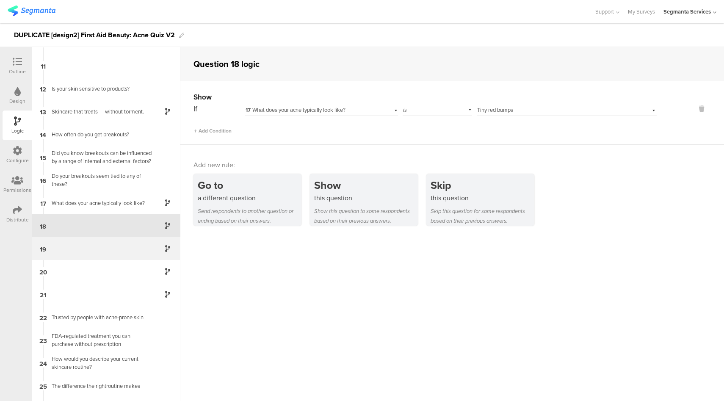
scroll to position [223, 0]
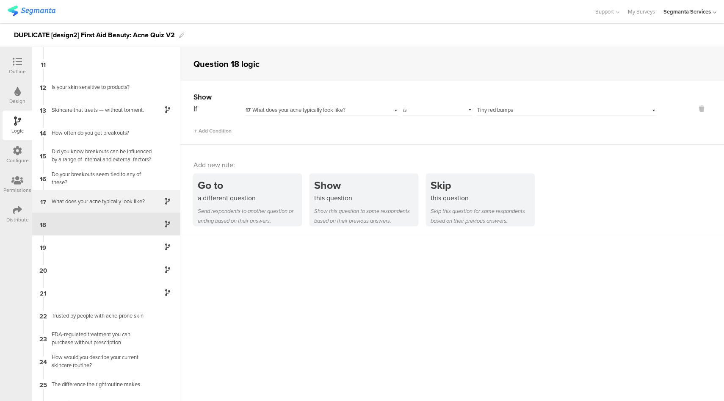
click at [123, 205] on div "What does your acne typically look like?" at bounding box center [100, 201] width 106 height 8
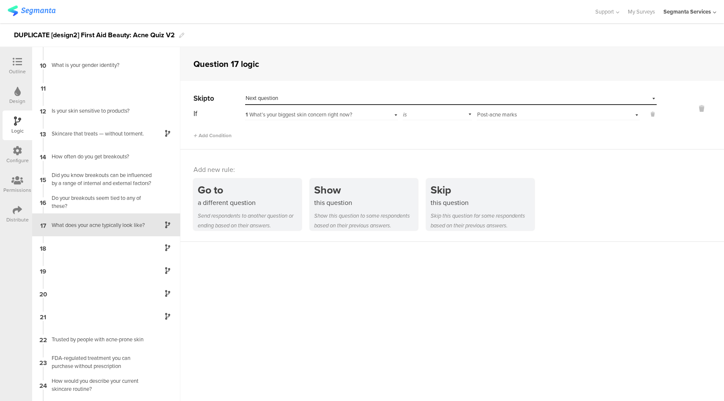
scroll to position [200, 0]
click at [320, 98] on div "Select destination... Next question" at bounding box center [446, 98] width 400 height 8
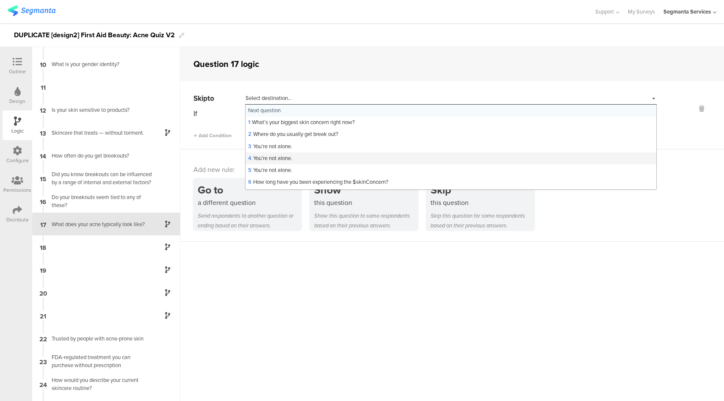
scroll to position [272, 0]
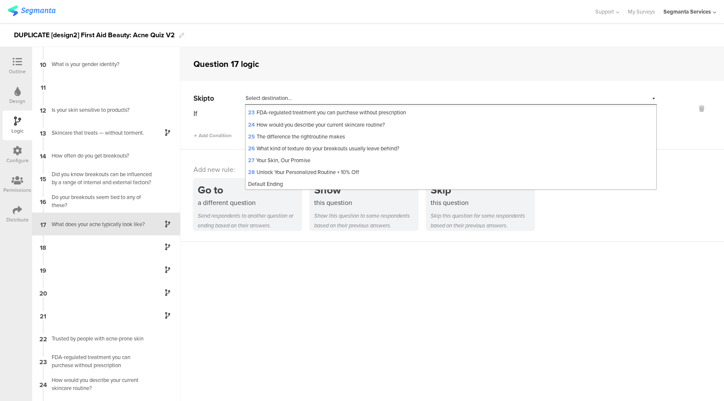
click at [307, 105] on span "22 Trusted by people with acne-prone skin" at bounding box center [298, 101] width 100 height 8
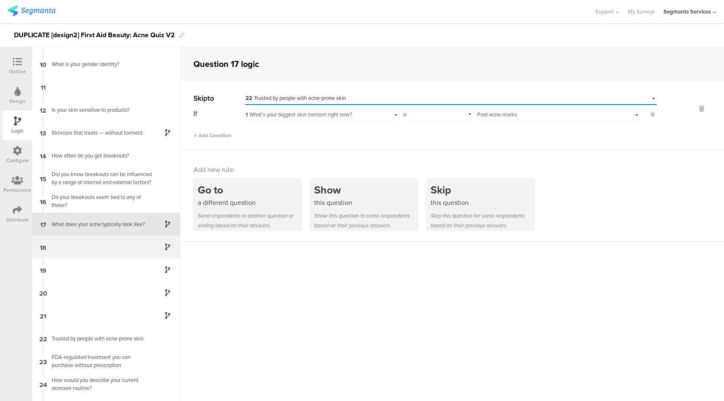
click at [122, 240] on div "18" at bounding box center [106, 247] width 148 height 23
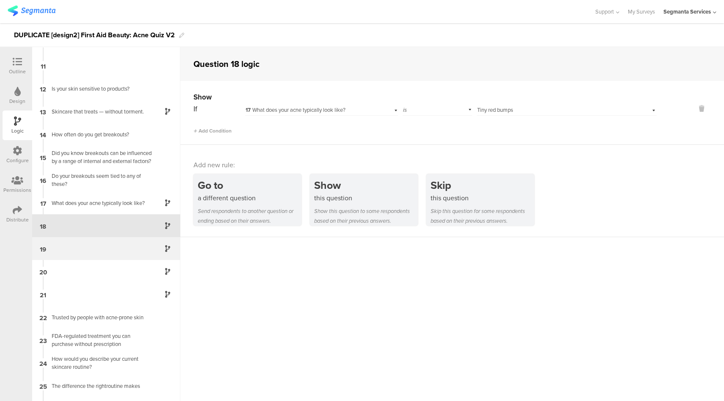
scroll to position [223, 0]
click at [12, 64] on div at bounding box center [17, 62] width 17 height 11
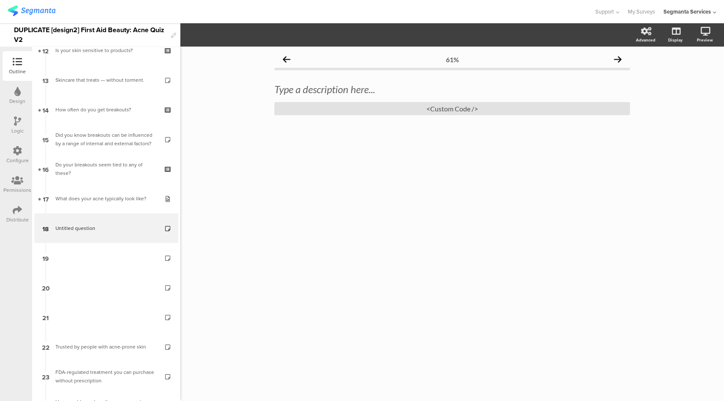
scroll to position [376, 0]
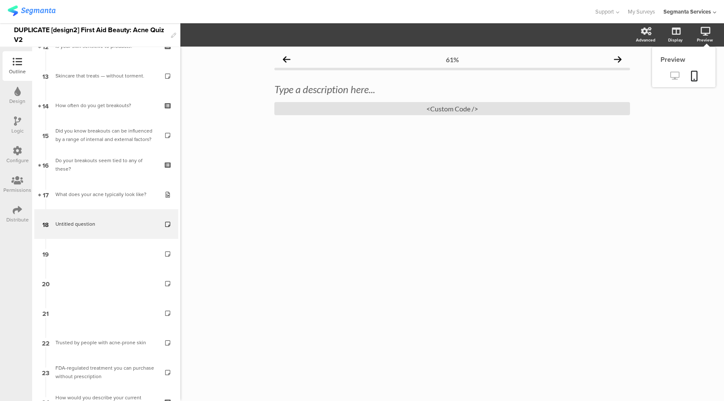
click at [673, 80] on icon at bounding box center [675, 76] width 9 height 8
click at [443, 104] on div "<Custom Code />" at bounding box center [452, 108] width 356 height 13
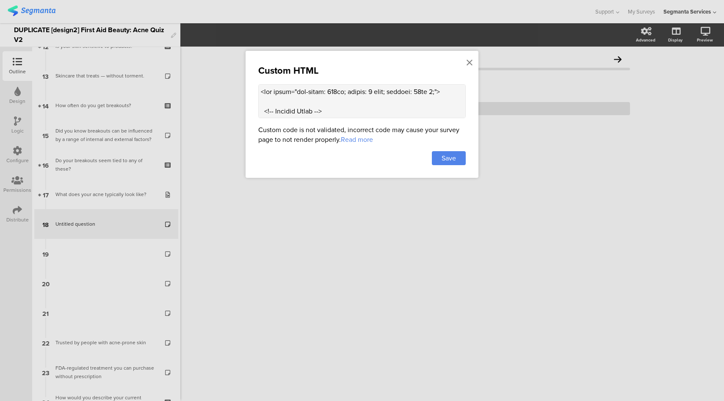
click at [423, 98] on textarea at bounding box center [362, 101] width 208 height 34
paste textarea
type textarea "<div style="max-width: 600px; margin: 0 auto; padding: 10px 0;"> <!-- Section T…"
click at [462, 158] on div "Save" at bounding box center [449, 158] width 34 height 14
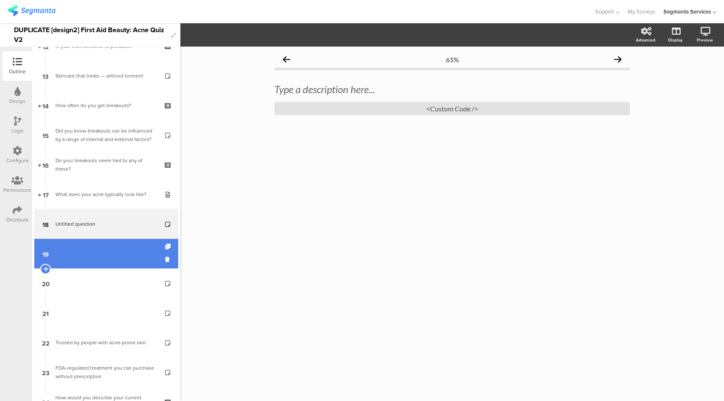
click at [99, 255] on link "19" at bounding box center [106, 254] width 144 height 30
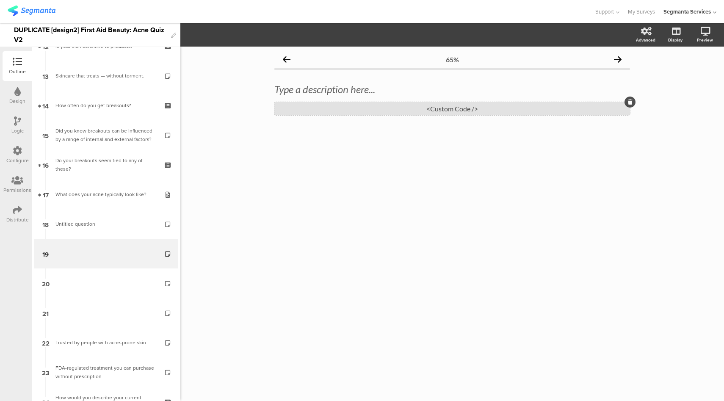
click at [464, 111] on div "<Custom Code />" at bounding box center [452, 108] width 356 height 13
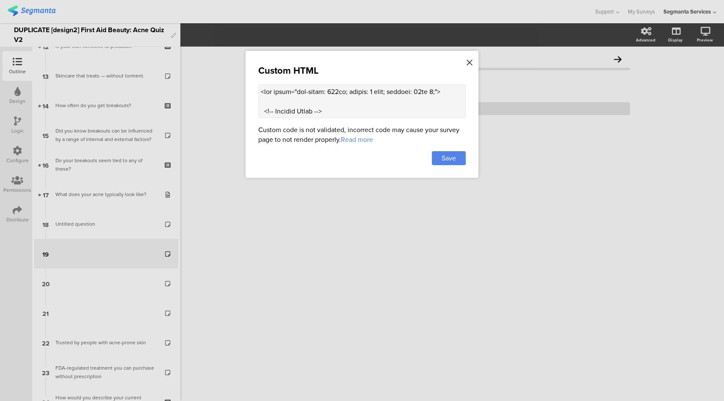
click at [471, 64] on icon at bounding box center [470, 62] width 6 height 9
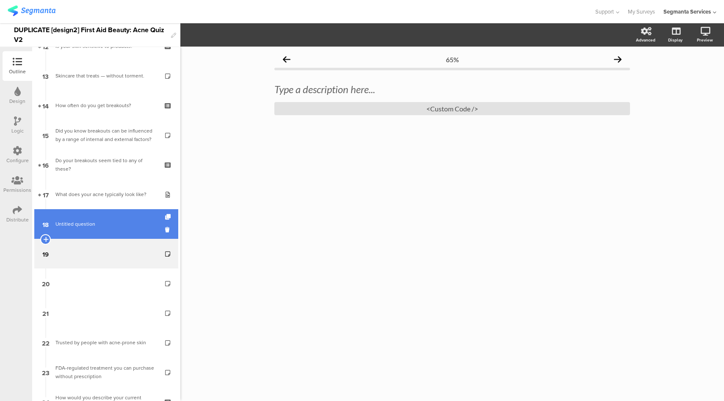
click at [94, 217] on link "18 Untitled question" at bounding box center [106, 224] width 144 height 30
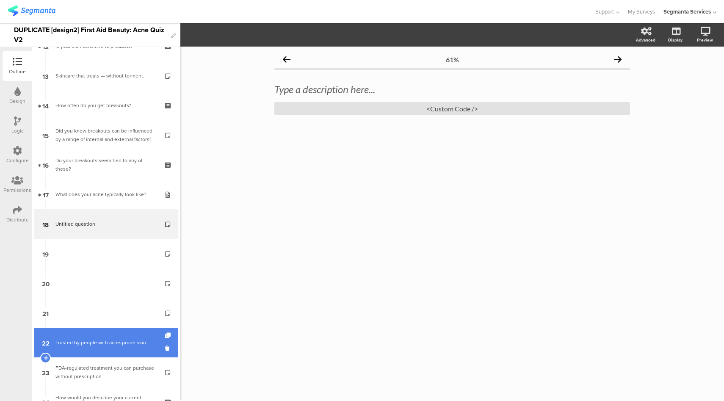
click at [100, 339] on div "Trusted by people with acne-prone skin" at bounding box center [105, 342] width 101 height 8
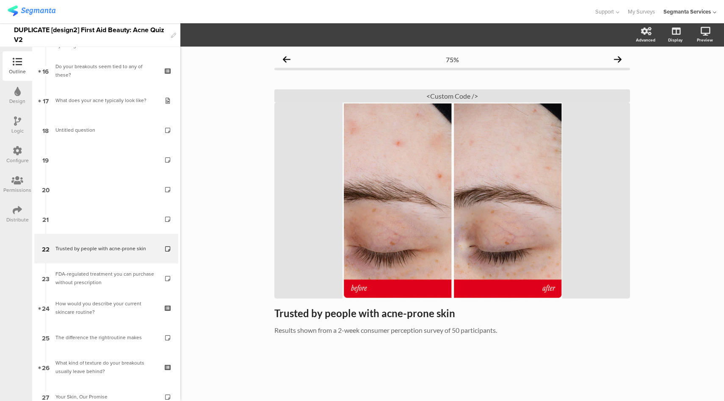
scroll to position [435, 0]
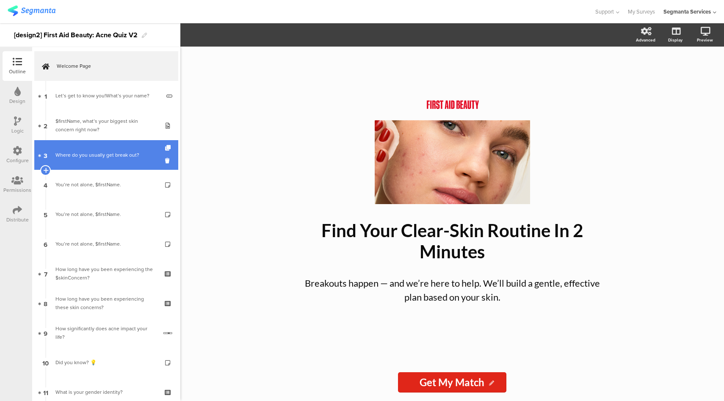
click at [86, 166] on link "3 Where do you usually get break out?" at bounding box center [106, 155] width 144 height 30
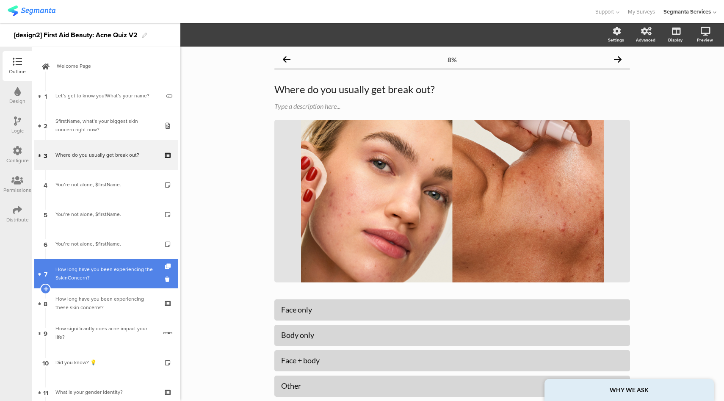
click at [110, 282] on link "7 How long have you been experiencing the $skinConcern?" at bounding box center [106, 274] width 144 height 30
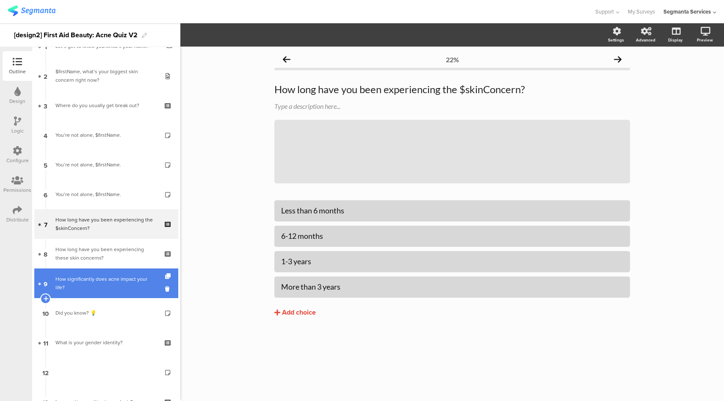
scroll to position [52, 0]
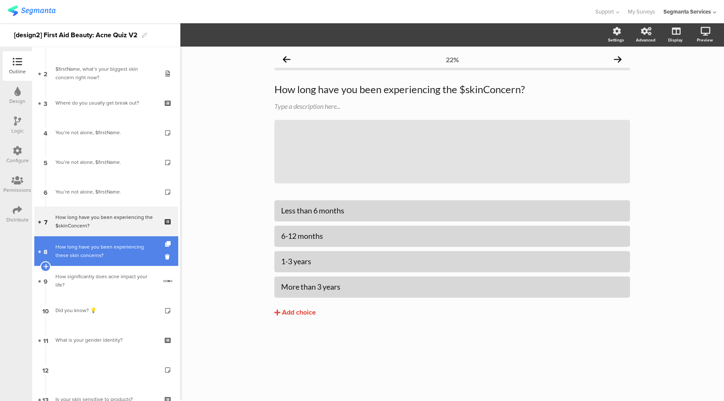
click at [125, 246] on div "How long have you been experiencing these skin concerns?" at bounding box center [105, 251] width 101 height 17
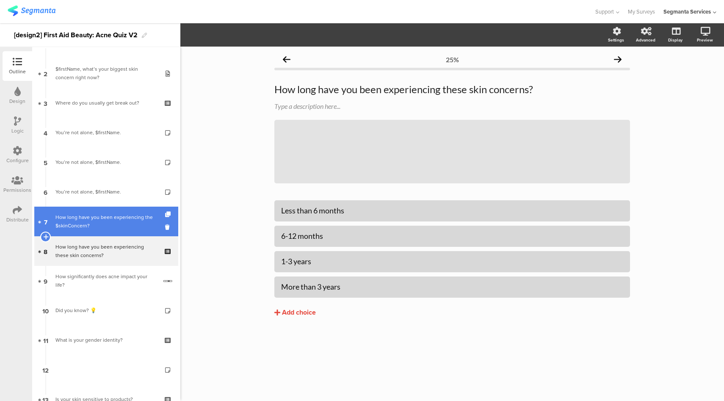
click at [128, 216] on div "How long have you been experiencing the $skinConcern?" at bounding box center [105, 221] width 101 height 17
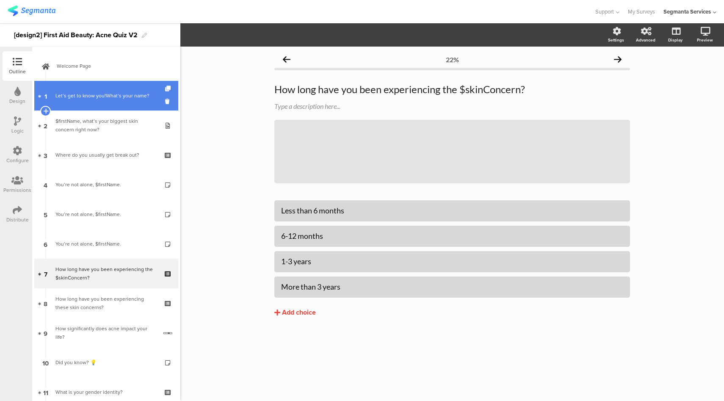
click at [117, 92] on div "Let’s get to know you!What’s your name?" at bounding box center [107, 95] width 105 height 8
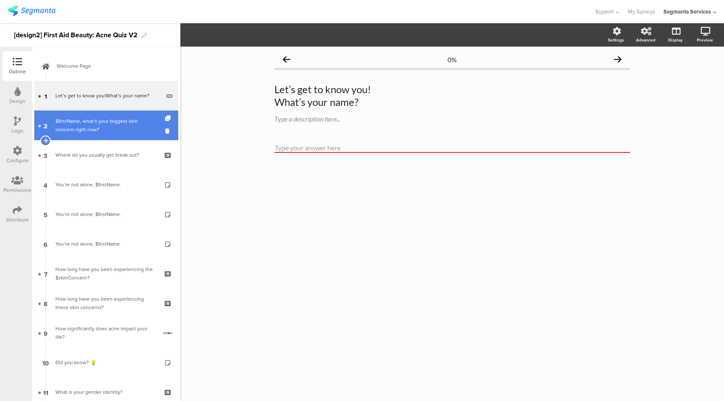
click at [108, 134] on link "2 $firstName, what’s your biggest skin concern right now?" at bounding box center [106, 126] width 144 height 30
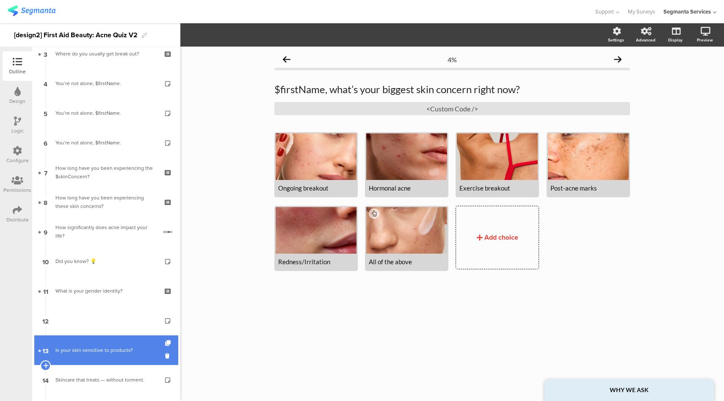
scroll to position [252, 0]
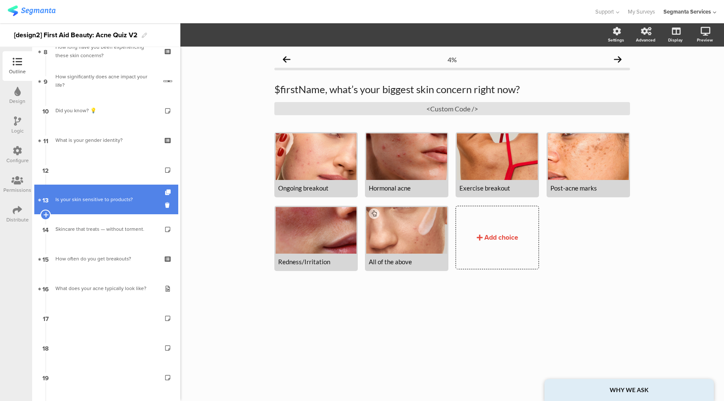
click at [112, 189] on link "13 Is your skin sensitive to products?" at bounding box center [106, 200] width 144 height 30
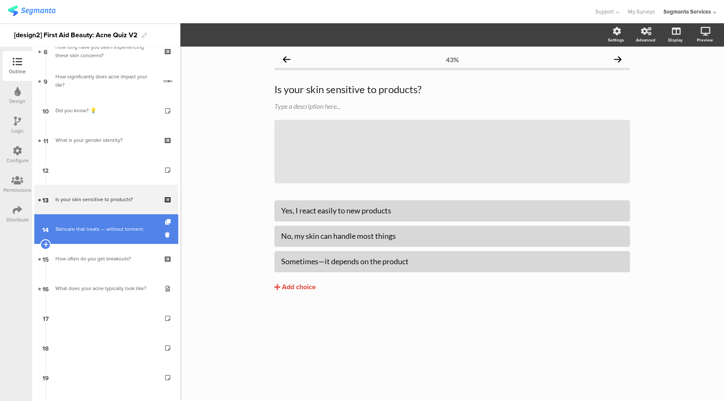
click at [110, 226] on div "Skincare that treats — without torment." at bounding box center [105, 229] width 101 height 8
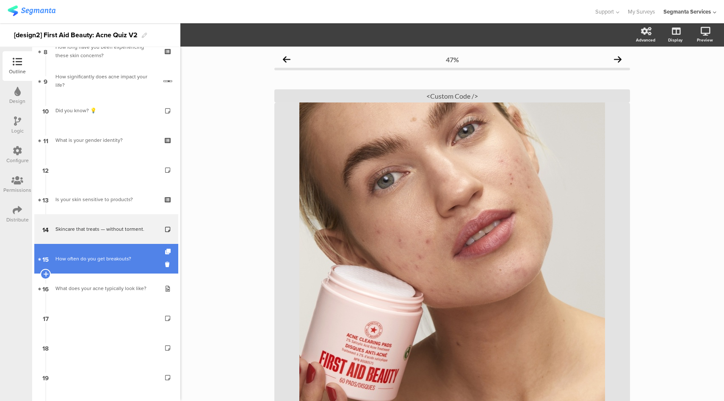
click at [113, 260] on div "How often do you get breakouts?" at bounding box center [105, 259] width 101 height 8
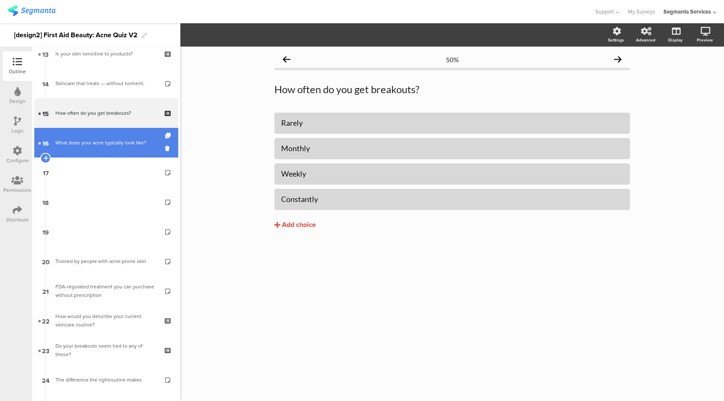
scroll to position [475, 0]
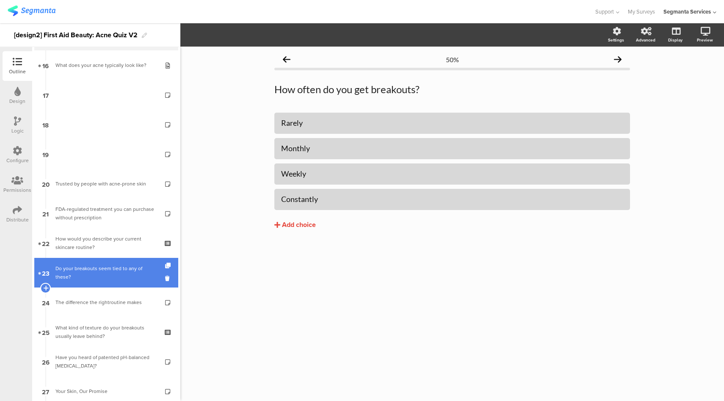
click at [119, 272] on div "Do your breakouts seem tied to any of these?" at bounding box center [105, 272] width 101 height 17
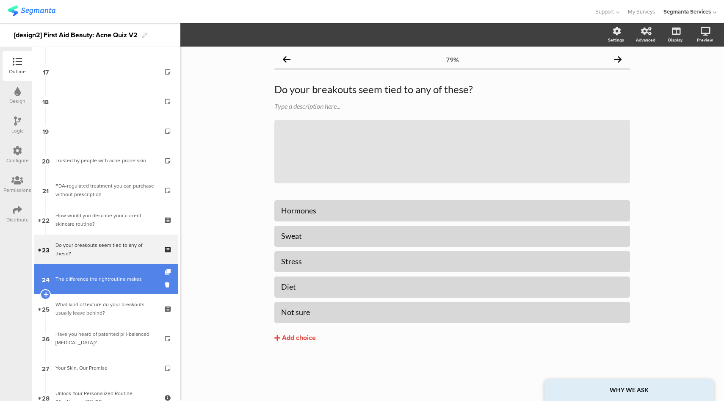
scroll to position [516, 0]
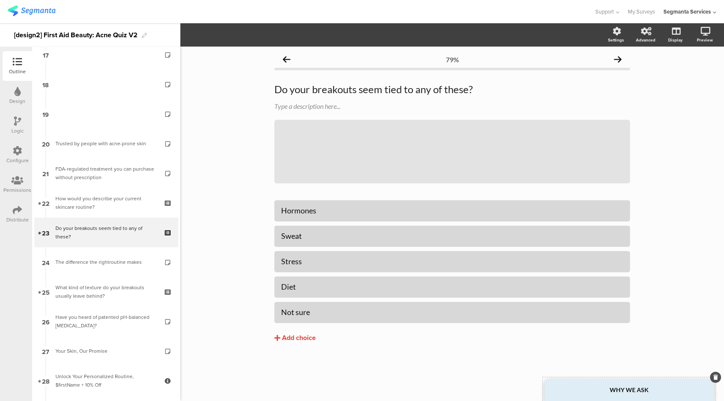
click at [616, 387] on strong "WHY WE ASK" at bounding box center [629, 389] width 39 height 7
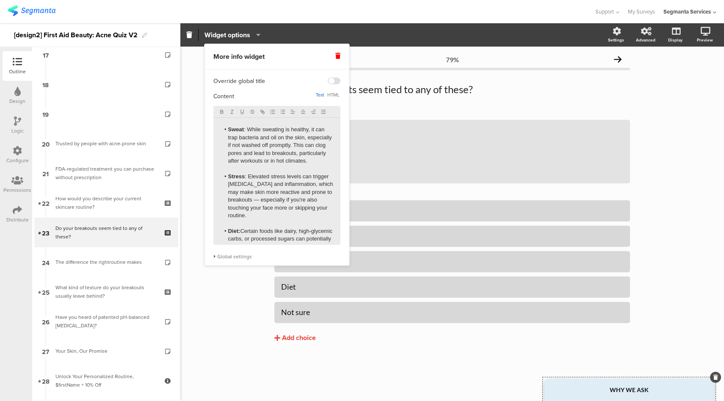
scroll to position [141, 0]
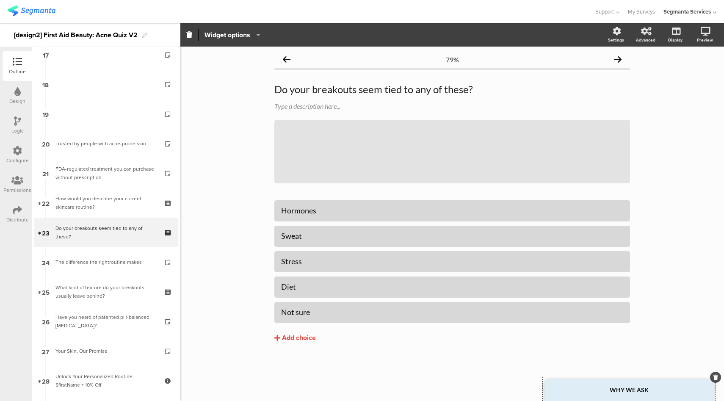
click at [191, 238] on div "79% Do your breakouts seem tied to any of these? Do your breakouts seem tied to…" at bounding box center [452, 224] width 544 height 355
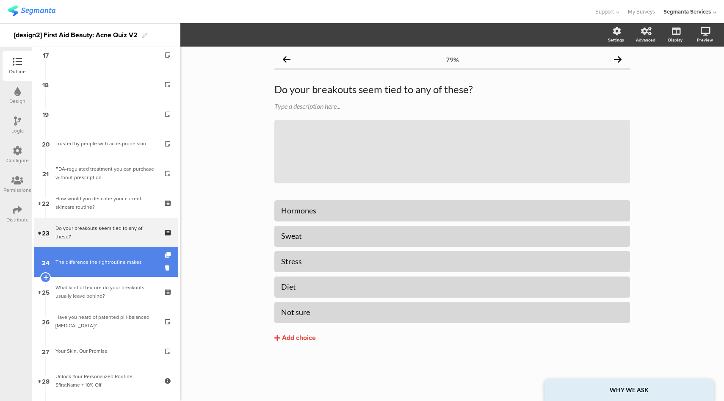
click at [102, 259] on div "The difference the rightroutine makes" at bounding box center [105, 262] width 101 height 8
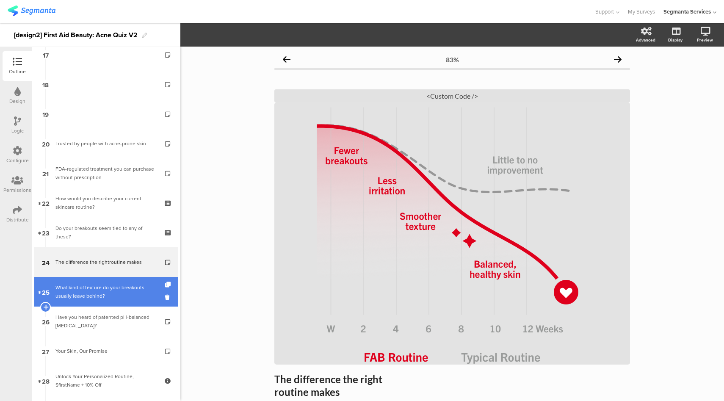
click at [107, 288] on div "What kind of texture do your breakouts usually leave behind?" at bounding box center [105, 291] width 101 height 17
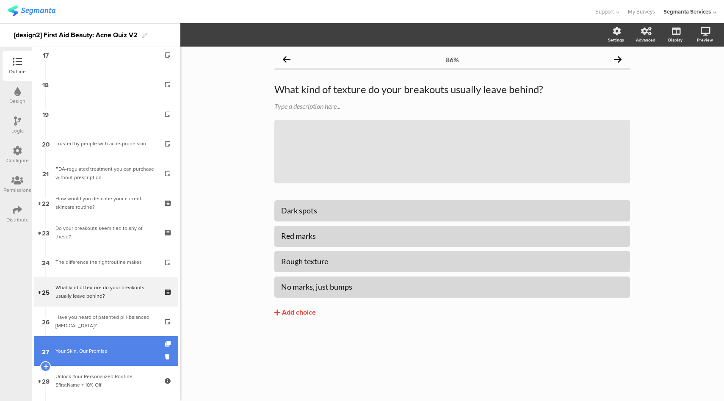
click at [95, 347] on div "Your Skin, Our Promise" at bounding box center [105, 351] width 101 height 8
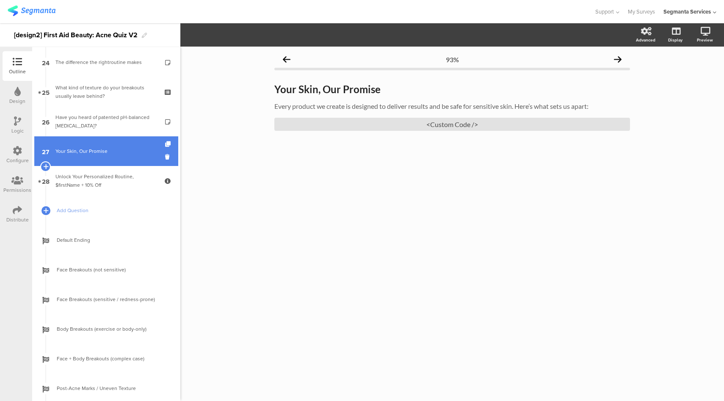
scroll to position [765, 0]
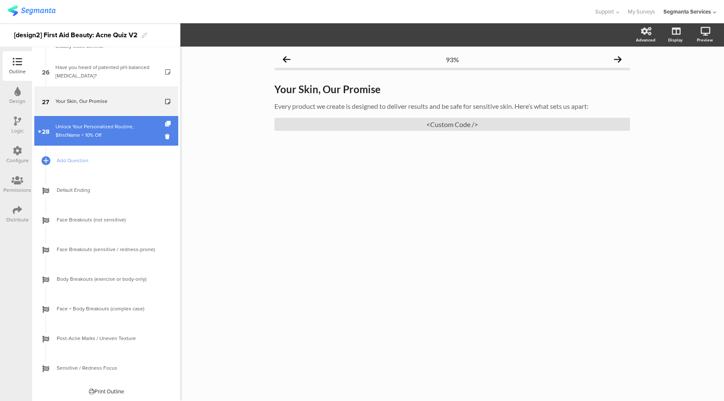
click at [105, 144] on link "28 Unlock Your Personalized Routine, $firstName + 10% Off" at bounding box center [106, 131] width 144 height 30
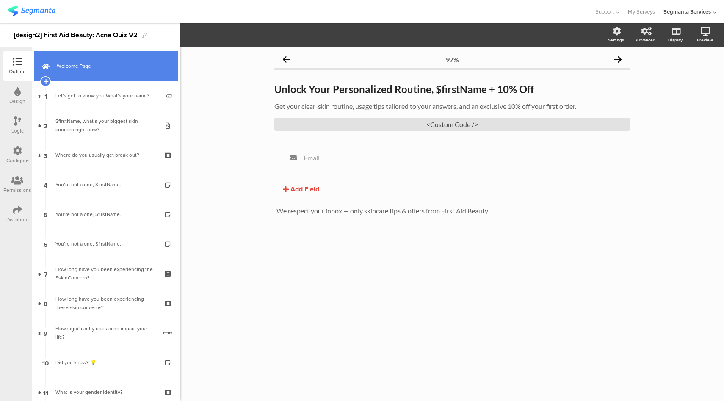
click at [99, 60] on link "Welcome Page" at bounding box center [106, 66] width 144 height 30
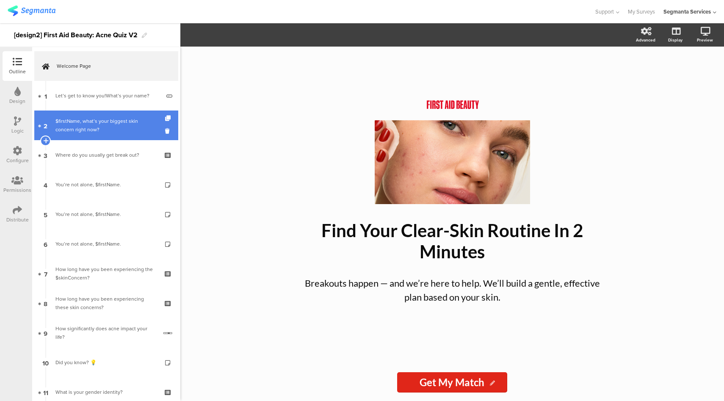
click at [75, 133] on div "$firstName, what’s your biggest skin concern right now?" at bounding box center [105, 125] width 101 height 17
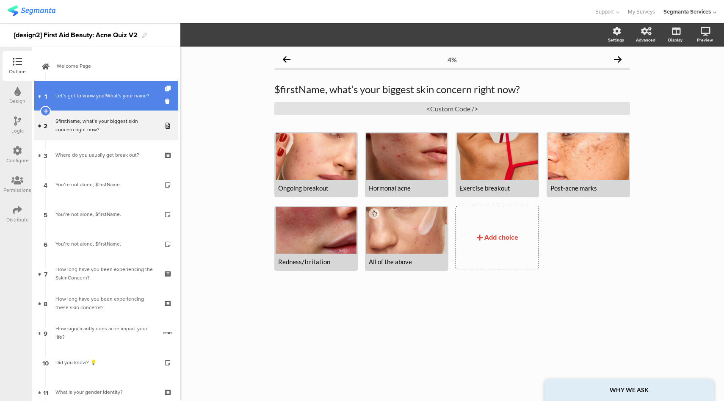
click at [108, 97] on div "Let’s get to know you!What’s your name?" at bounding box center [107, 95] width 105 height 8
